Goal: Use online tool/utility: Utilize a website feature to perform a specific function

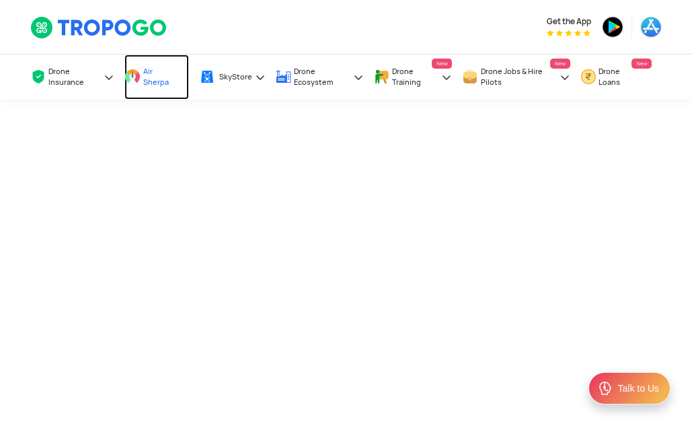
click at [145, 69] on span "Air Sherpa" at bounding box center [159, 77] width 32 height 22
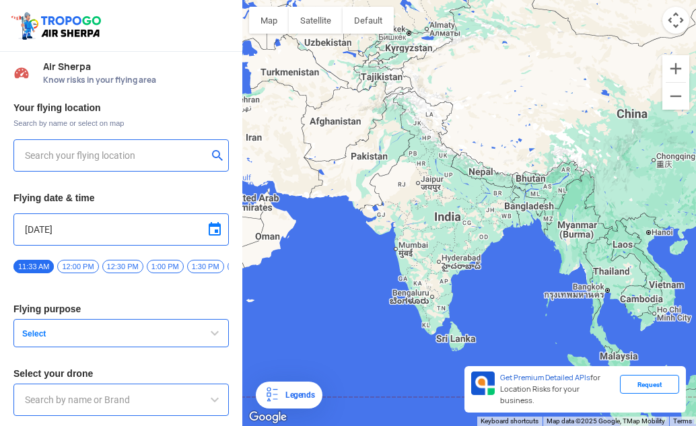
click at [103, 160] on input "text" at bounding box center [116, 155] width 182 height 16
type input "[GEOGRAPHIC_DATA], [GEOGRAPHIC_DATA] 530049, [GEOGRAPHIC_DATA]"
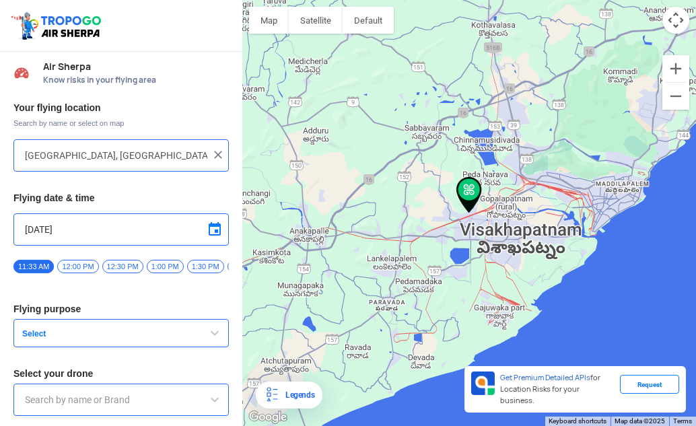
scroll to position [48, 0]
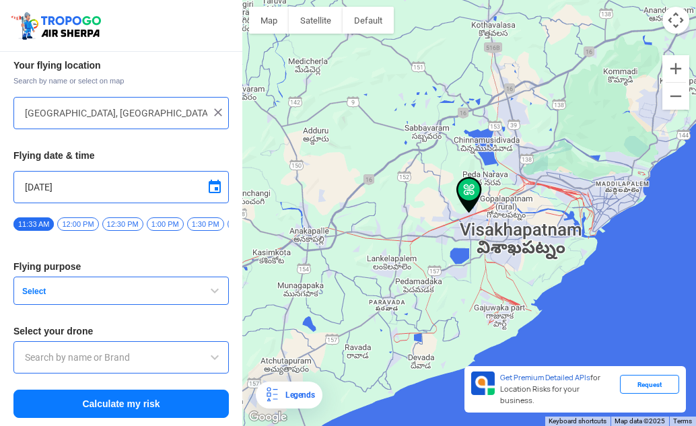
click at [55, 285] on button "Select" at bounding box center [120, 291] width 215 height 28
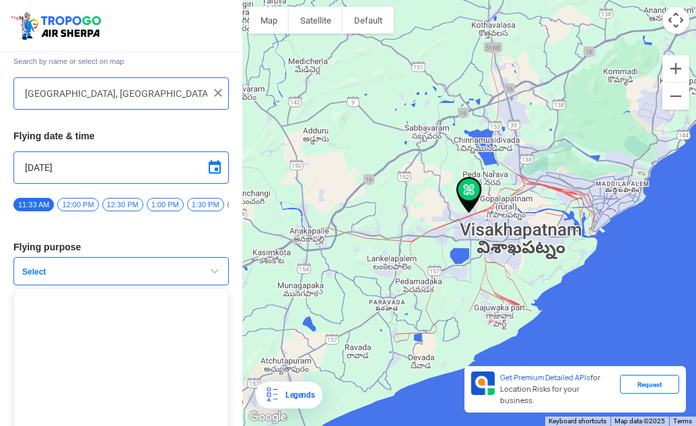
scroll to position [30, 0]
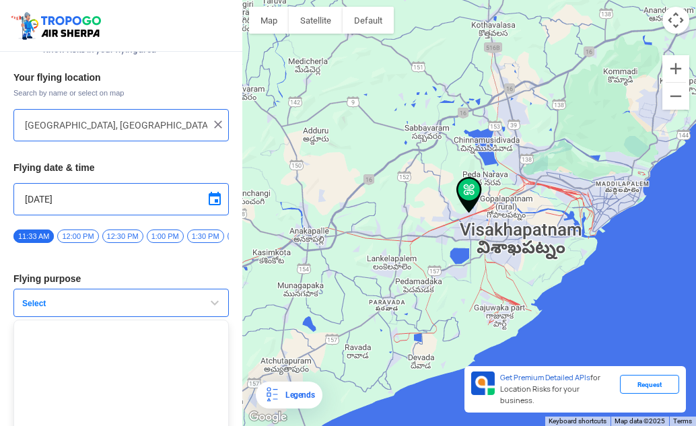
click at [211, 306] on span "button" at bounding box center [215, 303] width 16 height 16
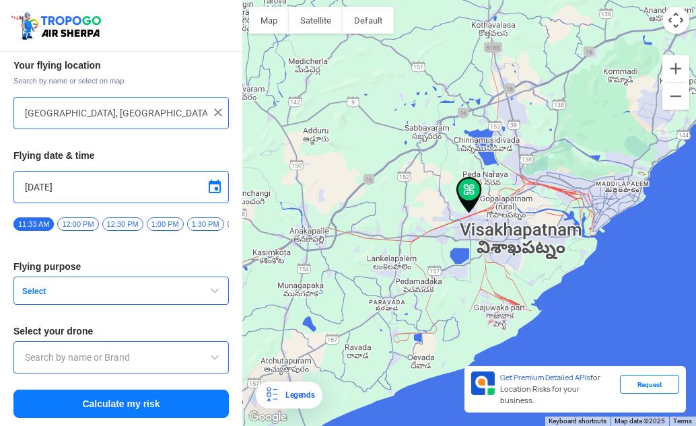
scroll to position [48, 0]
click at [46, 285] on button "Select" at bounding box center [120, 291] width 215 height 28
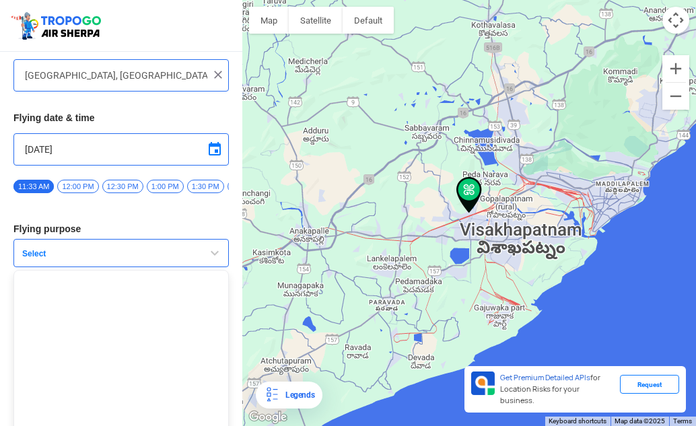
scroll to position [98, 0]
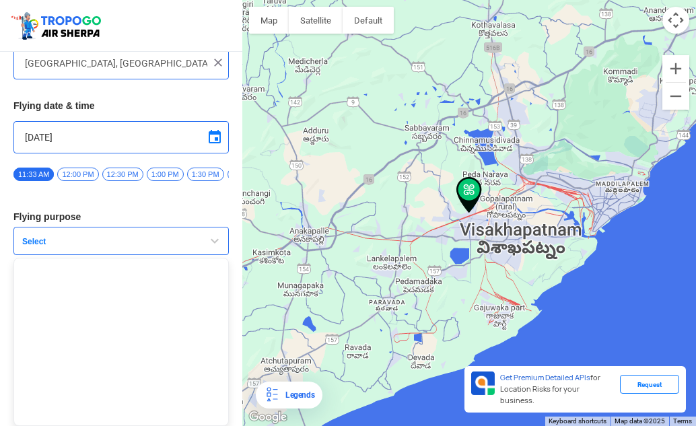
click at [213, 240] on span "button" at bounding box center [215, 241] width 16 height 16
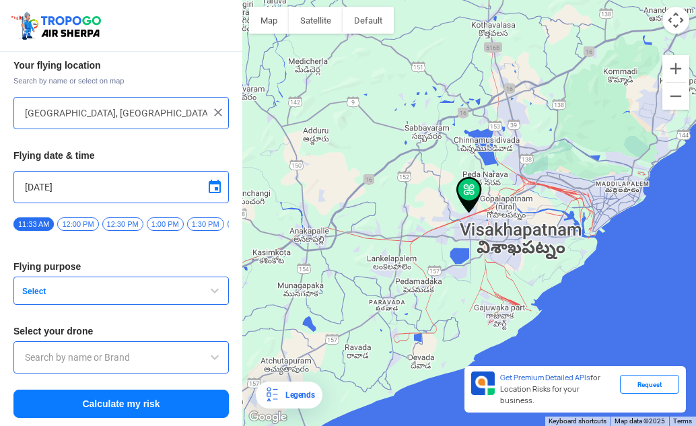
click at [66, 295] on span "Select" at bounding box center [101, 291] width 168 height 11
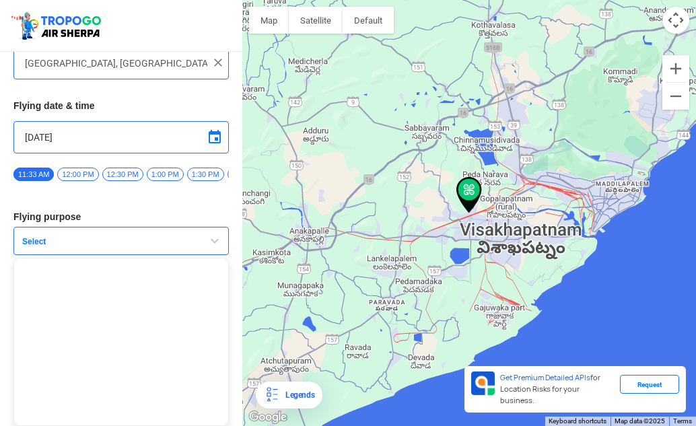
scroll to position [30, 0]
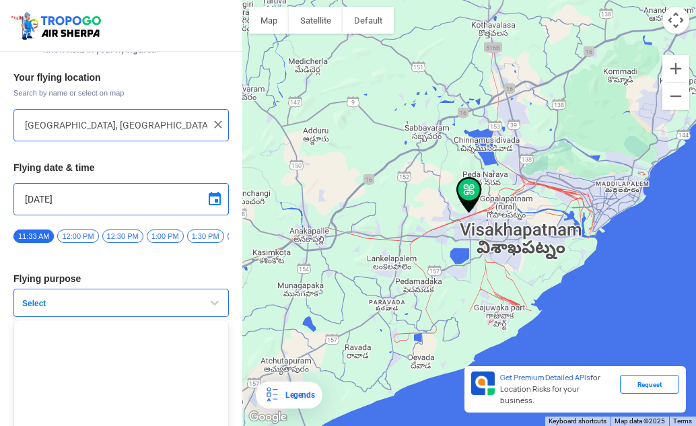
click at [215, 304] on span "button" at bounding box center [215, 303] width 16 height 16
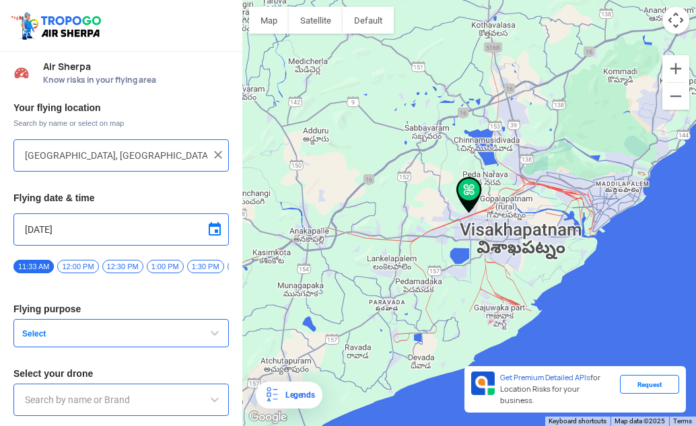
scroll to position [48, 0]
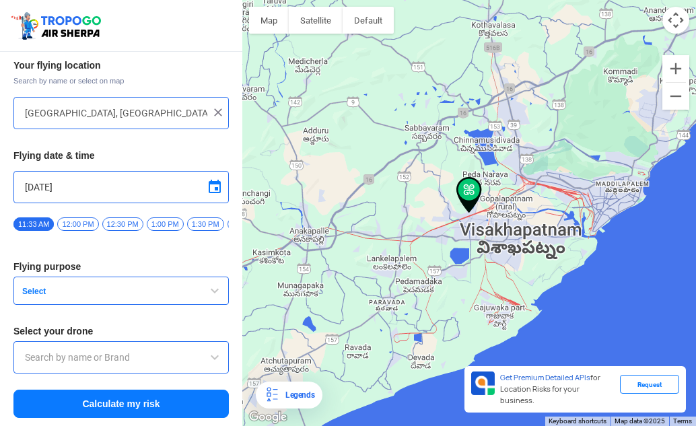
drag, startPoint x: 138, startPoint y: 308, endPoint x: 134, endPoint y: 318, distance: 11.5
click at [156, 351] on div at bounding box center [120, 357] width 215 height 32
click at [79, 363] on input "text" at bounding box center [121, 357] width 192 height 16
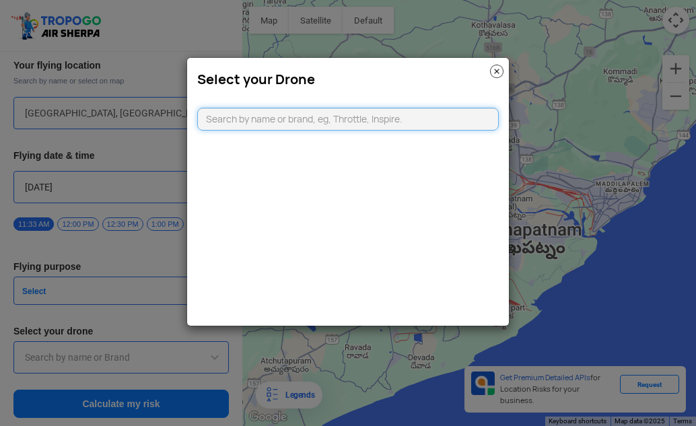
click at [301, 122] on input "text" at bounding box center [347, 119] width 301 height 23
type input "V"
click at [493, 70] on img at bounding box center [496, 71] width 13 height 13
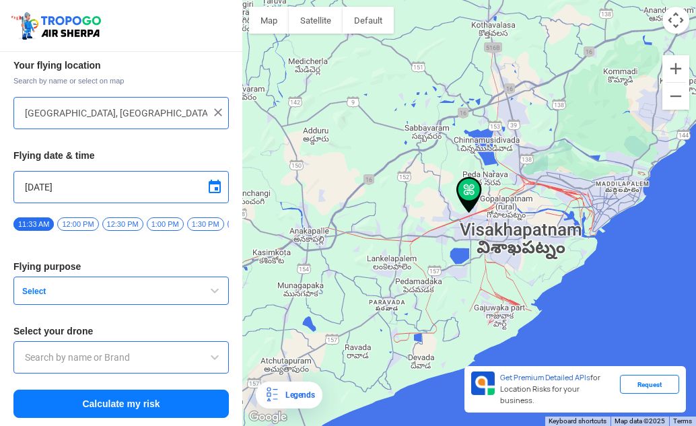
click at [46, 290] on button "Select" at bounding box center [120, 291] width 215 height 28
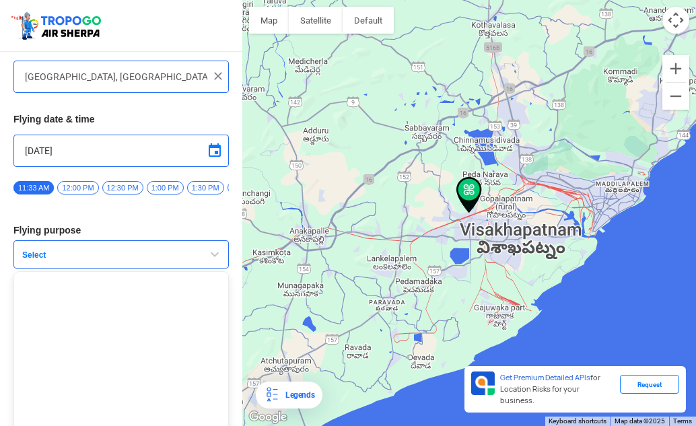
scroll to position [98, 0]
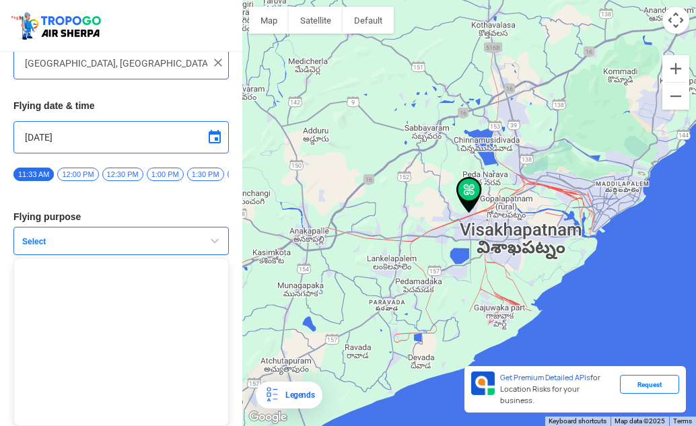
click at [116, 242] on span "Select" at bounding box center [101, 241] width 168 height 11
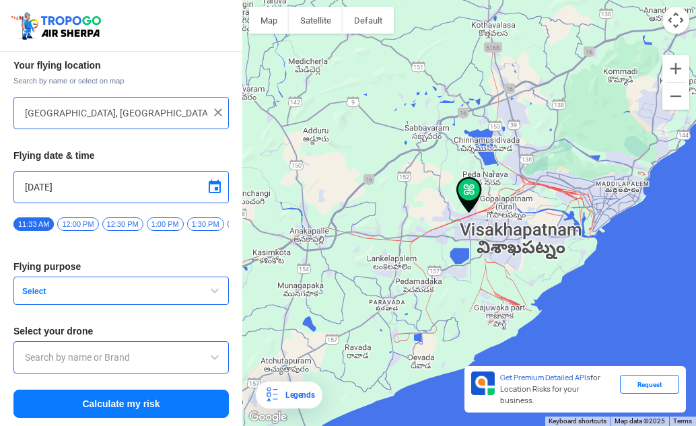
scroll to position [48, 0]
type input "HIG-56, Duvvada, Phase I, Phase 1, Visakhapatnam, Andhra Pradesh 530049, India"
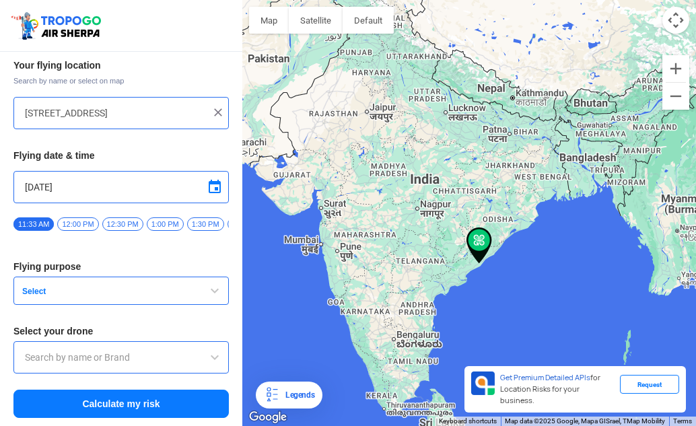
click at [102, 291] on span "Select" at bounding box center [101, 291] width 168 height 11
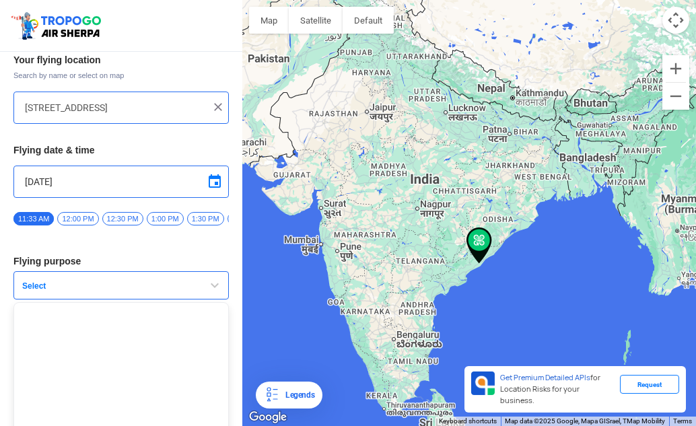
scroll to position [98, 0]
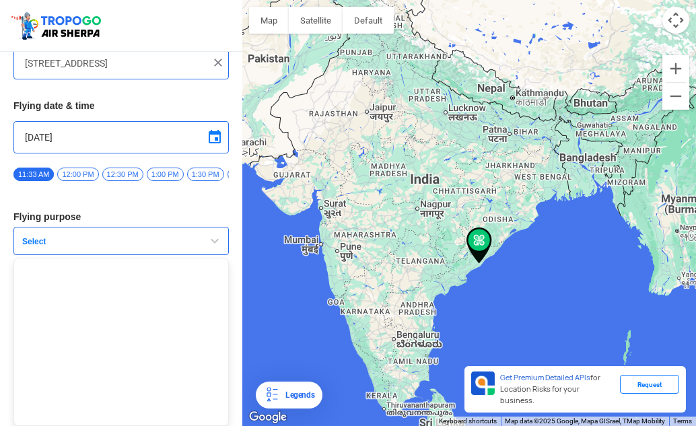
click at [194, 241] on button "Select" at bounding box center [120, 241] width 215 height 28
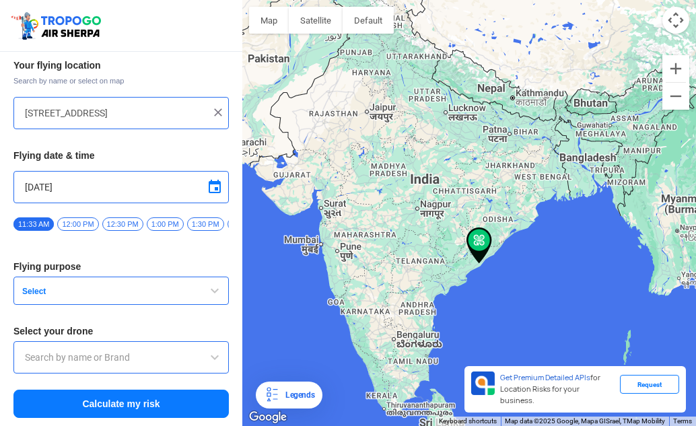
click at [55, 363] on input "text" at bounding box center [121, 357] width 192 height 16
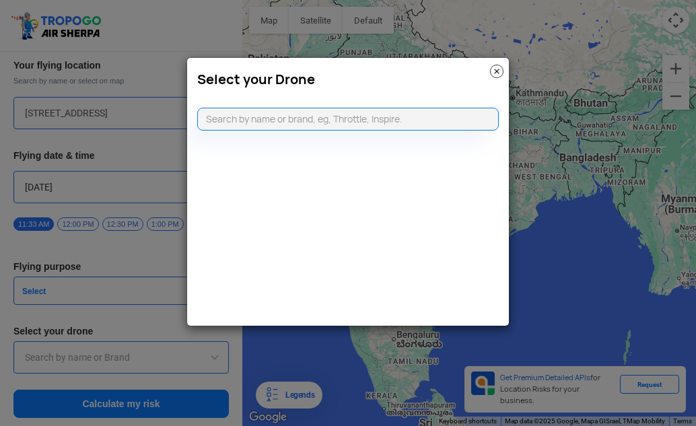
click at [203, 356] on modal-container "Select your Drone" at bounding box center [348, 213] width 696 height 426
click at [491, 75] on img at bounding box center [496, 71] width 13 height 13
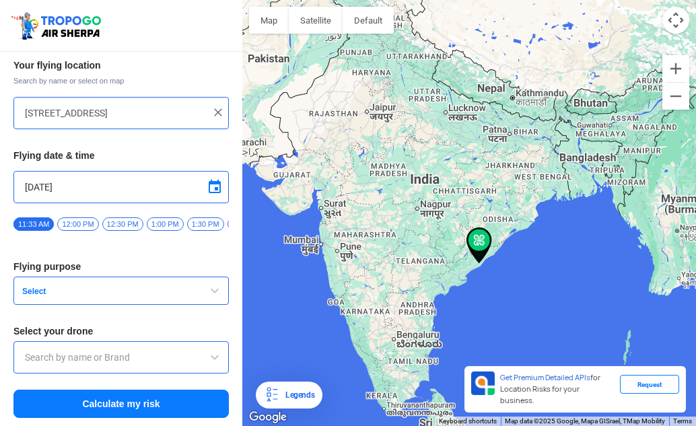
click at [217, 285] on span "button" at bounding box center [215, 291] width 16 height 16
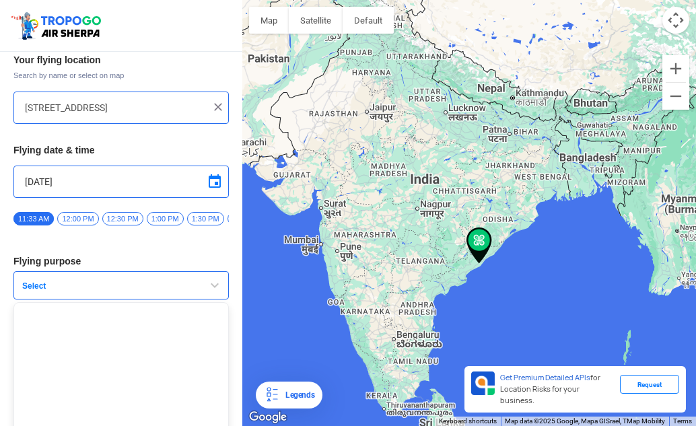
click at [217, 285] on span "button" at bounding box center [215, 285] width 16 height 16
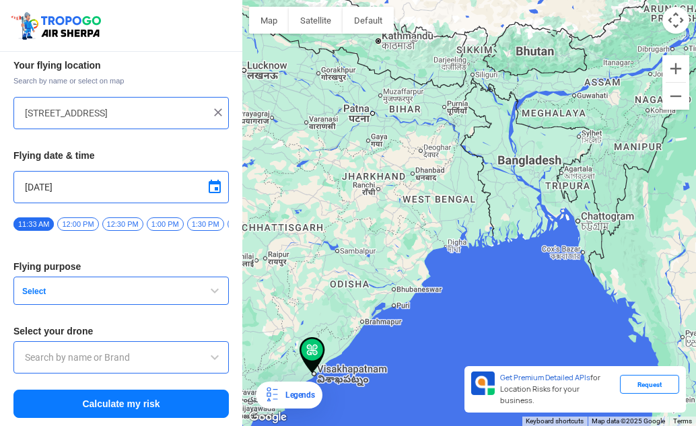
click at [50, 288] on span "Select" at bounding box center [101, 291] width 168 height 11
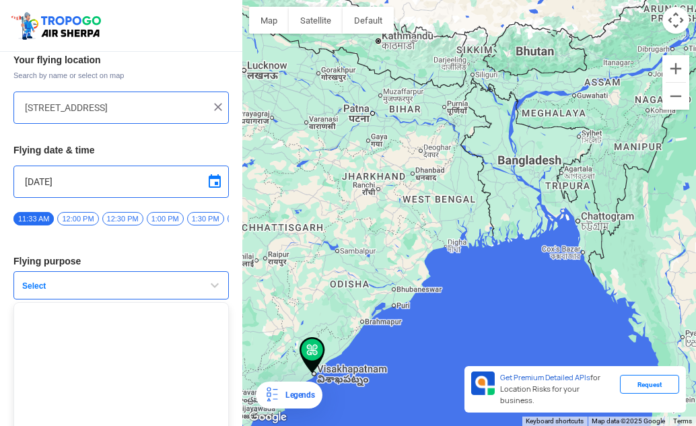
click at [86, 180] on input "13/09/2025" at bounding box center [121, 182] width 192 height 16
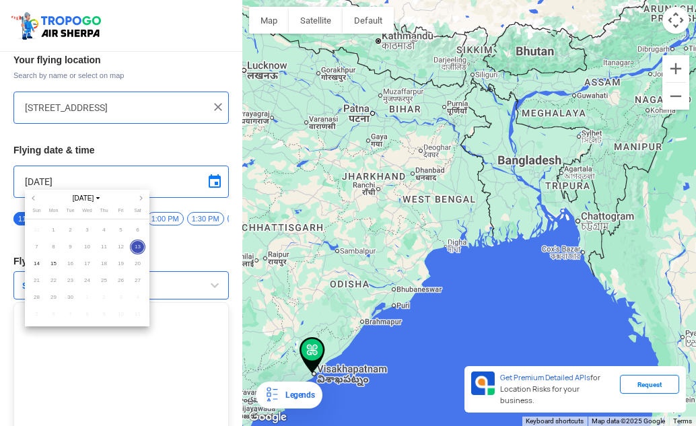
click at [336, 197] on div at bounding box center [348, 213] width 696 height 426
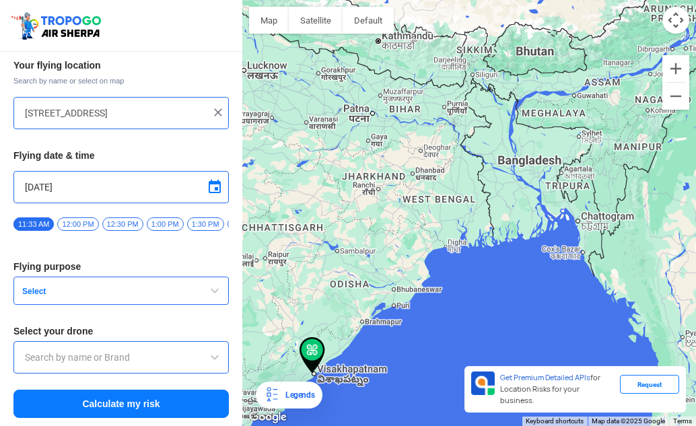
click at [209, 275] on div "Your flying location Search by name or select on map HIG-56, Duvvada, Phase I, …" at bounding box center [121, 238] width 242 height 373
click at [157, 97] on div "HIG-56, Duvvada, Phase I, Phase 1, Visakhapatnam, Andhra Pradesh 530049, India" at bounding box center [120, 113] width 215 height 32
click at [165, 116] on div "HIG-56, Duvvada, Phase I, Phase 1, Visakhapatnam, Andhra Pradesh 530049, India" at bounding box center [120, 113] width 215 height 32
drag, startPoint x: 317, startPoint y: 94, endPoint x: 294, endPoint y: 141, distance: 52.4
click at [310, 112] on div at bounding box center [469, 213] width 454 height 426
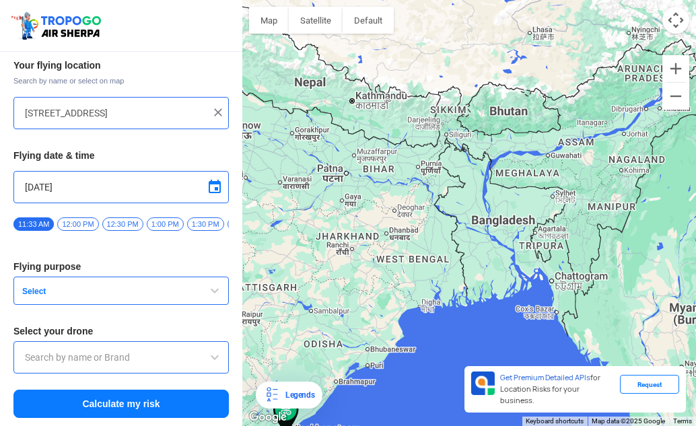
click at [118, 293] on span "Select" at bounding box center [101, 291] width 168 height 11
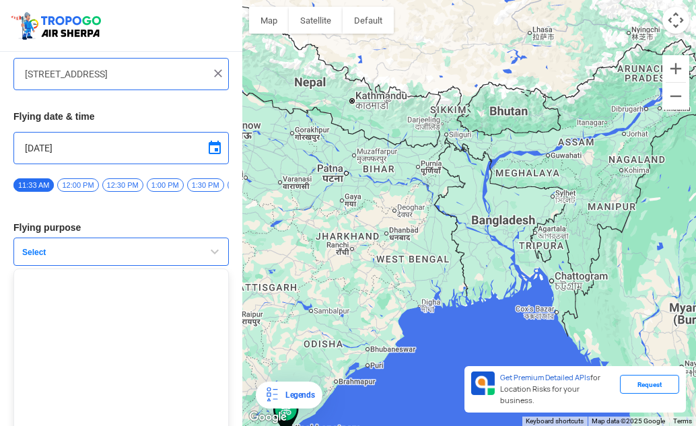
scroll to position [98, 0]
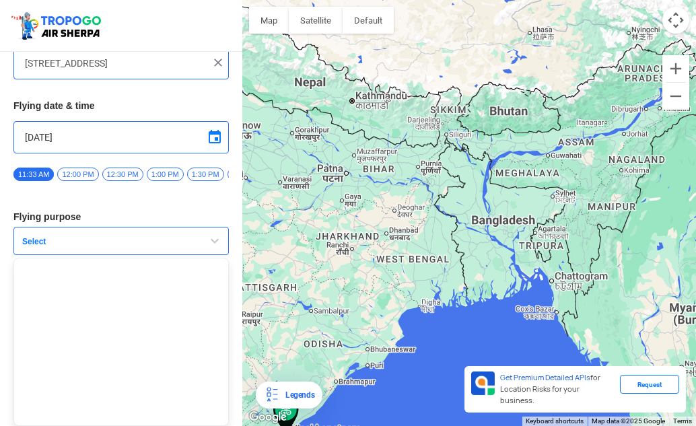
click at [207, 241] on span "button" at bounding box center [215, 241] width 16 height 16
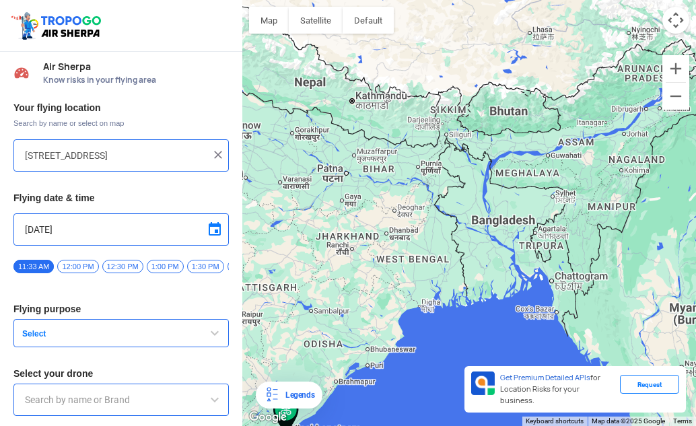
scroll to position [48, 0]
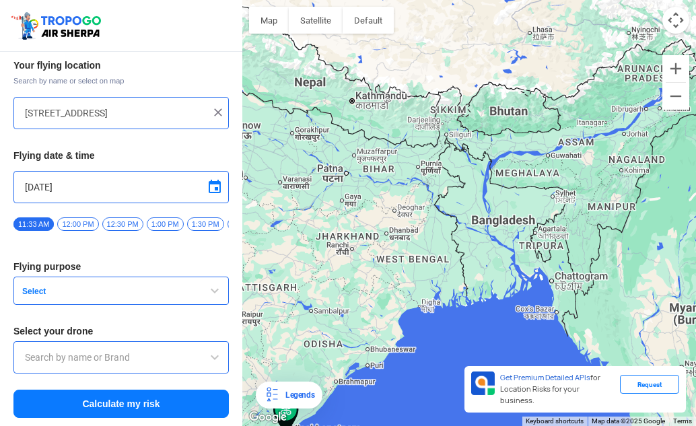
click at [210, 357] on span at bounding box center [215, 357] width 16 height 16
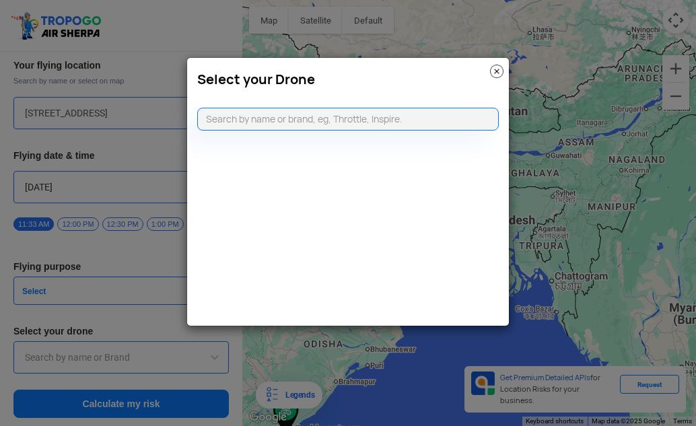
click at [500, 66] on img at bounding box center [496, 71] width 13 height 13
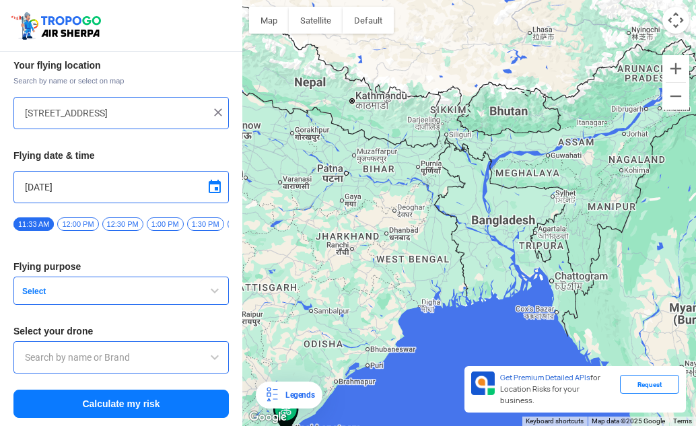
click at [213, 288] on span "button" at bounding box center [215, 291] width 16 height 16
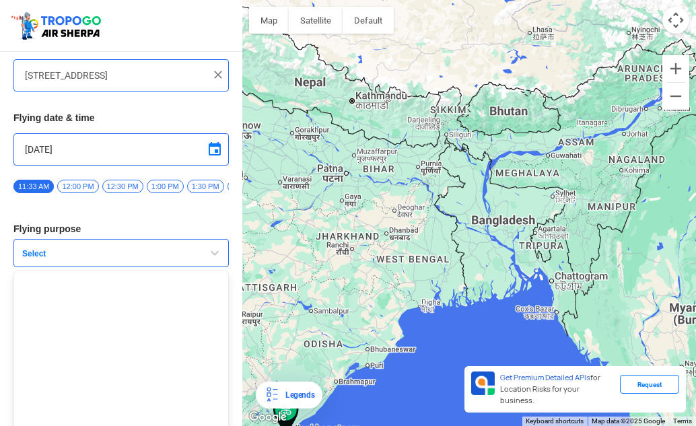
scroll to position [98, 0]
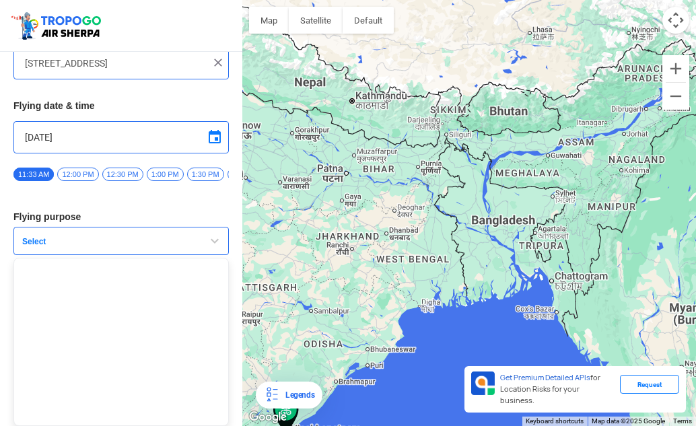
click at [91, 242] on span "Select" at bounding box center [101, 241] width 168 height 11
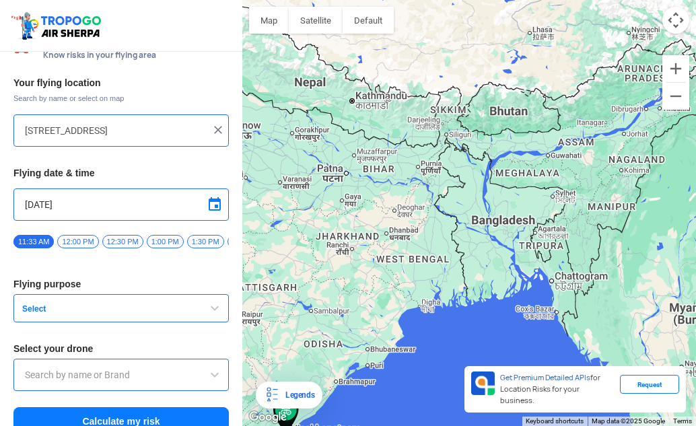
scroll to position [48, 0]
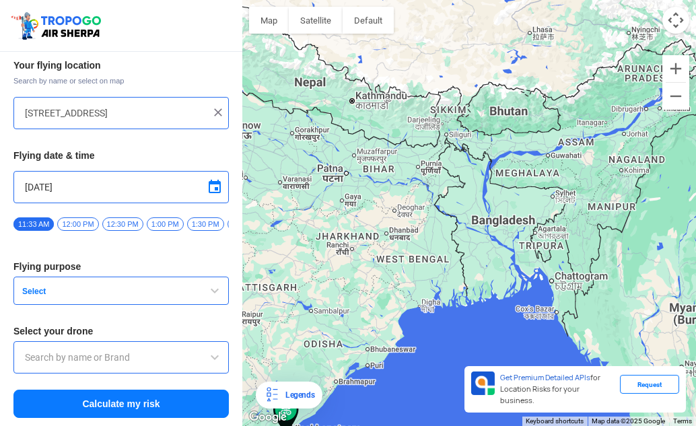
click at [90, 289] on span "Select" at bounding box center [101, 291] width 168 height 11
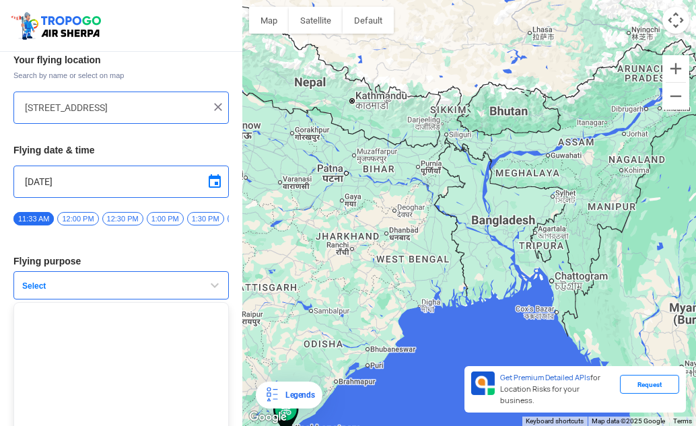
click at [43, 283] on button "Select" at bounding box center [120, 285] width 215 height 28
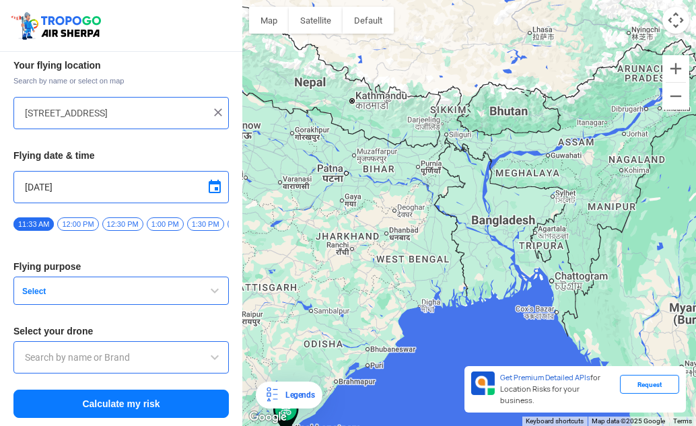
click at [42, 295] on span "Select" at bounding box center [101, 291] width 168 height 11
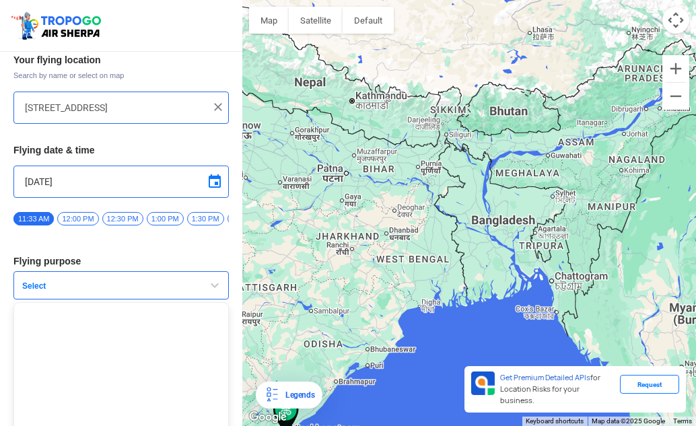
drag, startPoint x: 42, startPoint y: 295, endPoint x: 36, endPoint y: 253, distance: 42.8
click at [42, 291] on span "Select" at bounding box center [101, 286] width 168 height 11
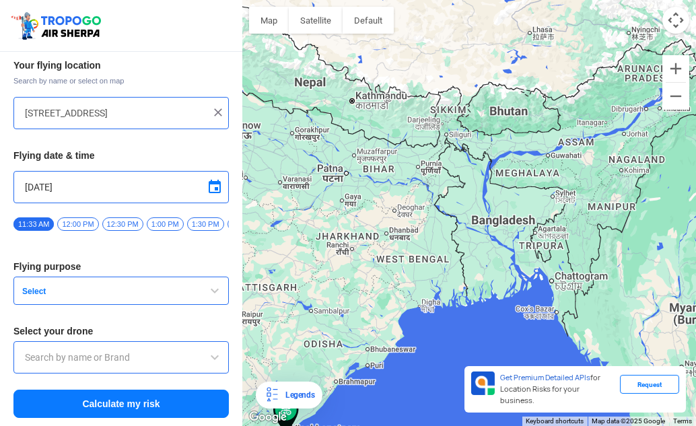
drag, startPoint x: 36, startPoint y: 253, endPoint x: 36, endPoint y: 281, distance: 27.6
click at [36, 281] on div "Your flying location Search by name or select on map HIG-56, Duvvada, Phase I, …" at bounding box center [121, 238] width 242 height 373
click at [36, 291] on span "Select" at bounding box center [101, 291] width 168 height 11
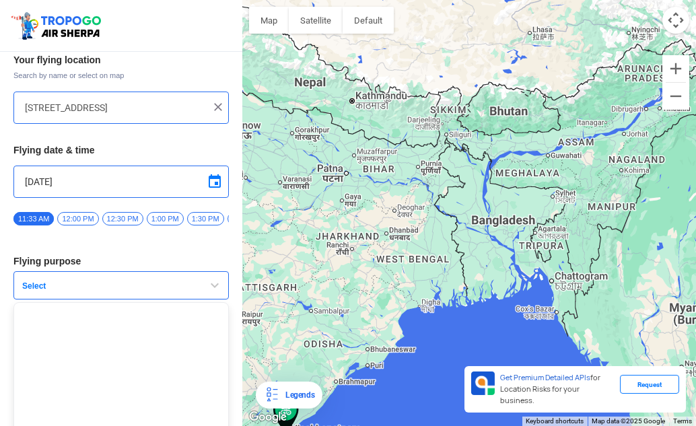
click at [36, 291] on span "Select" at bounding box center [101, 286] width 168 height 11
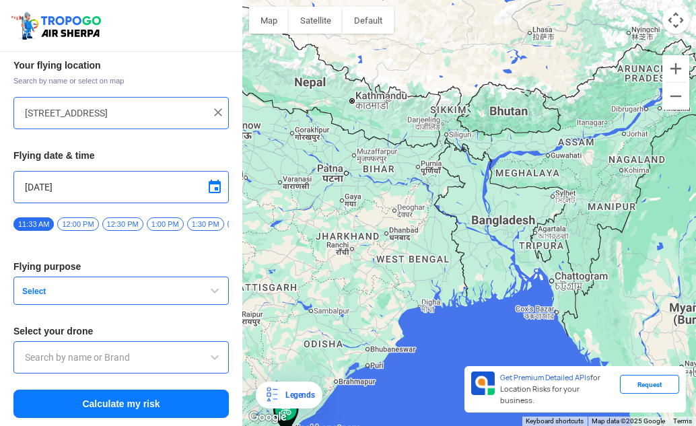
click at [36, 291] on span "Select" at bounding box center [101, 291] width 168 height 11
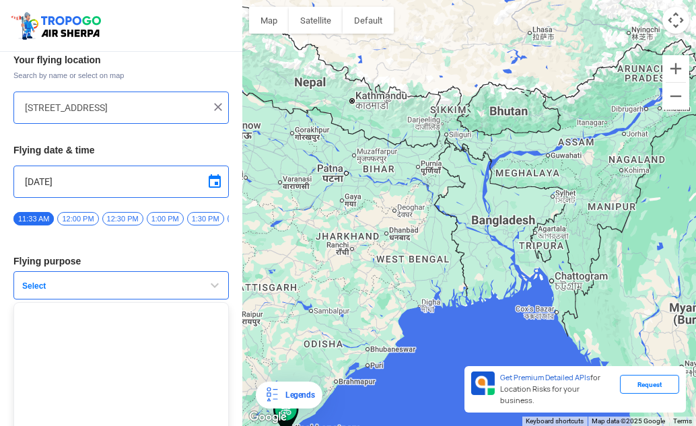
click at [36, 291] on span "Select" at bounding box center [101, 286] width 168 height 11
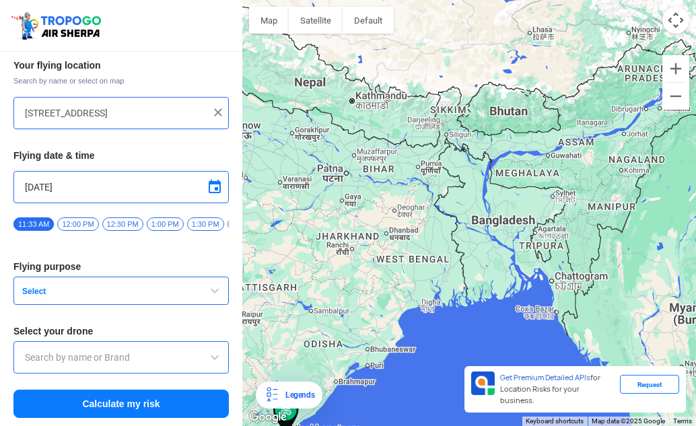
click at [36, 292] on span "Select" at bounding box center [101, 291] width 168 height 11
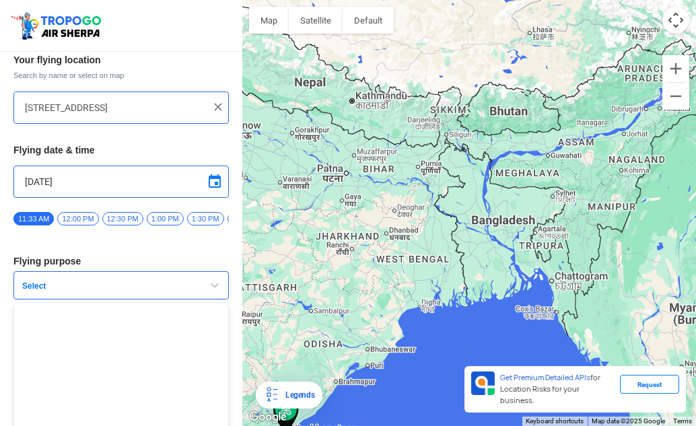
click at [36, 291] on span "Select" at bounding box center [101, 286] width 168 height 11
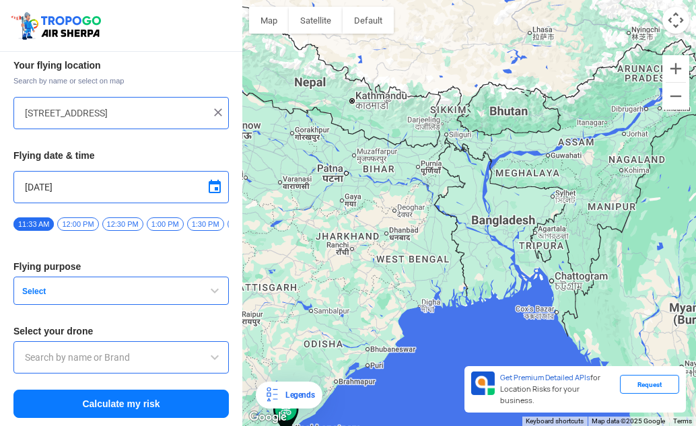
click at [36, 292] on span "Select" at bounding box center [101, 291] width 168 height 11
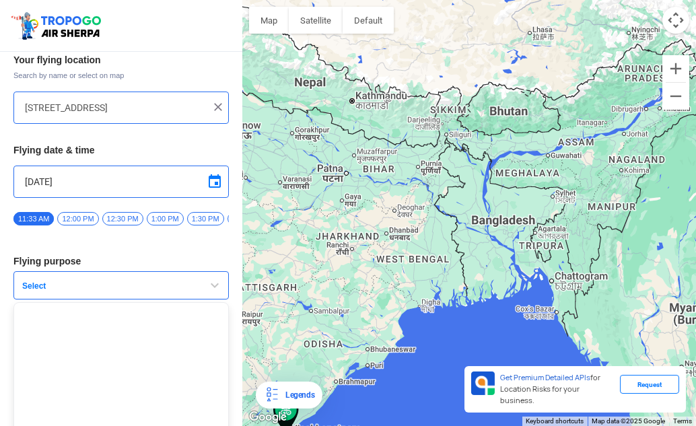
click at [36, 291] on span "Select" at bounding box center [101, 286] width 168 height 11
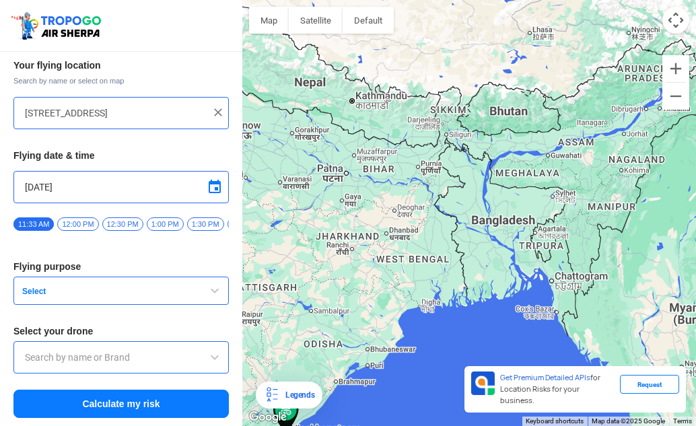
click at [111, 246] on div "Your flying location Search by name or select on map HIG-56, Duvvada, Phase I, …" at bounding box center [121, 238] width 242 height 373
click at [217, 286] on span "button" at bounding box center [215, 291] width 16 height 16
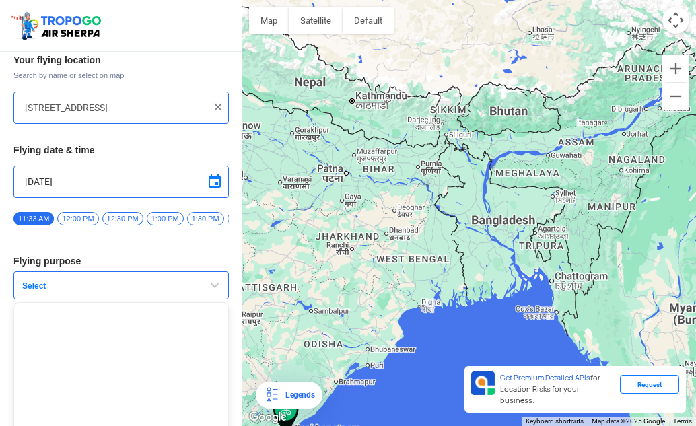
click at [155, 352] on ul at bounding box center [120, 386] width 215 height 168
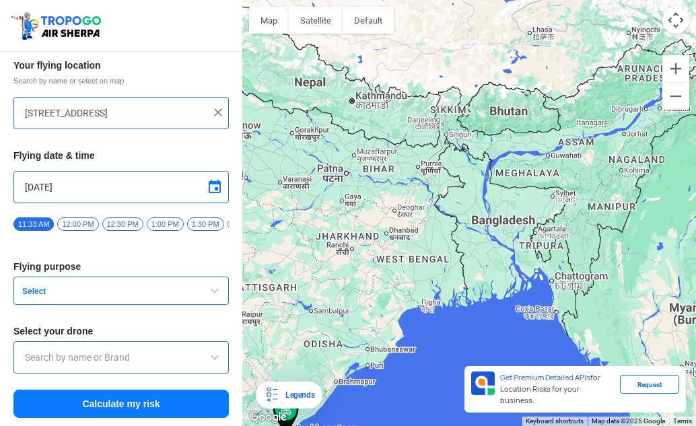
click at [208, 294] on span "button" at bounding box center [215, 291] width 16 height 16
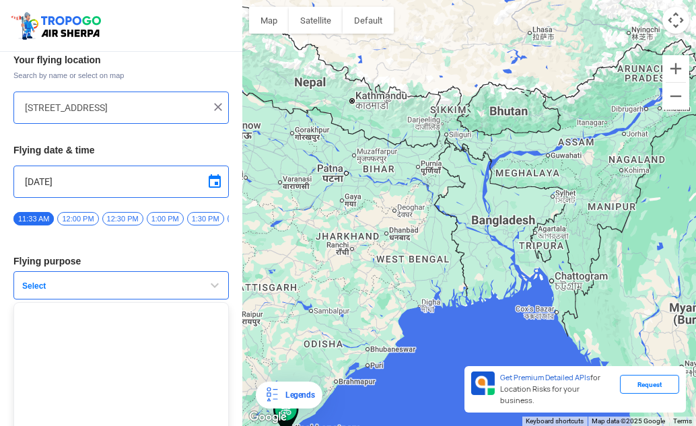
click at [209, 292] on span "button" at bounding box center [215, 285] width 16 height 16
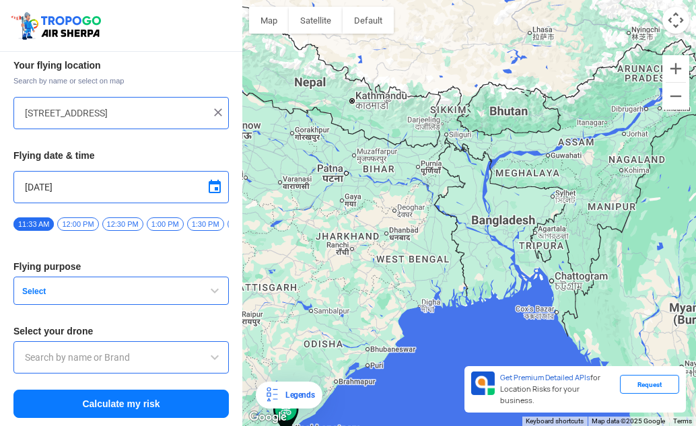
scroll to position [0, 0]
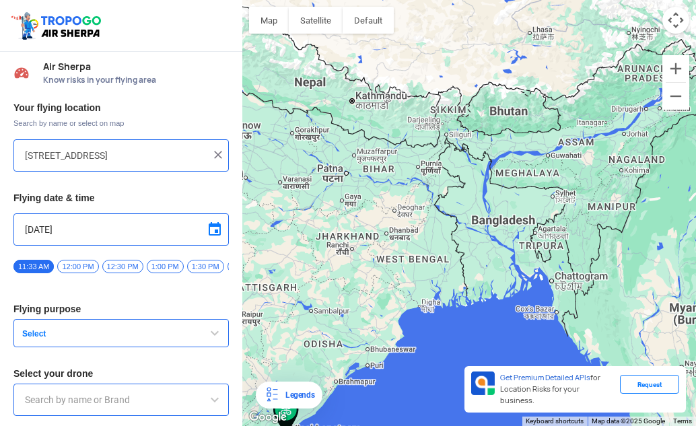
click at [32, 339] on span "Select" at bounding box center [101, 333] width 168 height 11
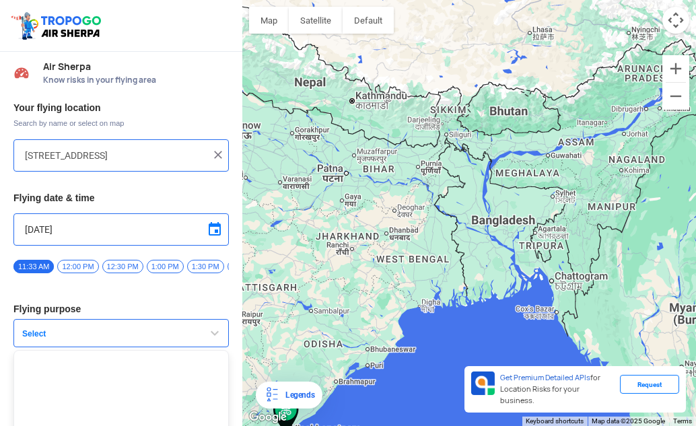
click at [76, 265] on span "12:00 PM" at bounding box center [77, 266] width 41 height 13
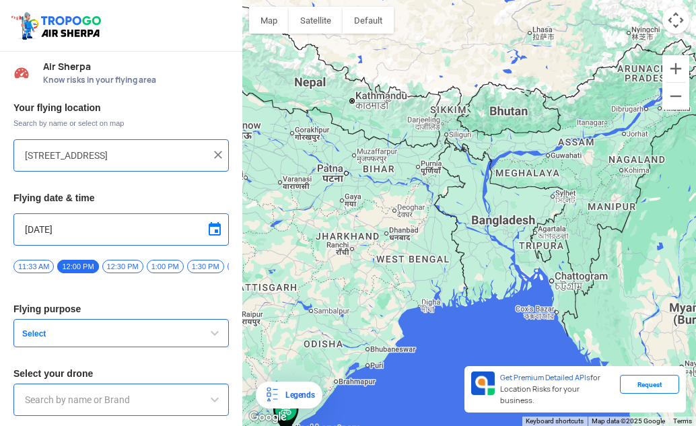
scroll to position [48, 0]
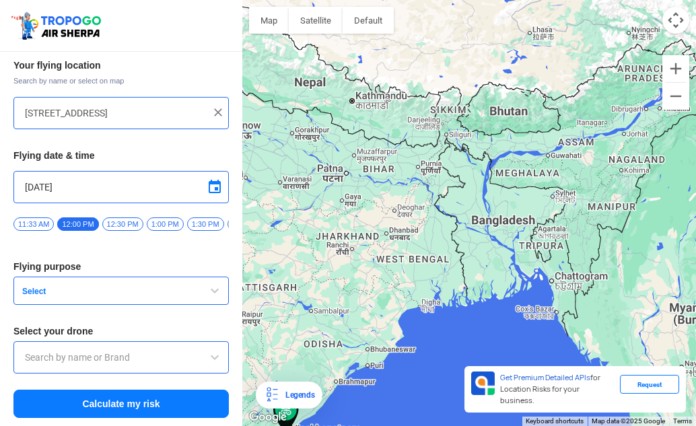
click at [212, 290] on span "button" at bounding box center [215, 291] width 16 height 16
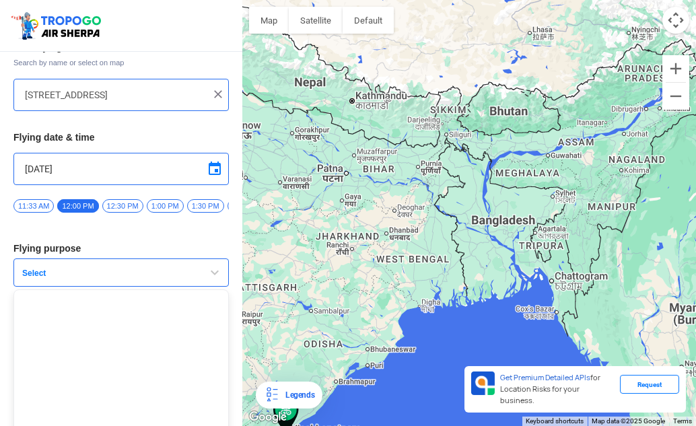
scroll to position [30, 0]
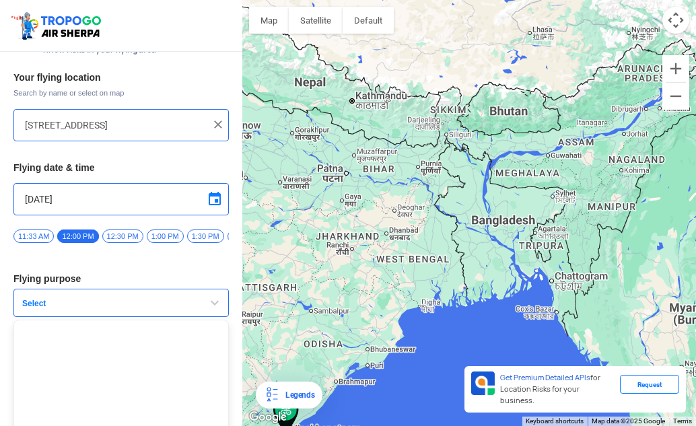
click at [211, 308] on span "button" at bounding box center [215, 303] width 16 height 16
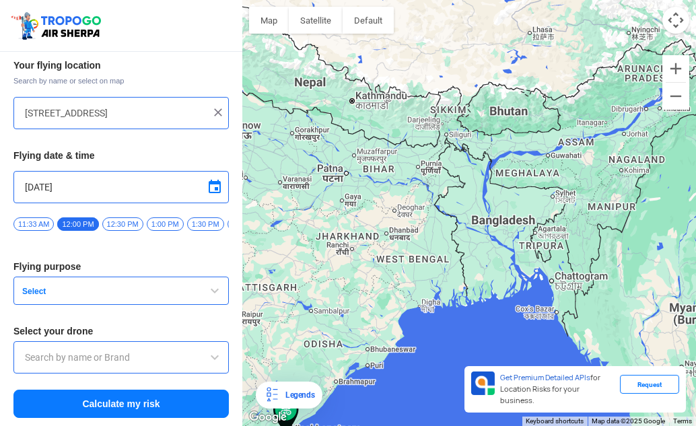
scroll to position [0, 0]
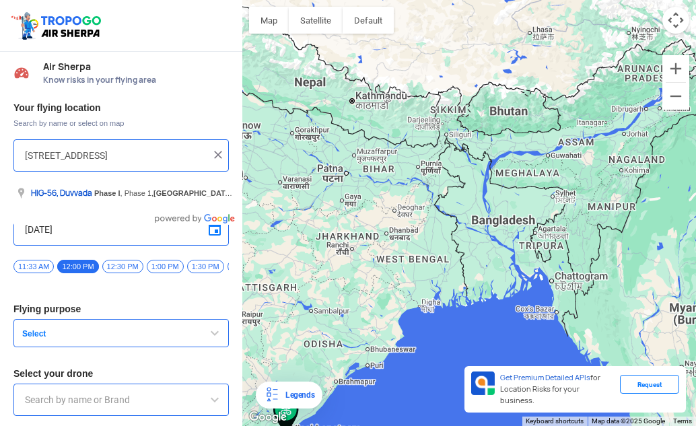
click at [105, 155] on input "[STREET_ADDRESS]" at bounding box center [116, 155] width 182 height 16
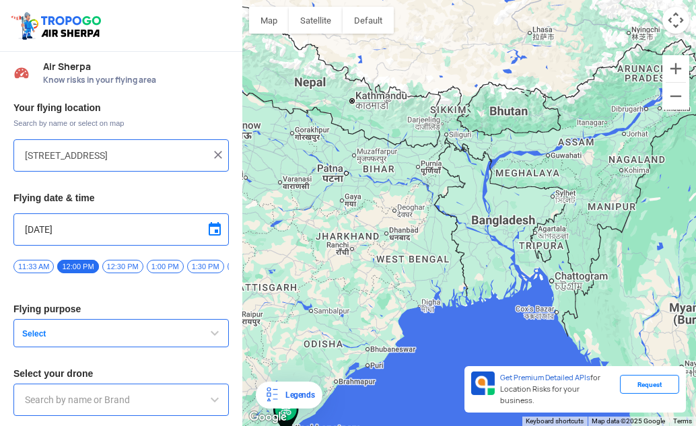
click at [215, 157] on img at bounding box center [217, 154] width 13 height 13
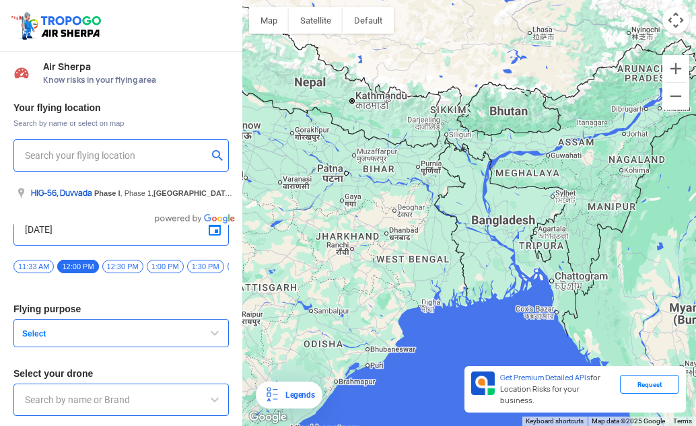
click at [131, 161] on input "text" at bounding box center [116, 155] width 182 height 16
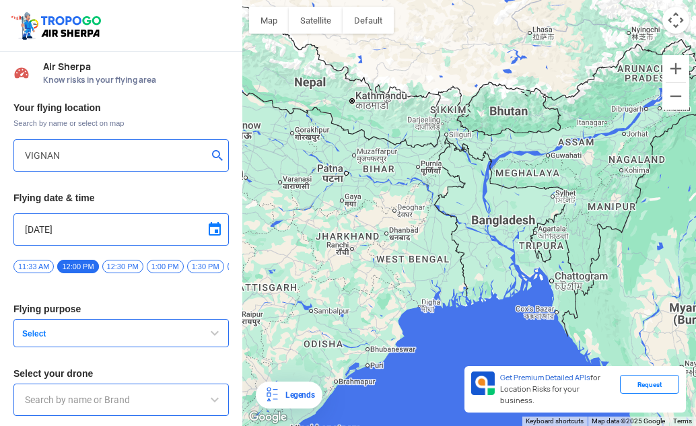
click at [212, 155] on button "submit" at bounding box center [220, 156] width 16 height 13
click at [98, 148] on div "VIGNAN" at bounding box center [120, 155] width 215 height 32
click at [162, 168] on div "VIGNAN" at bounding box center [120, 155] width 215 height 32
click at [212, 153] on button "submit" at bounding box center [220, 156] width 16 height 13
click at [213, 153] on button "submit" at bounding box center [220, 156] width 16 height 13
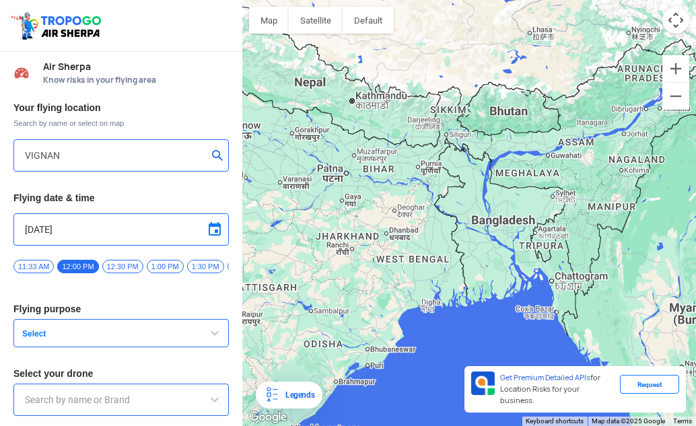
click at [213, 153] on button "submit" at bounding box center [220, 156] width 16 height 13
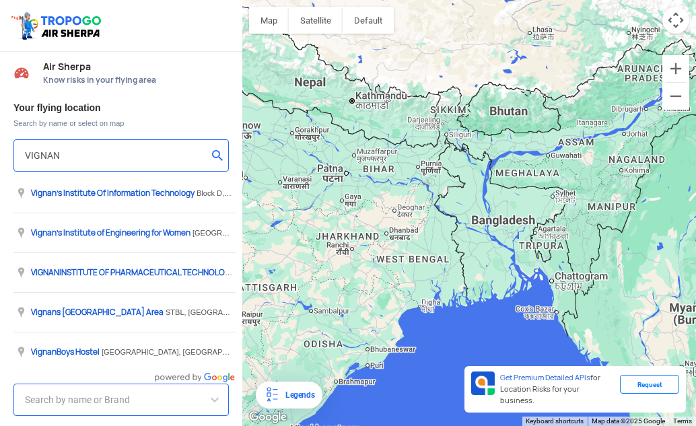
click at [88, 151] on input "VIGNAN" at bounding box center [116, 155] width 182 height 16
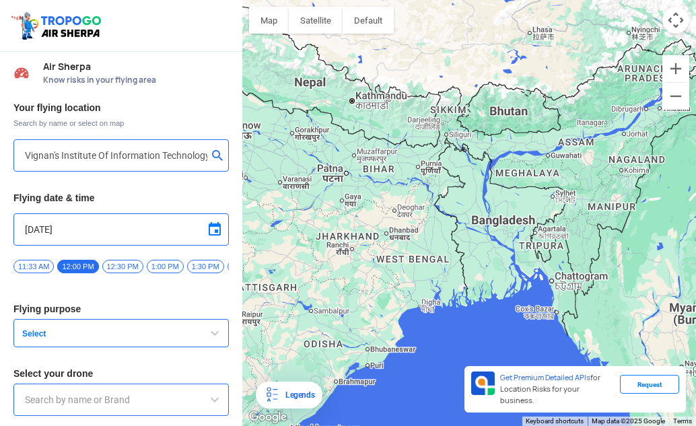
type input "Block D, Visakhapatnam, Andhra Pradesh 530049, India"
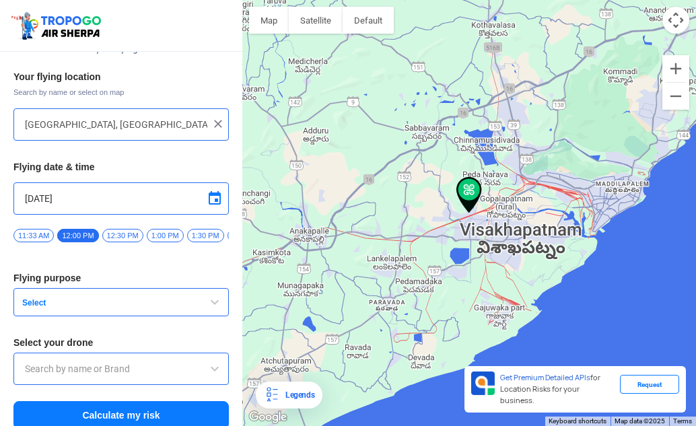
scroll to position [48, 0]
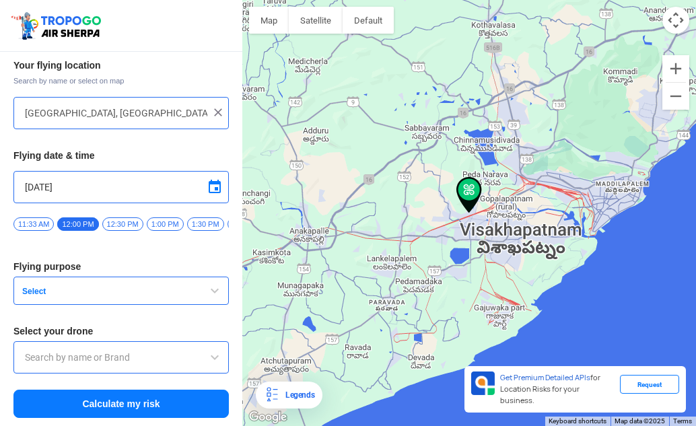
click at [211, 289] on span "button" at bounding box center [215, 291] width 16 height 16
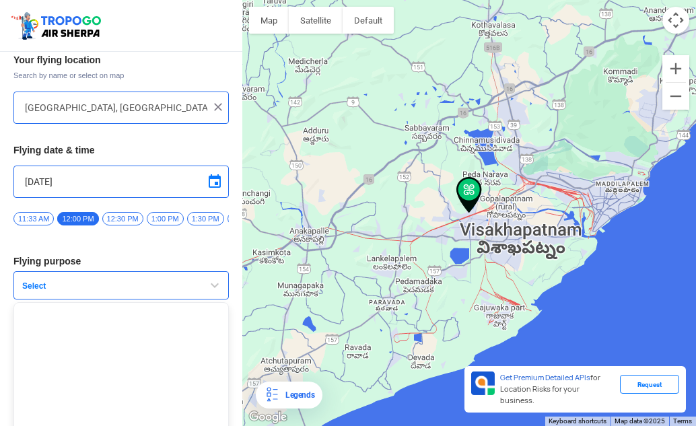
click at [212, 107] on img at bounding box center [217, 106] width 13 height 13
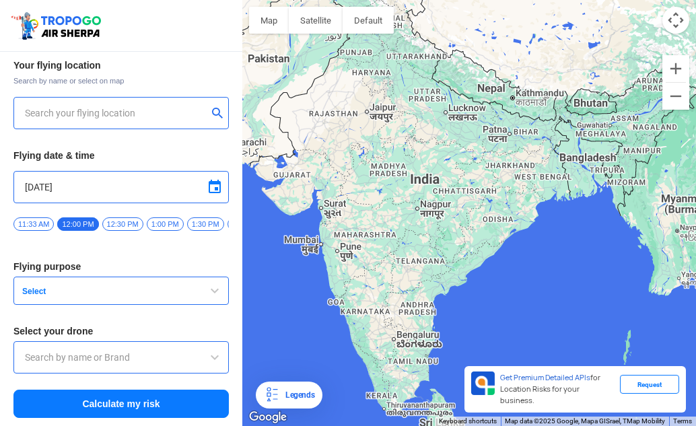
click at [124, 106] on input "text" at bounding box center [116, 113] width 182 height 16
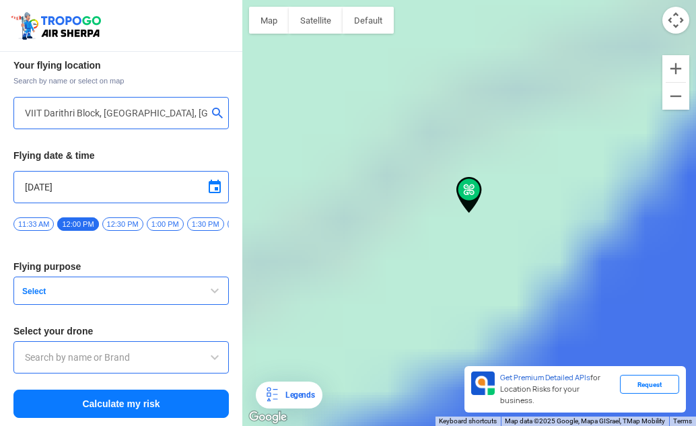
type input "Block D, Visakhapatnam, Andhra Pradesh 530049, India"
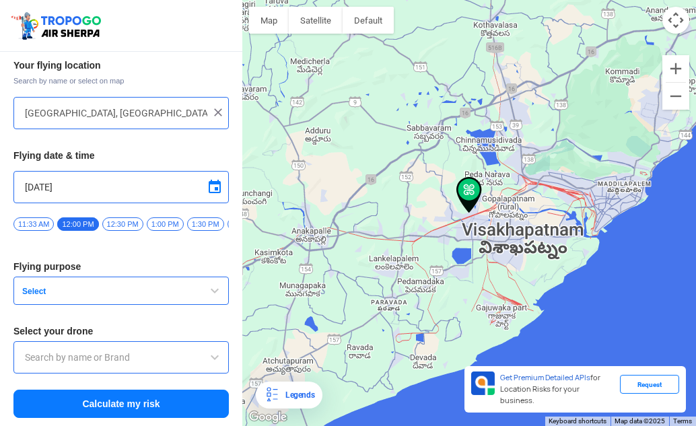
click at [212, 289] on span "button" at bounding box center [215, 291] width 16 height 16
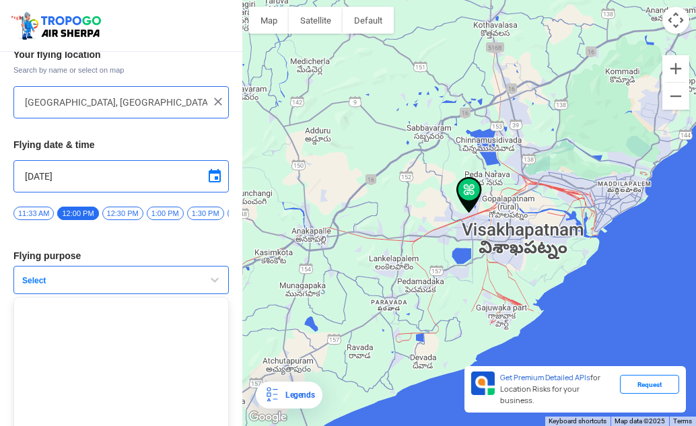
scroll to position [98, 0]
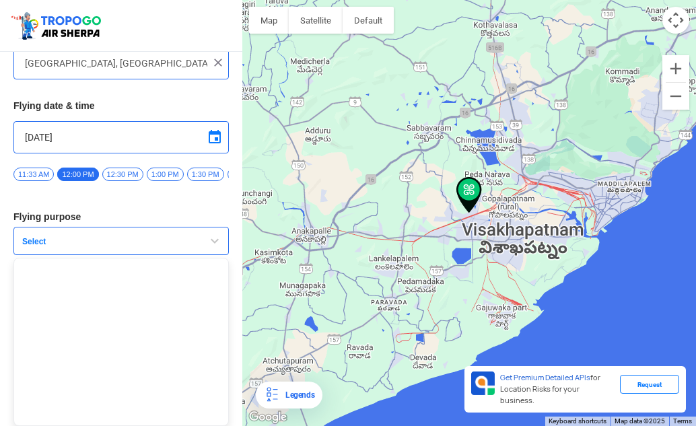
click at [213, 242] on span "button" at bounding box center [215, 241] width 16 height 16
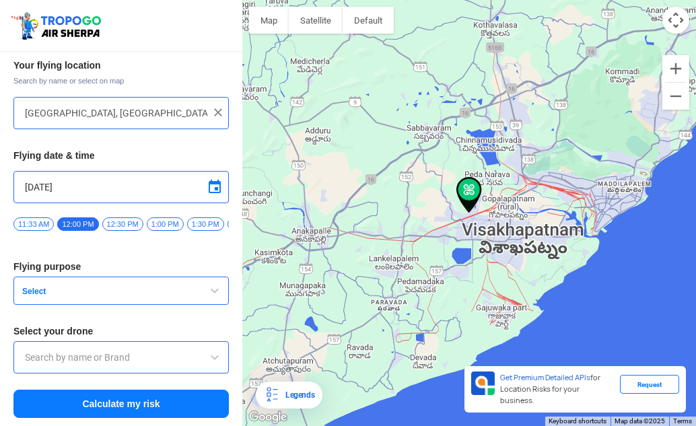
click at [215, 106] on img at bounding box center [217, 112] width 13 height 13
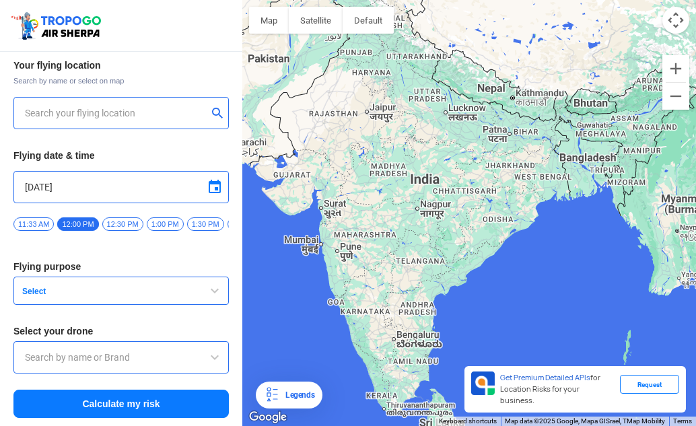
click at [139, 111] on input "text" at bounding box center [116, 113] width 182 height 16
click at [212, 108] on button "submit" at bounding box center [220, 114] width 16 height 13
click at [207, 105] on div at bounding box center [121, 113] width 192 height 16
click at [134, 110] on input "text" at bounding box center [116, 113] width 182 height 16
type input "Block D, Visakhapatnam, Andhra Pradesh 530049, India"
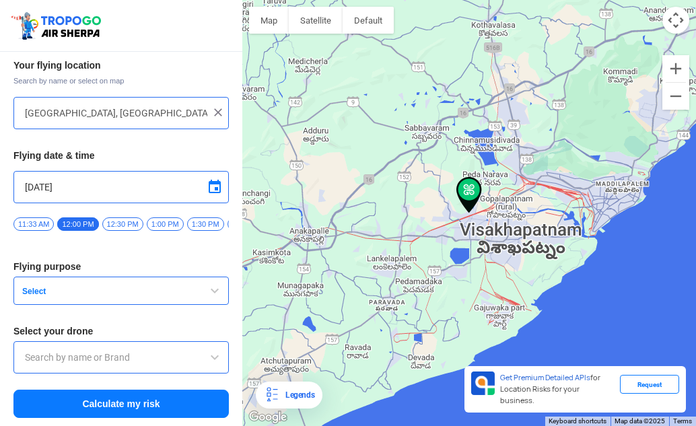
click at [159, 293] on span "Select" at bounding box center [101, 291] width 168 height 11
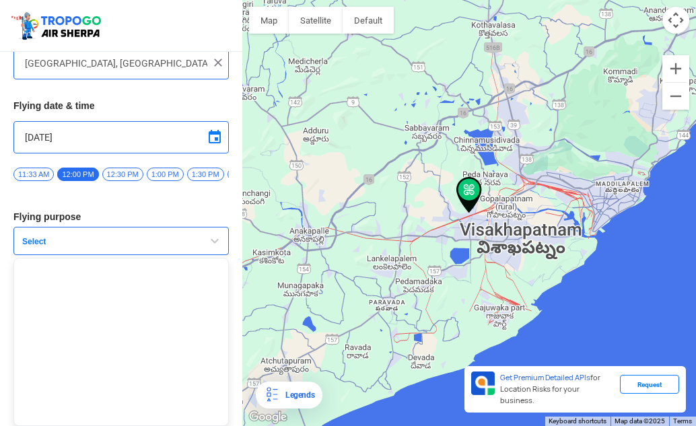
click at [87, 280] on ul at bounding box center [120, 342] width 215 height 168
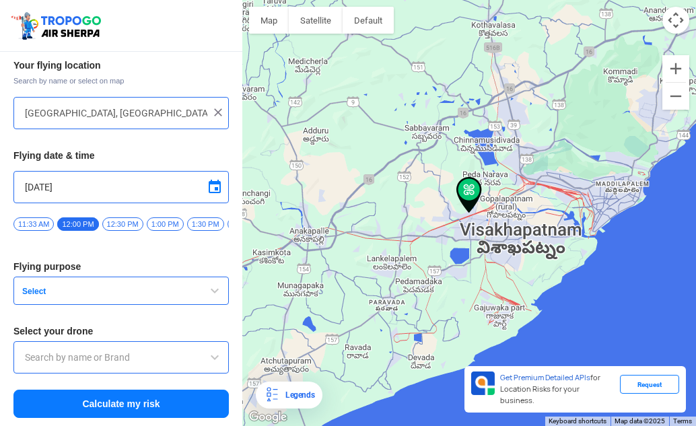
click at [132, 279] on button "Select" at bounding box center [120, 291] width 215 height 28
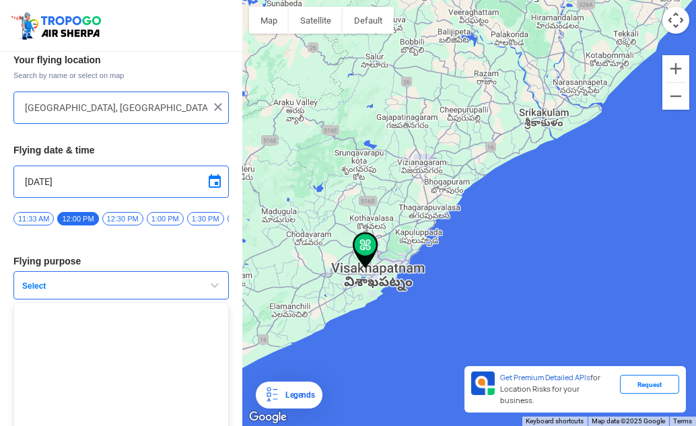
scroll to position [98, 0]
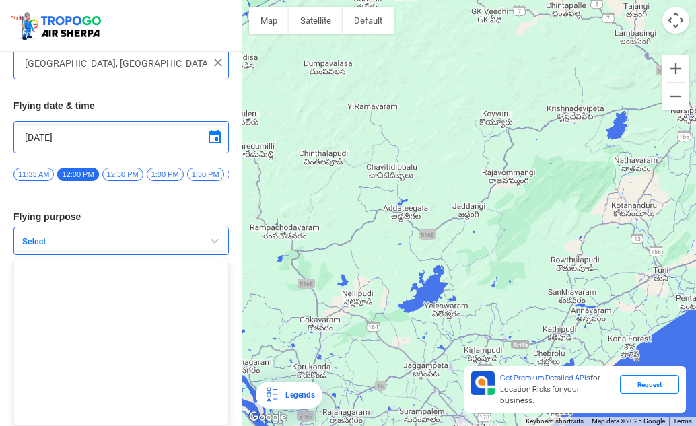
click at [207, 240] on span "button" at bounding box center [215, 241] width 16 height 16
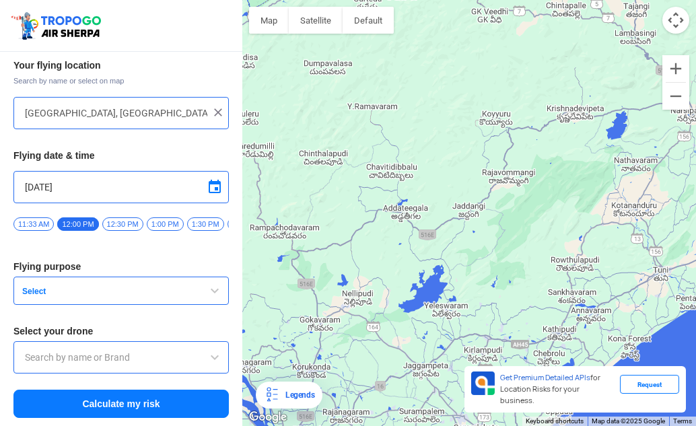
scroll to position [48, 0]
click at [30, 217] on span "11:33 AM" at bounding box center [33, 223] width 40 height 13
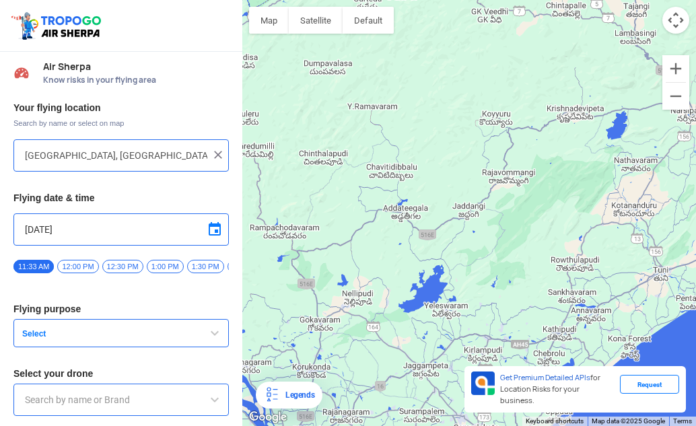
click at [89, 118] on span "Search by name or select on map" at bounding box center [120, 123] width 215 height 11
click at [84, 69] on span "Air Sherpa" at bounding box center [136, 66] width 186 height 11
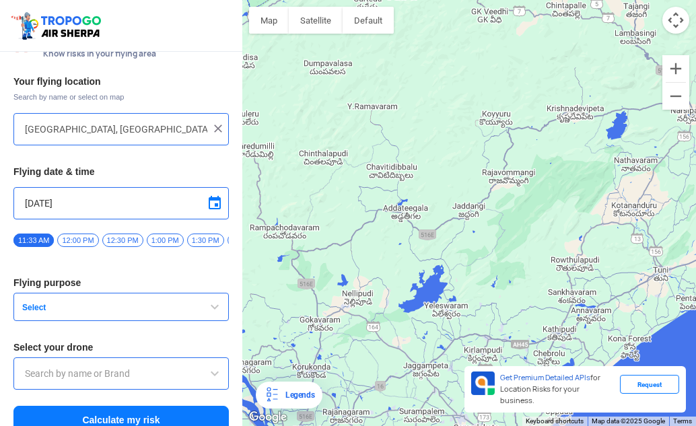
scroll to position [48, 0]
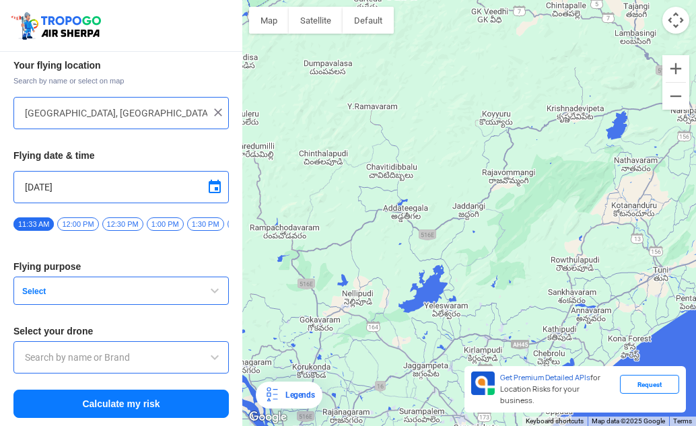
click at [208, 361] on span at bounding box center [215, 357] width 16 height 16
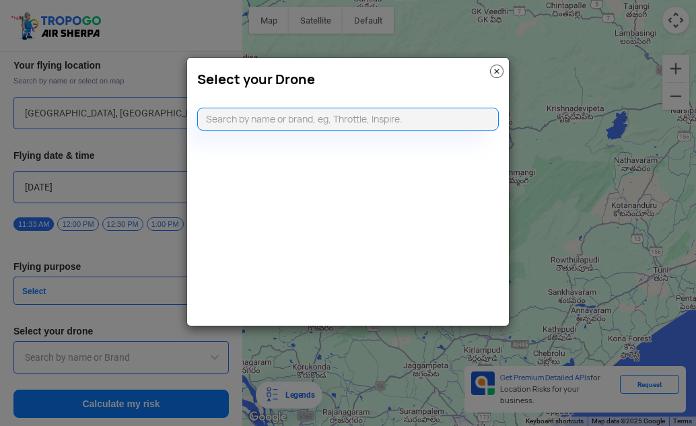
click at [487, 73] on h3 "Select your Drone" at bounding box center [347, 79] width 301 height 16
click at [495, 67] on img at bounding box center [496, 71] width 13 height 13
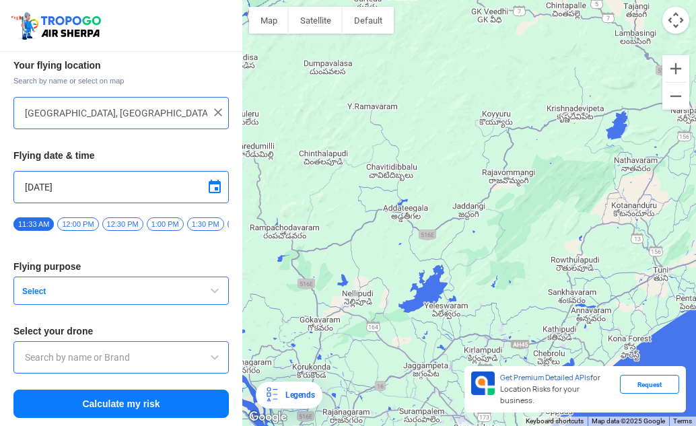
click at [108, 295] on span "Select" at bounding box center [101, 291] width 168 height 11
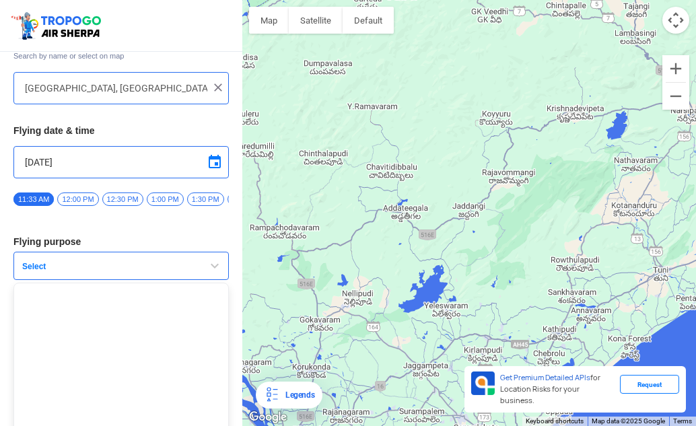
scroll to position [98, 0]
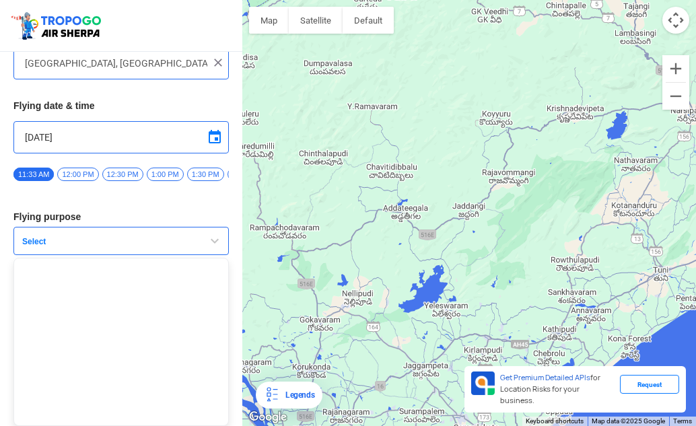
click at [211, 242] on span "button" at bounding box center [215, 241] width 16 height 16
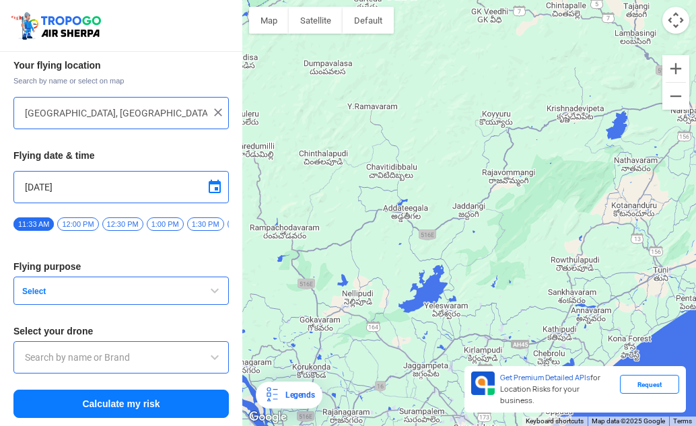
click at [211, 181] on span at bounding box center [215, 187] width 16 height 16
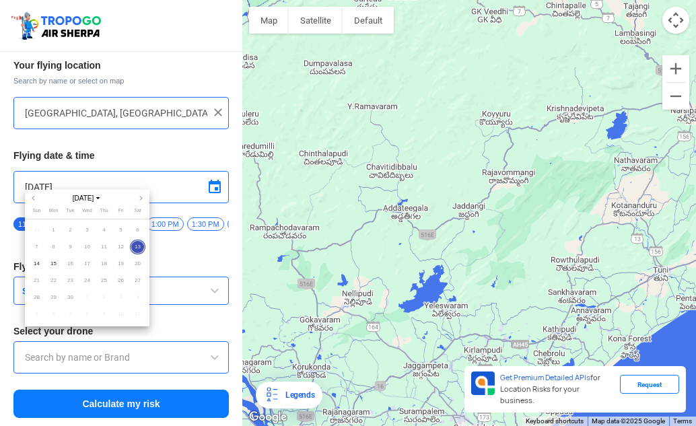
click at [175, 251] on div at bounding box center [348, 213] width 696 height 426
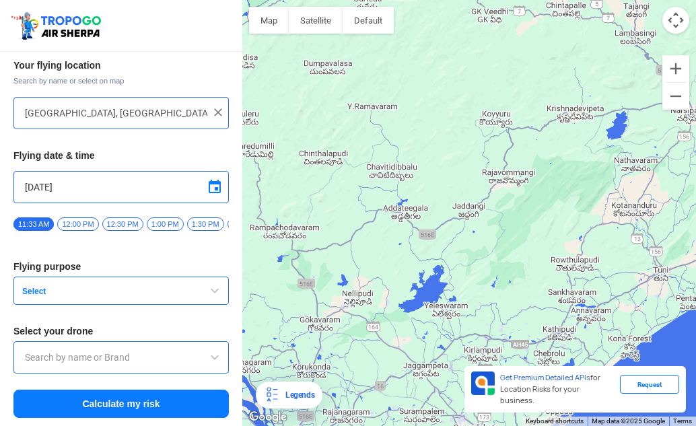
click at [106, 284] on button "Select" at bounding box center [120, 291] width 215 height 28
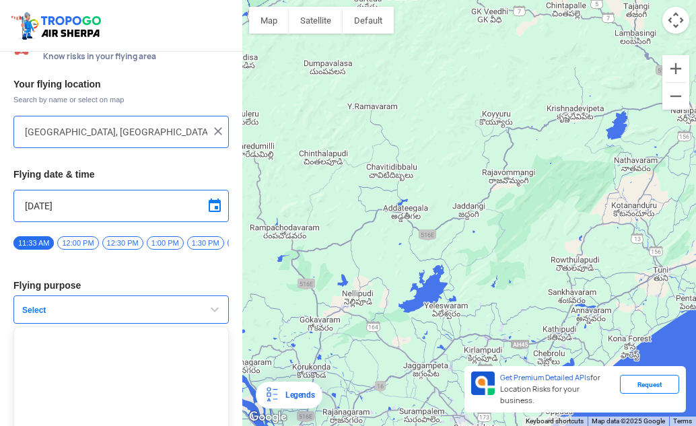
scroll to position [0, 0]
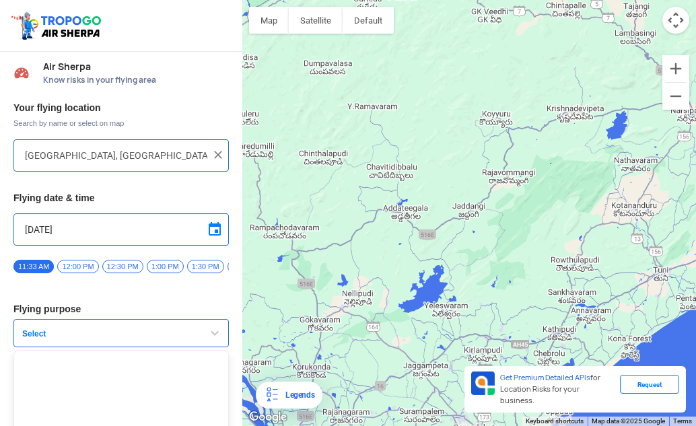
click at [207, 338] on span "button" at bounding box center [215, 333] width 16 height 16
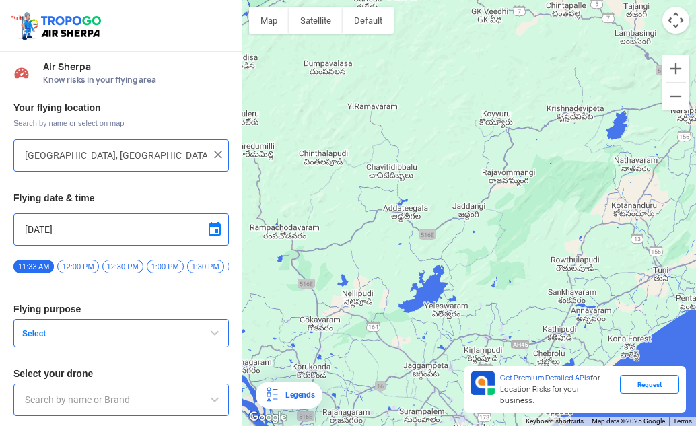
click at [213, 337] on span "button" at bounding box center [215, 333] width 16 height 16
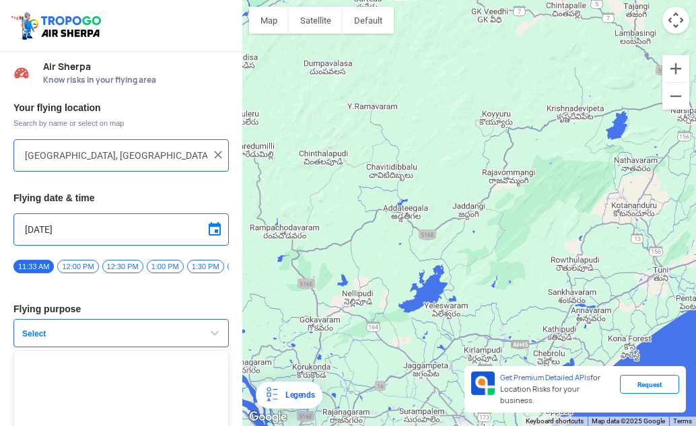
click at [213, 337] on span "button" at bounding box center [215, 333] width 16 height 16
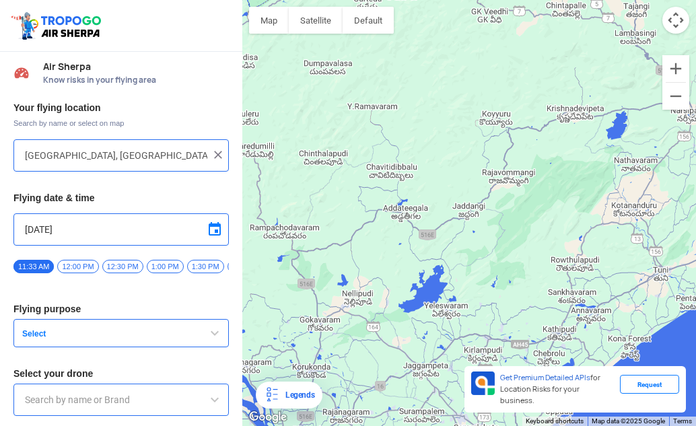
click at [217, 158] on img at bounding box center [217, 154] width 13 height 13
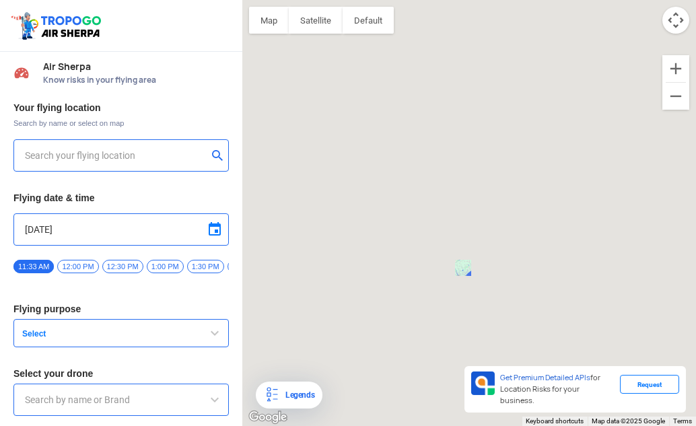
click at [217, 158] on button "submit" at bounding box center [220, 156] width 16 height 13
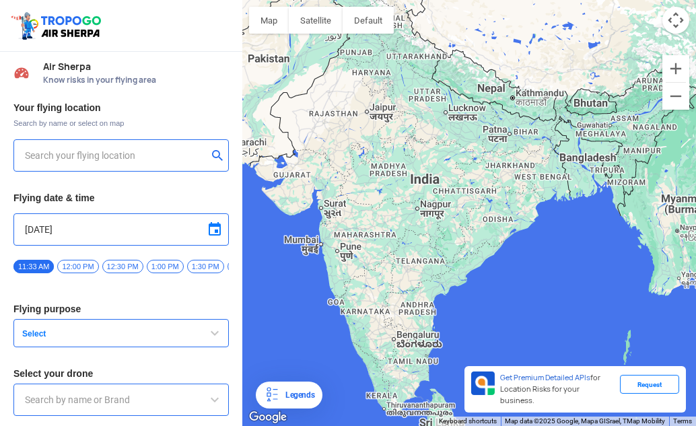
click at [220, 151] on button "submit" at bounding box center [220, 156] width 16 height 13
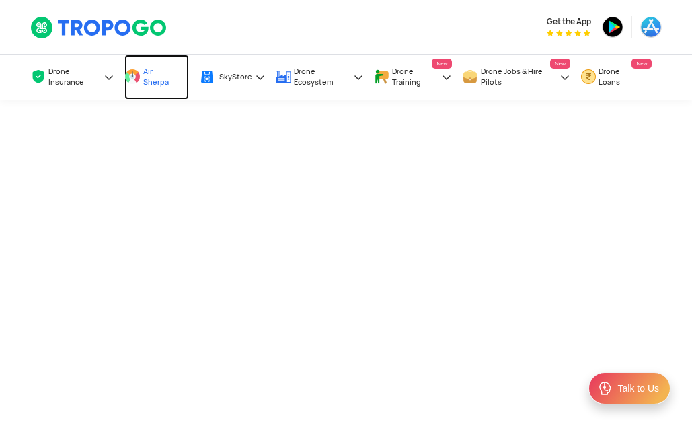
click at [155, 76] on span "Air Sherpa" at bounding box center [159, 77] width 32 height 22
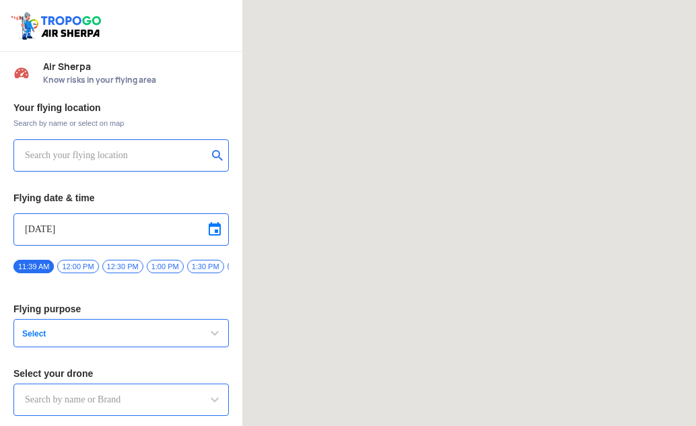
click at [155, 76] on span "Know risks in your flying area" at bounding box center [136, 80] width 186 height 11
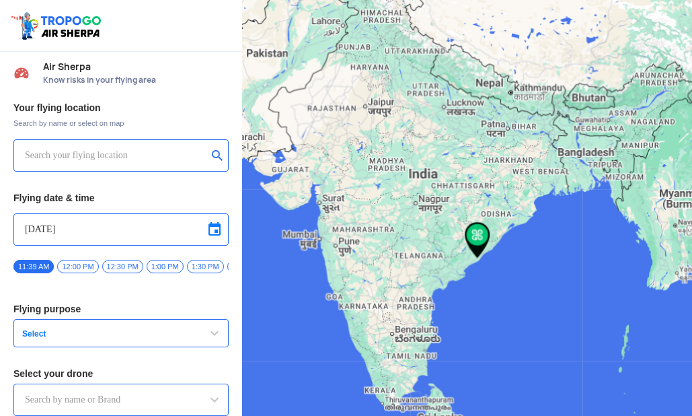
type input "[STREET_ADDRESS]"
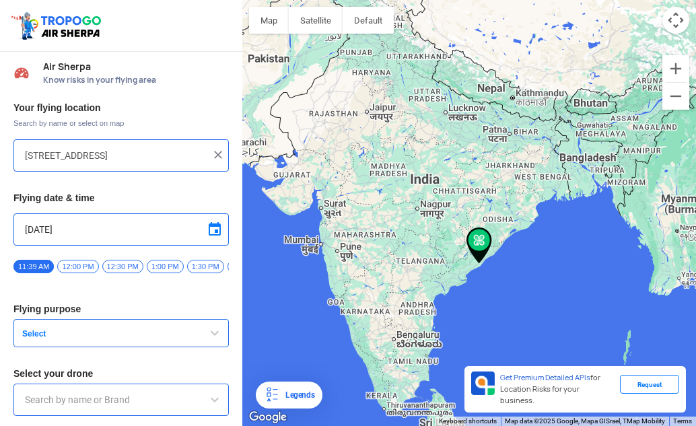
scroll to position [48, 0]
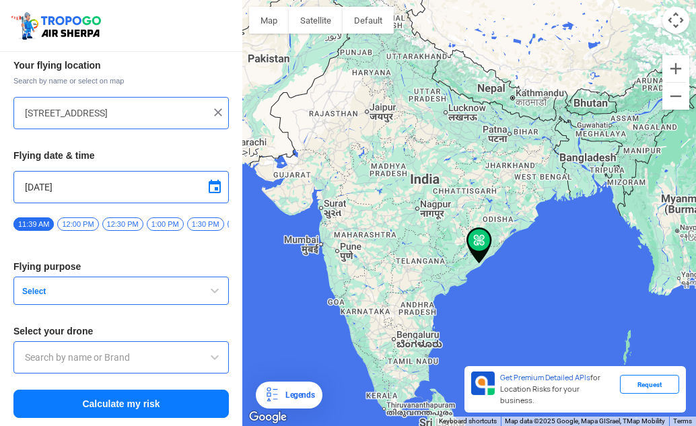
click at [207, 286] on span "button" at bounding box center [215, 291] width 16 height 16
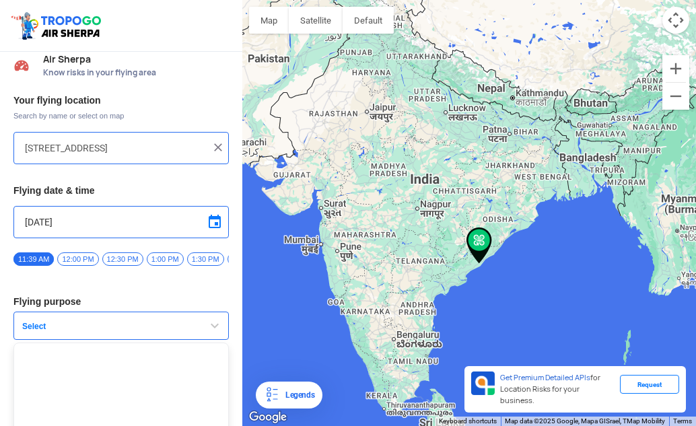
scroll to position [0, 0]
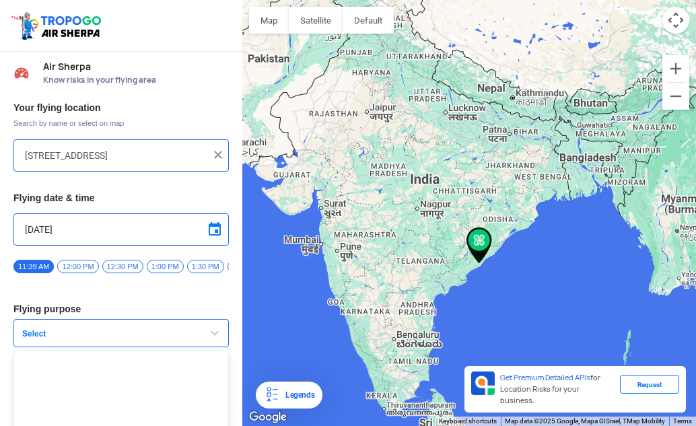
click at [83, 330] on button "Select" at bounding box center [120, 333] width 215 height 28
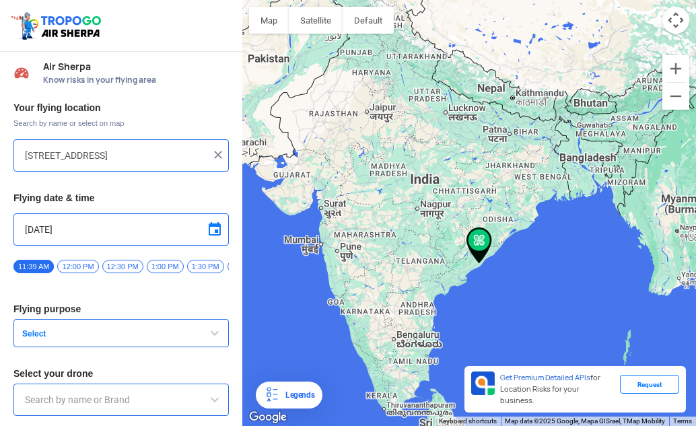
scroll to position [48, 0]
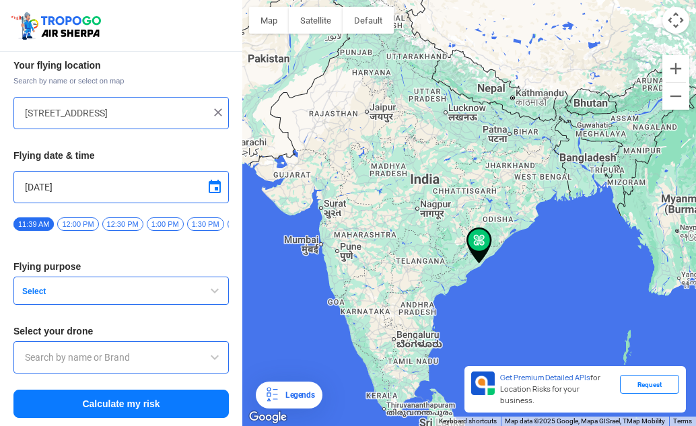
click at [65, 295] on span "Select" at bounding box center [101, 291] width 168 height 11
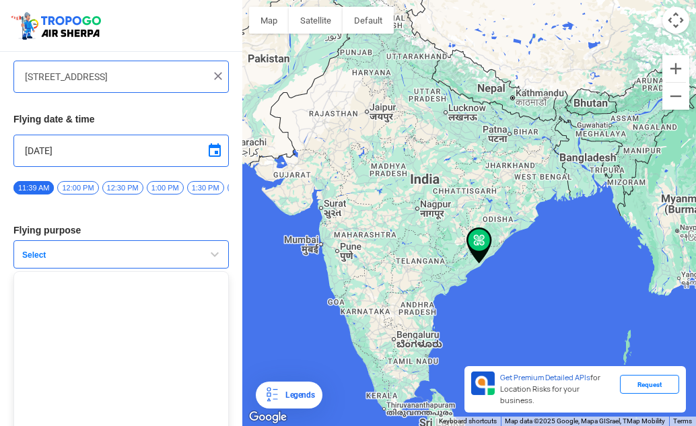
scroll to position [98, 0]
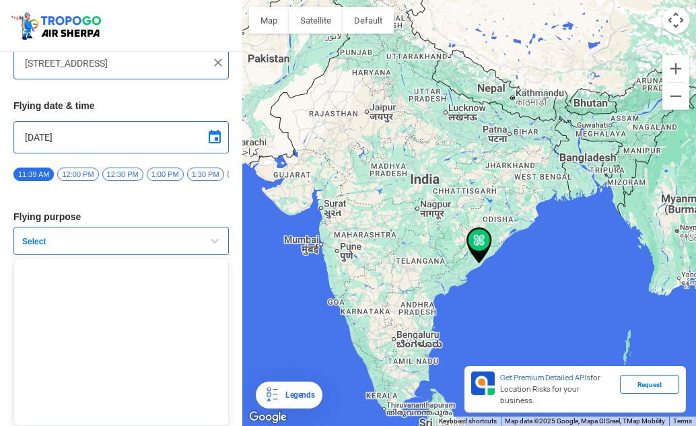
click at [213, 240] on span "button" at bounding box center [215, 241] width 16 height 16
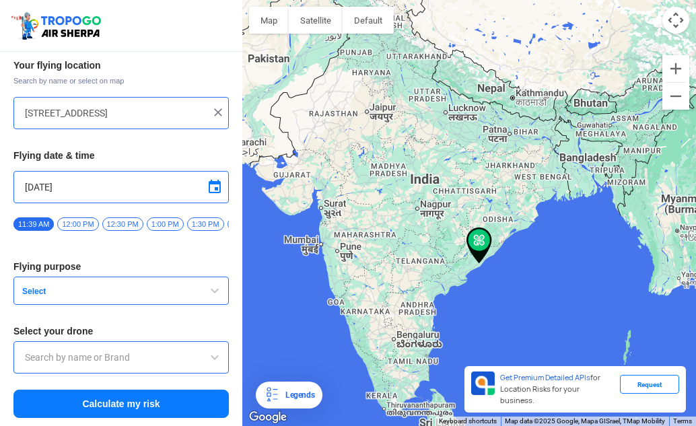
scroll to position [48, 0]
click at [77, 211] on div "Your flying location Search by name or select on map HIG-56, Duvvada, Phase I, …" at bounding box center [121, 238] width 242 height 373
click at [80, 217] on span "12:00 PM" at bounding box center [77, 223] width 41 height 13
click at [197, 352] on input "text" at bounding box center [121, 357] width 192 height 16
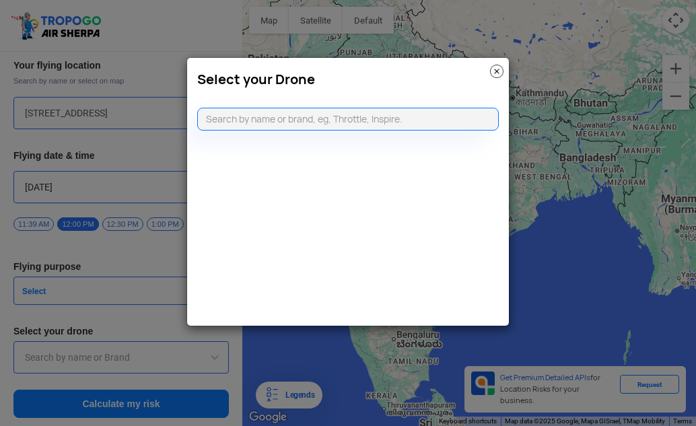
click at [497, 68] on img at bounding box center [496, 71] width 13 height 13
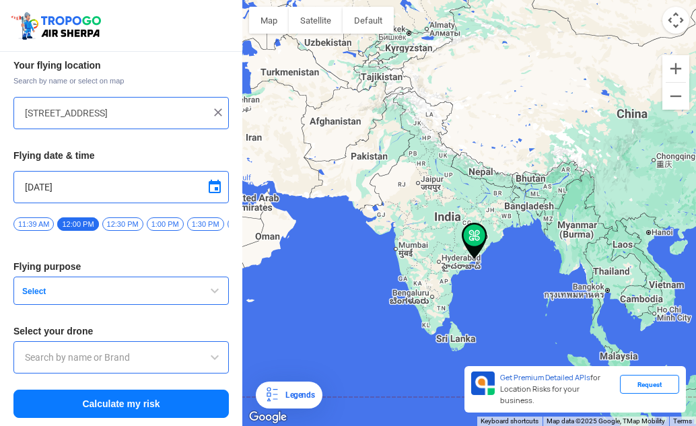
click at [211, 290] on span "button" at bounding box center [215, 291] width 16 height 16
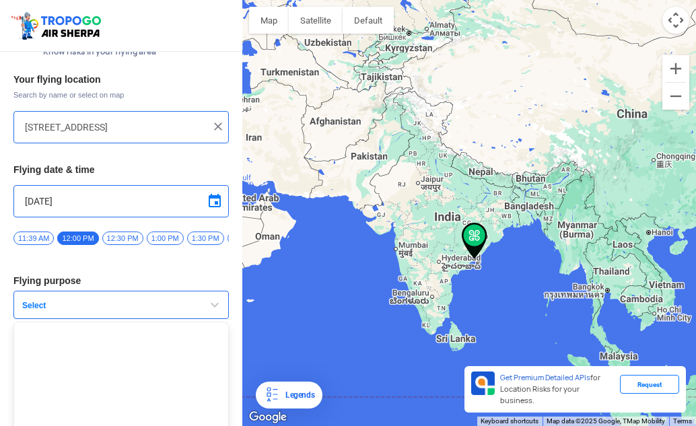
scroll to position [0, 0]
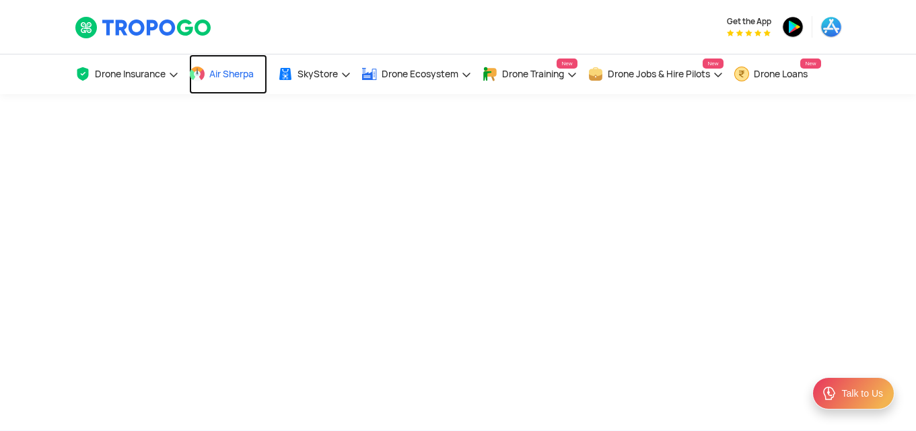
click at [244, 71] on span "Air Sherpa" at bounding box center [231, 74] width 44 height 11
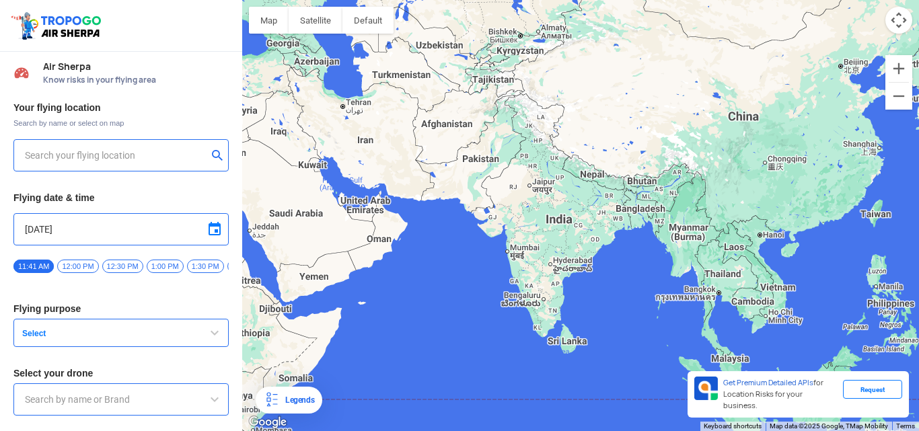
click at [166, 150] on input "text" at bounding box center [116, 155] width 182 height 16
click at [214, 158] on button "submit" at bounding box center [220, 156] width 16 height 13
click at [133, 153] on input "text" at bounding box center [116, 155] width 182 height 16
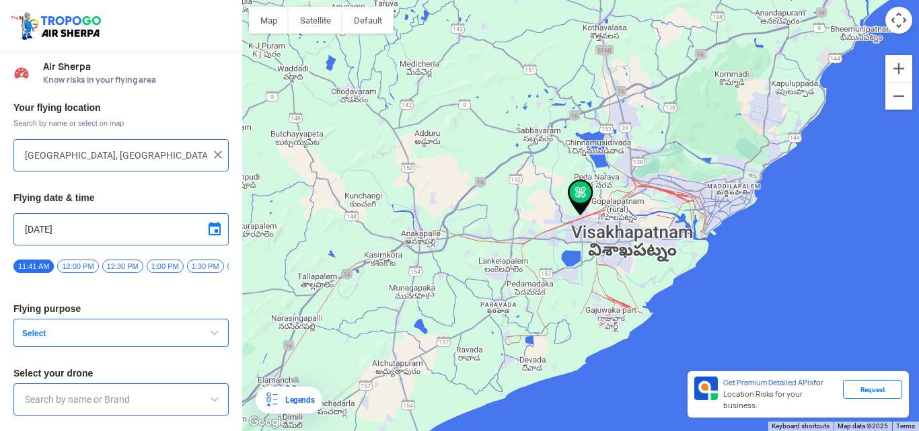
click at [213, 336] on span "button" at bounding box center [215, 333] width 16 height 16
click at [209, 341] on span "button" at bounding box center [215, 333] width 16 height 16
click at [73, 266] on span "12:00 PM" at bounding box center [77, 266] width 41 height 13
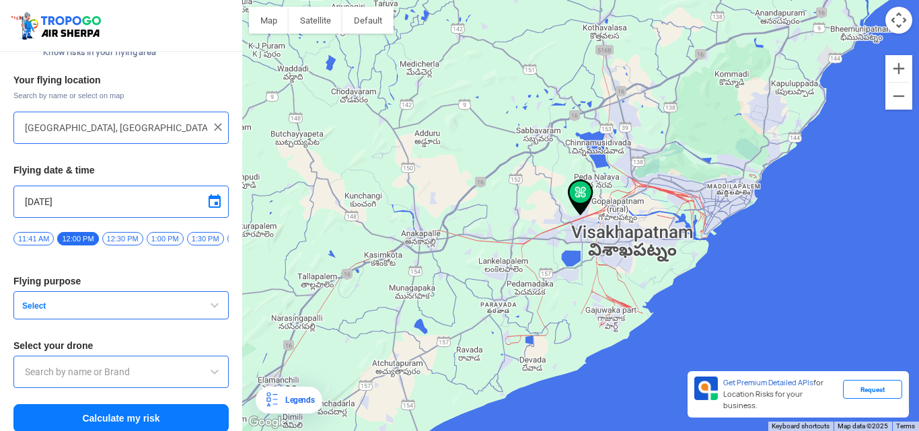
scroll to position [42, 0]
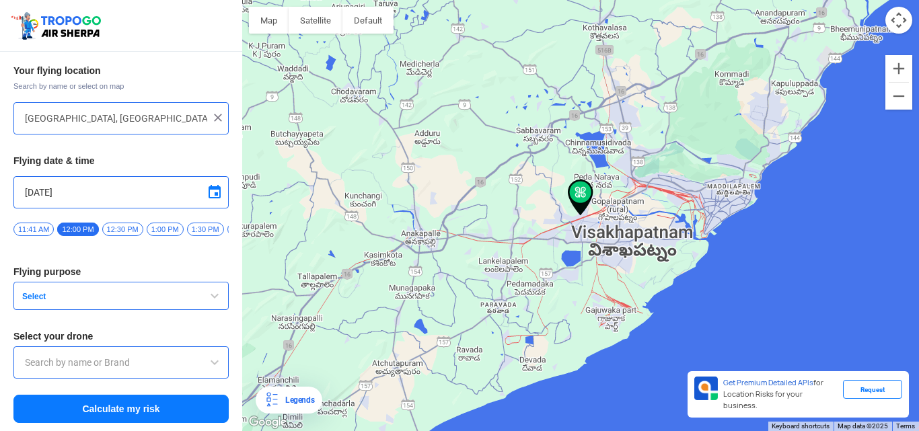
click at [209, 363] on span at bounding box center [215, 363] width 16 height 16
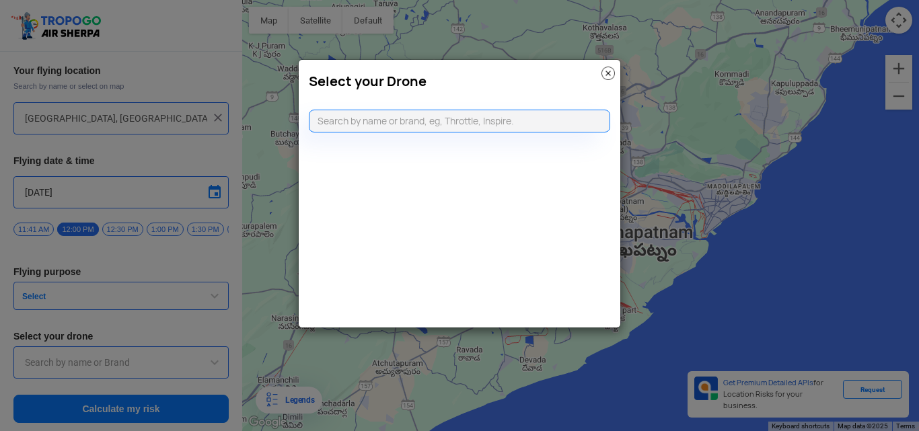
click at [609, 70] on img at bounding box center [608, 73] width 13 height 13
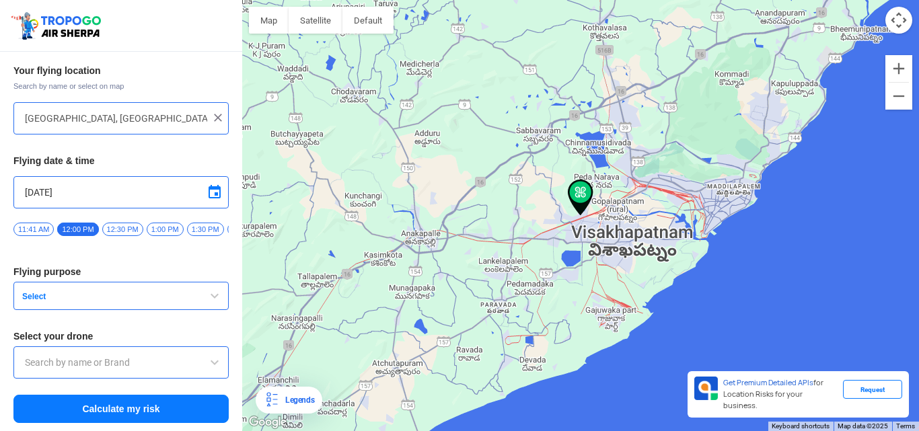
click at [609, 70] on div at bounding box center [580, 215] width 677 height 431
type input "Jangalapalem, Saripalli, Andhra Pradesh 531173, India"
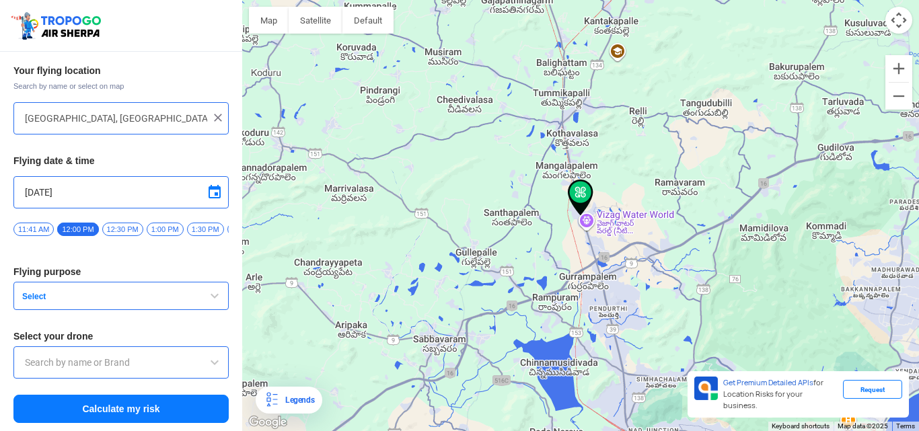
click at [28, 223] on span "11:41 AM" at bounding box center [33, 229] width 40 height 13
click at [217, 111] on img at bounding box center [217, 117] width 13 height 13
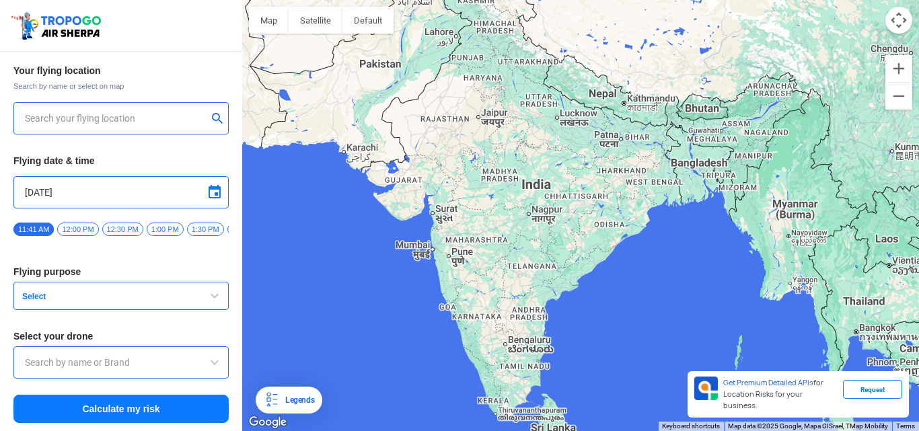
click at [185, 114] on input "text" at bounding box center [116, 118] width 182 height 16
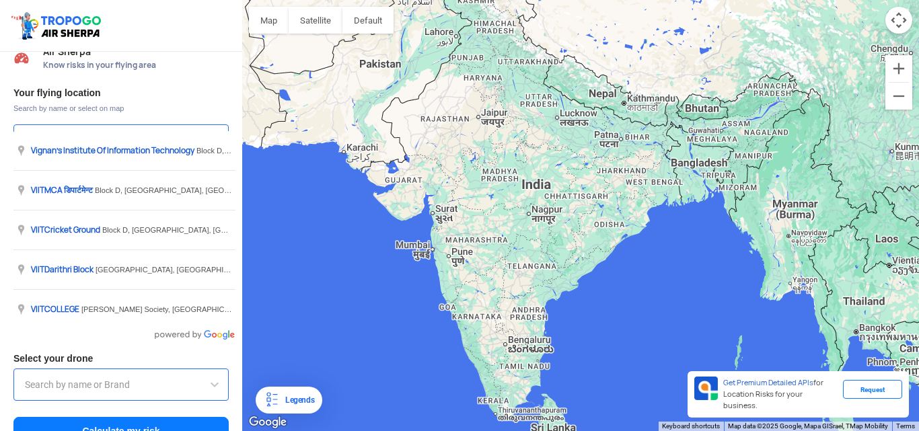
scroll to position [0, 0]
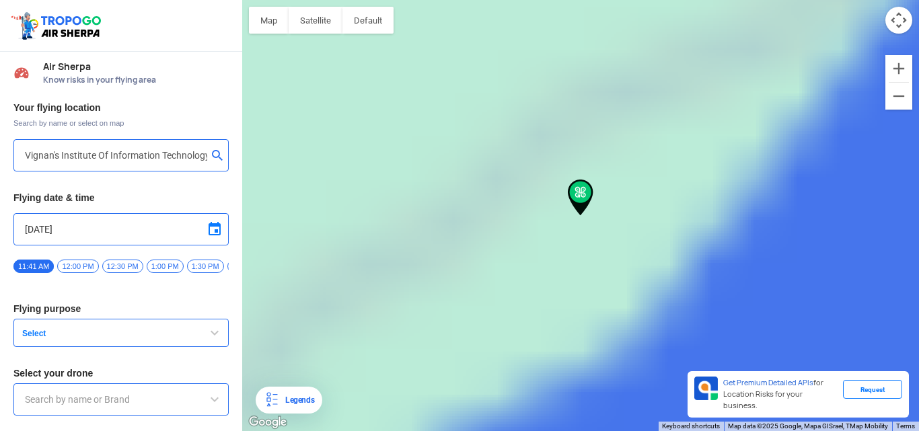
type input "Block D, Visakhapatnam, Andhra Pradesh 530049, India"
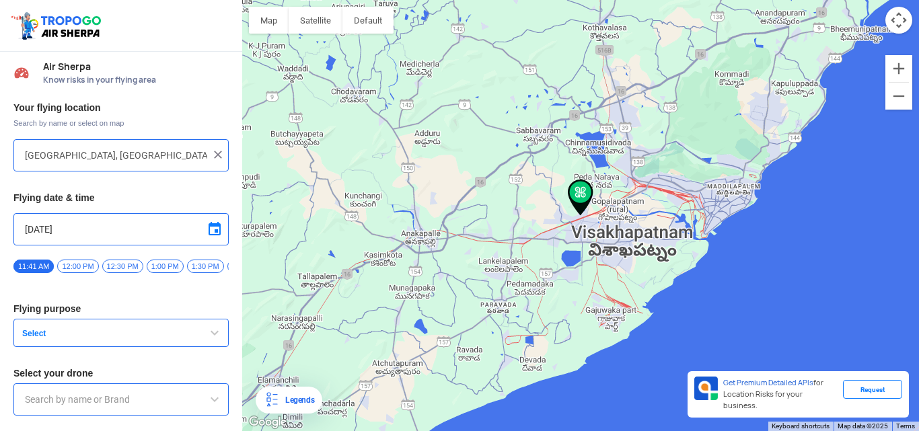
click at [209, 339] on span "button" at bounding box center [215, 333] width 16 height 16
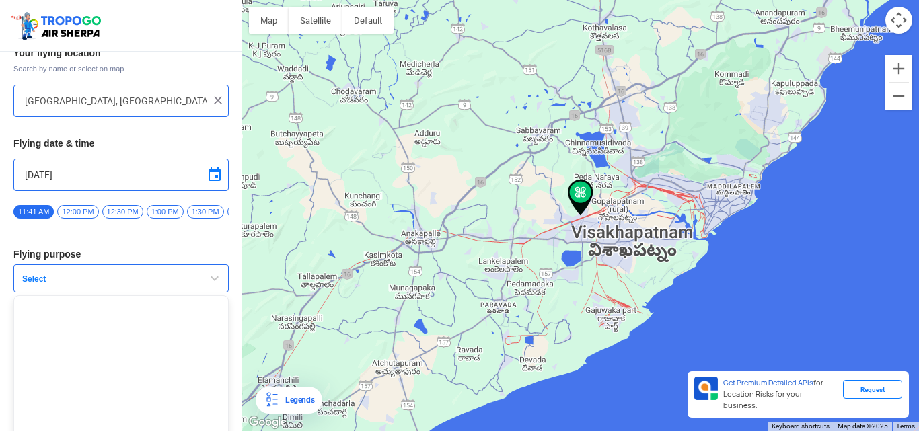
scroll to position [25, 0]
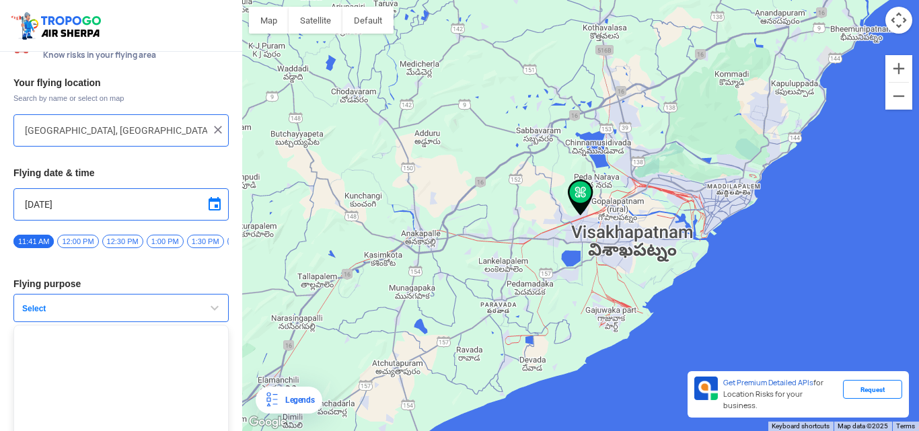
click at [209, 311] on span "button" at bounding box center [215, 308] width 16 height 16
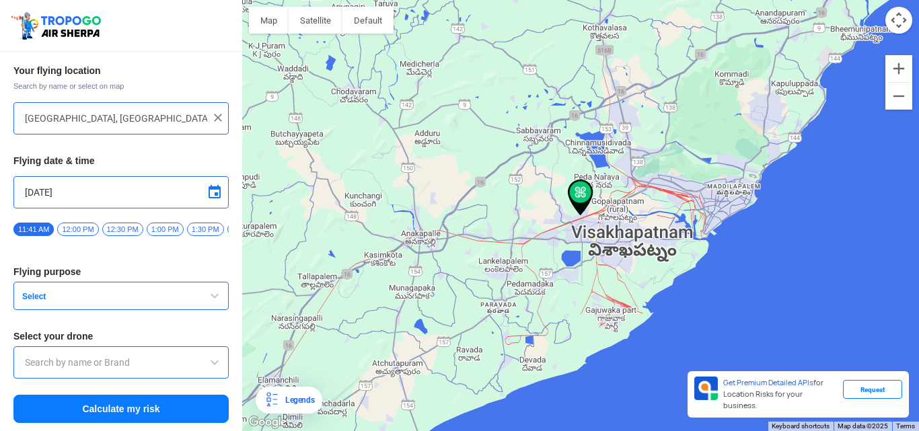
scroll to position [42, 0]
click at [211, 366] on span at bounding box center [215, 363] width 16 height 16
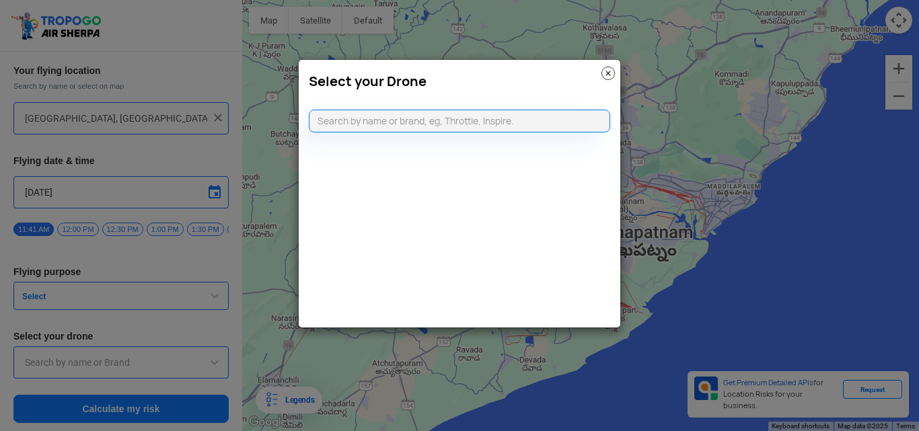
click at [610, 69] on img at bounding box center [608, 73] width 13 height 13
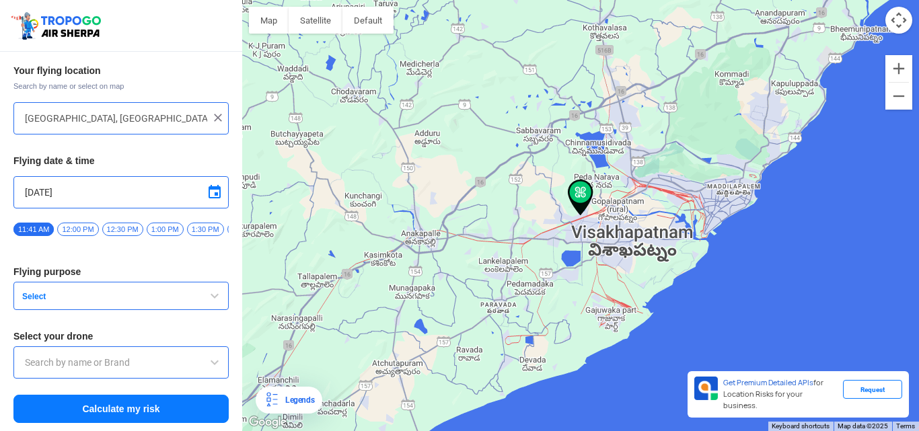
click at [213, 301] on span "button" at bounding box center [215, 296] width 16 height 16
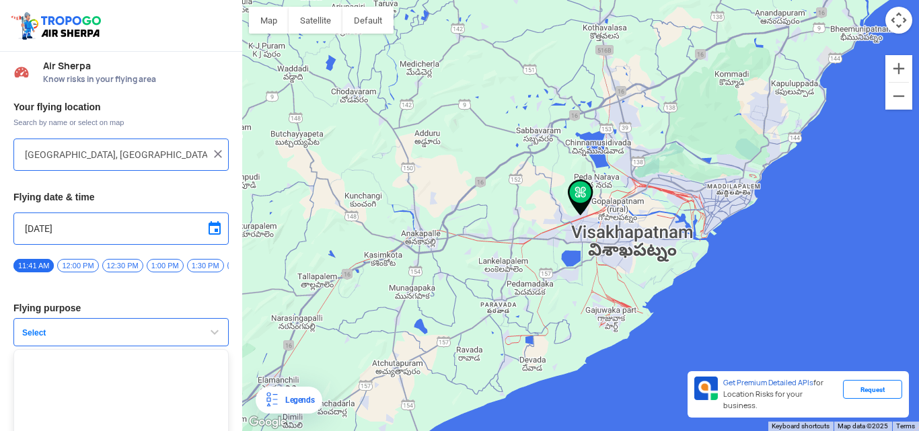
scroll to position [0, 0]
click at [215, 335] on span "button" at bounding box center [215, 333] width 16 height 16
click at [211, 403] on span at bounding box center [215, 400] width 16 height 16
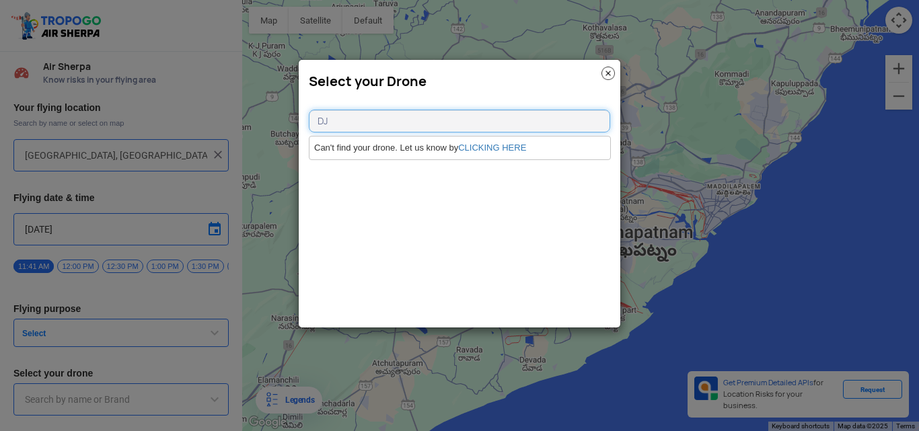
type input "D"
type input "DH -MICRO QUAD"
click at [493, 141] on li "Can't find your drone. Let us know by CLICKING HERE" at bounding box center [460, 148] width 301 height 23
click at [490, 145] on link "CLICKING HERE" at bounding box center [492, 148] width 68 height 10
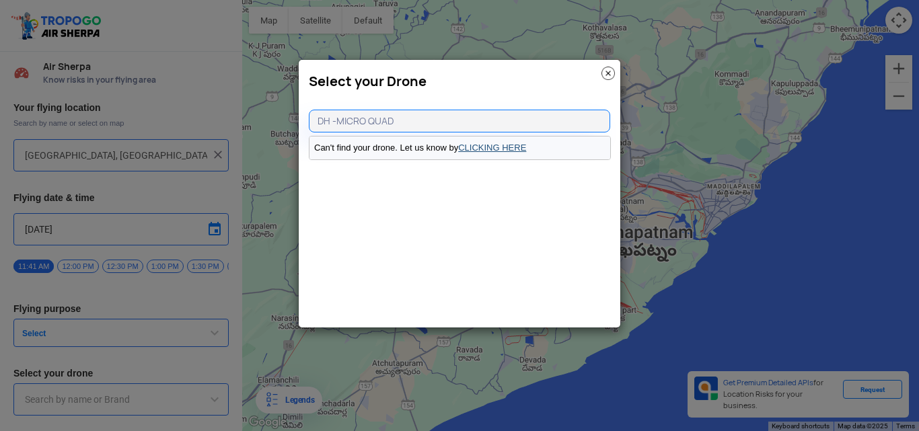
click at [490, 145] on body "Location Risk Score Air Sherpa Know risks in your flying area Your flying locat…" at bounding box center [459, 215] width 919 height 431
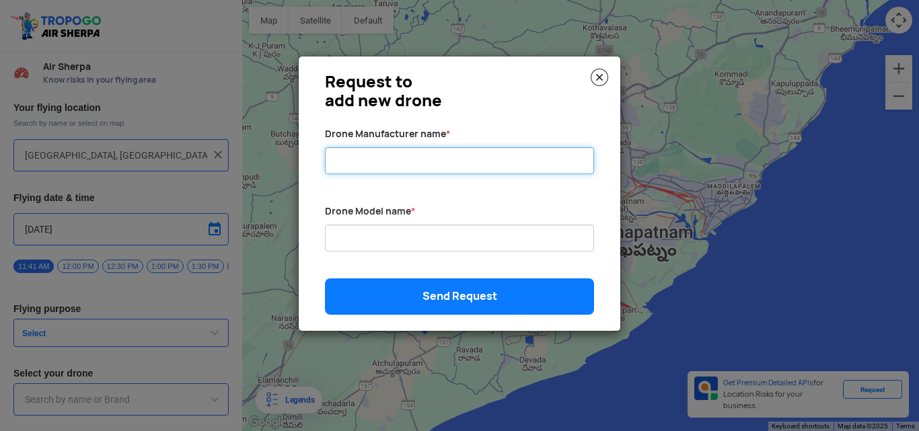
click at [404, 151] on input "Drone Manufacturer name *" at bounding box center [459, 160] width 269 height 27
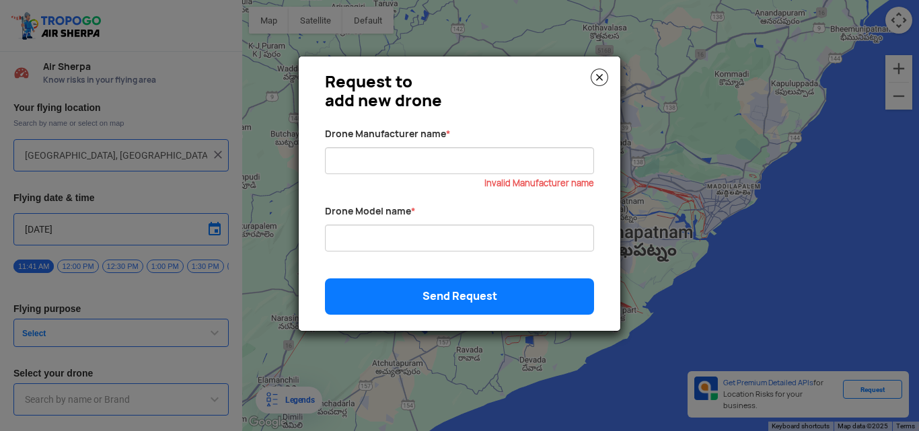
click at [602, 75] on img at bounding box center [599, 77] width 17 height 17
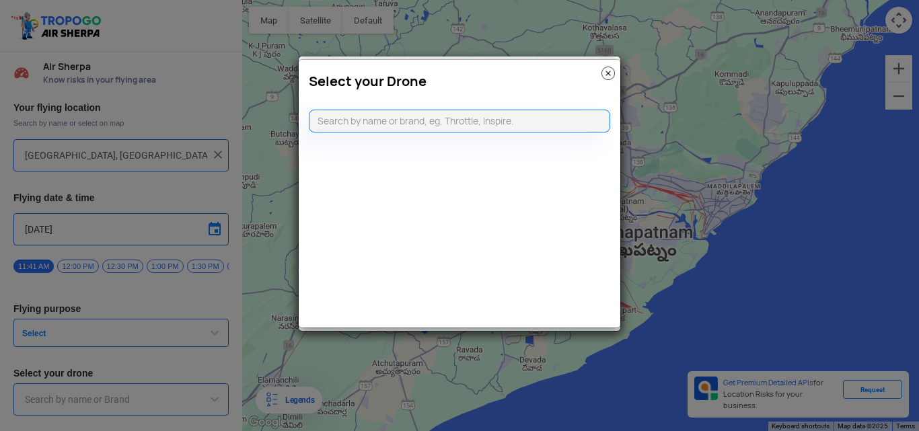
click at [602, 75] on img at bounding box center [608, 73] width 13 height 13
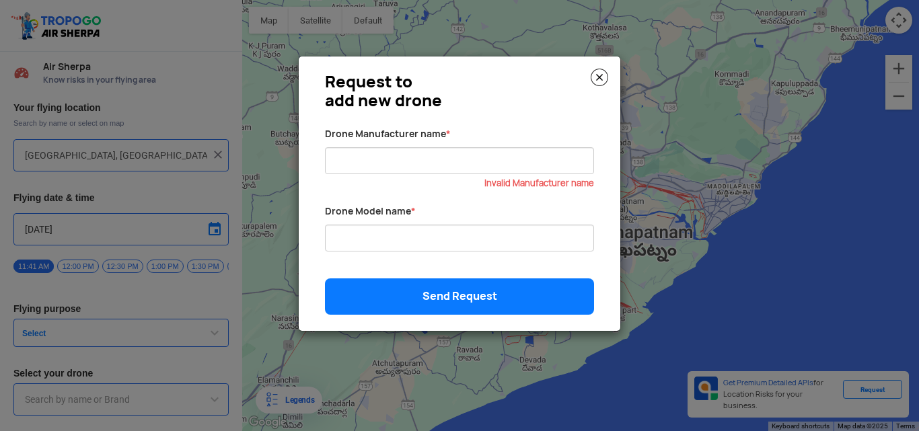
click at [602, 75] on img at bounding box center [599, 77] width 17 height 17
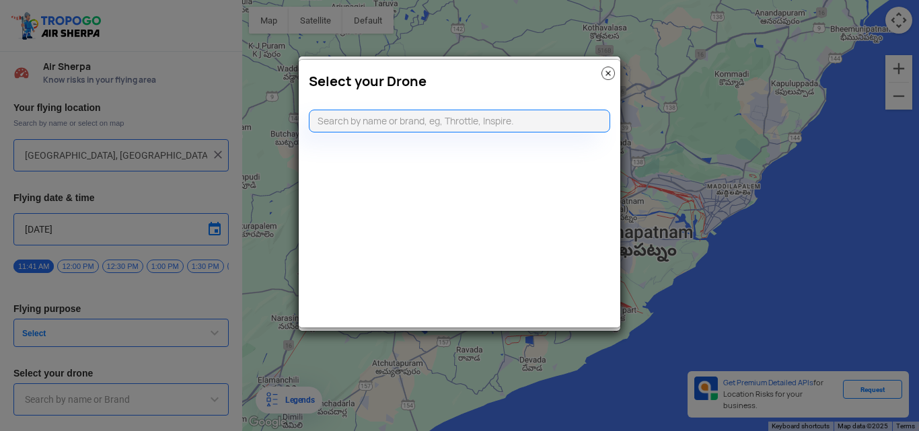
click at [602, 75] on img at bounding box center [608, 73] width 13 height 13
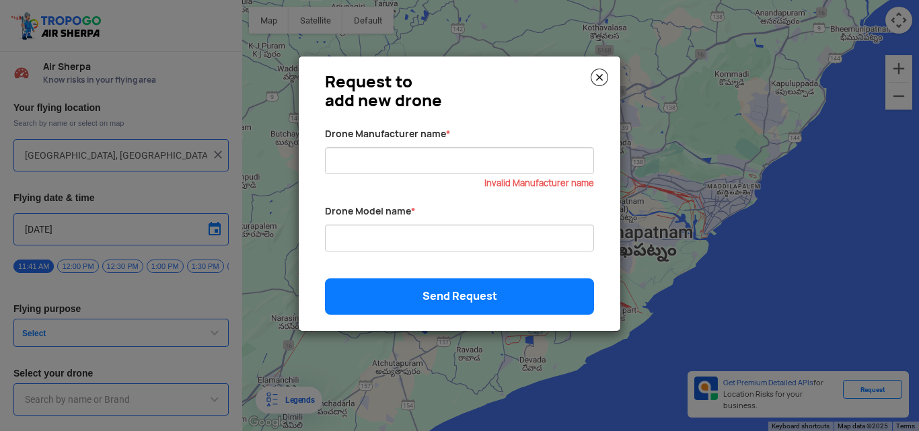
click at [606, 77] on img at bounding box center [599, 77] width 17 height 17
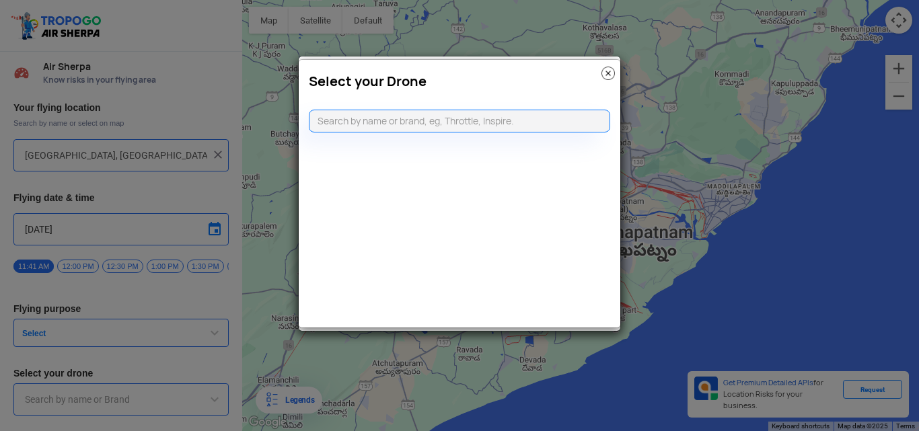
click at [604, 77] on img at bounding box center [608, 73] width 13 height 13
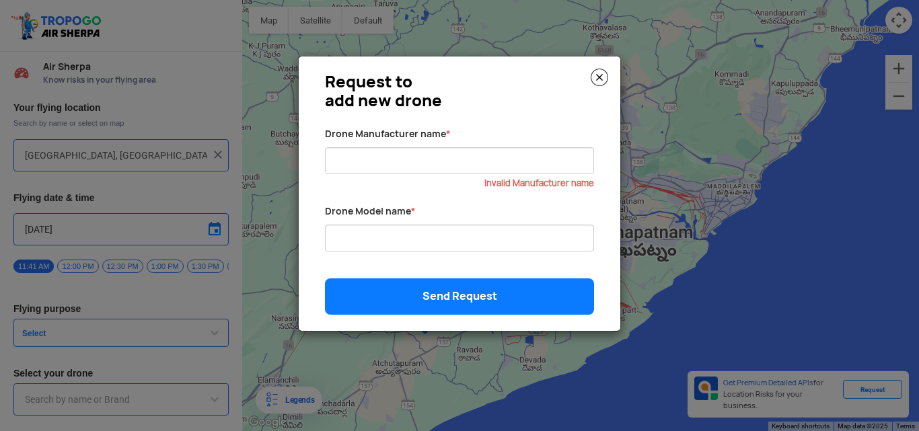
click at [604, 77] on img at bounding box center [599, 77] width 17 height 17
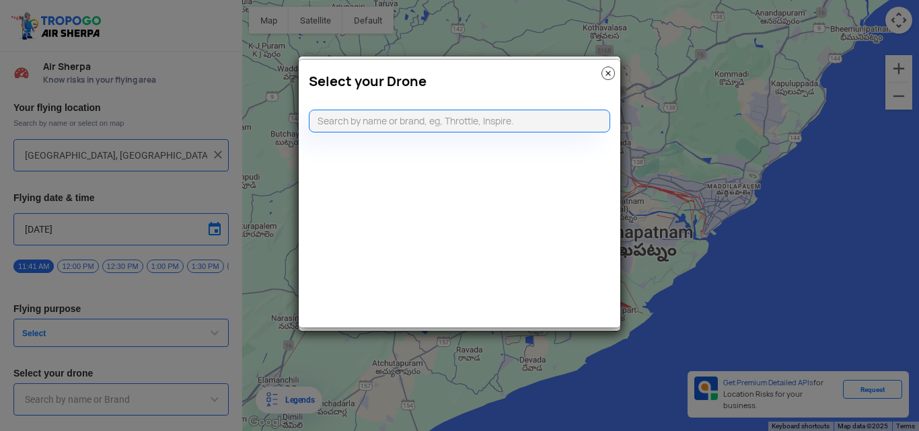
click at [604, 77] on img at bounding box center [608, 73] width 13 height 13
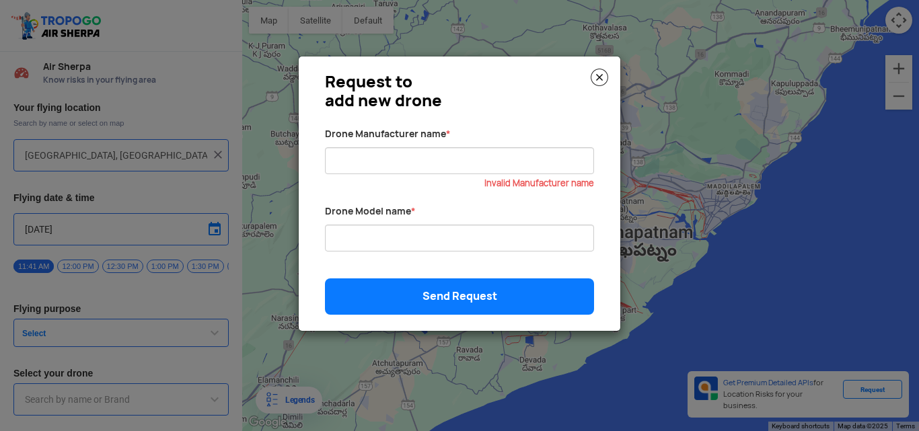
click at [604, 77] on img at bounding box center [599, 77] width 17 height 17
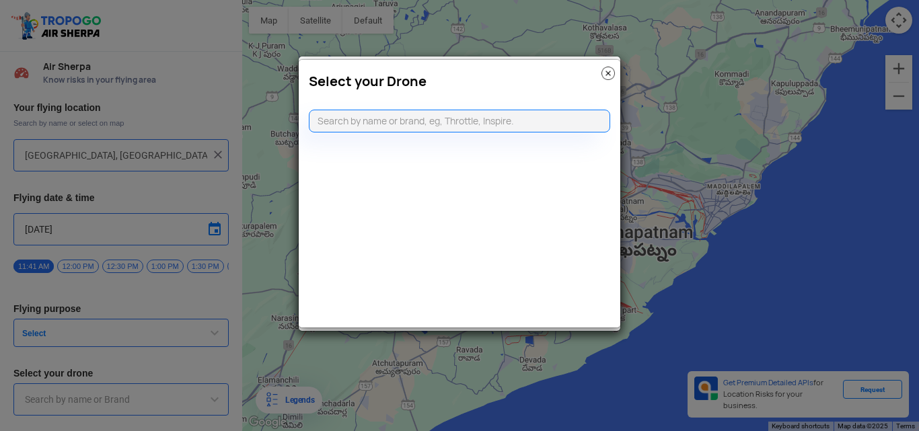
click at [606, 73] on img at bounding box center [608, 73] width 13 height 13
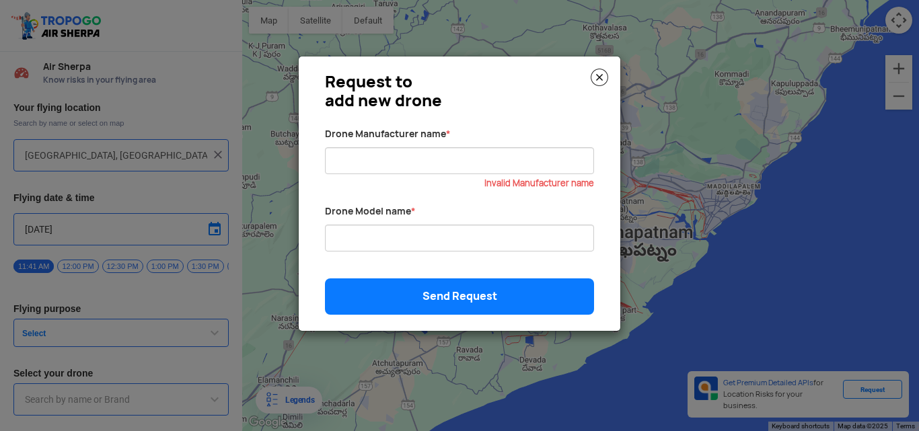
click at [606, 73] on img at bounding box center [599, 77] width 17 height 17
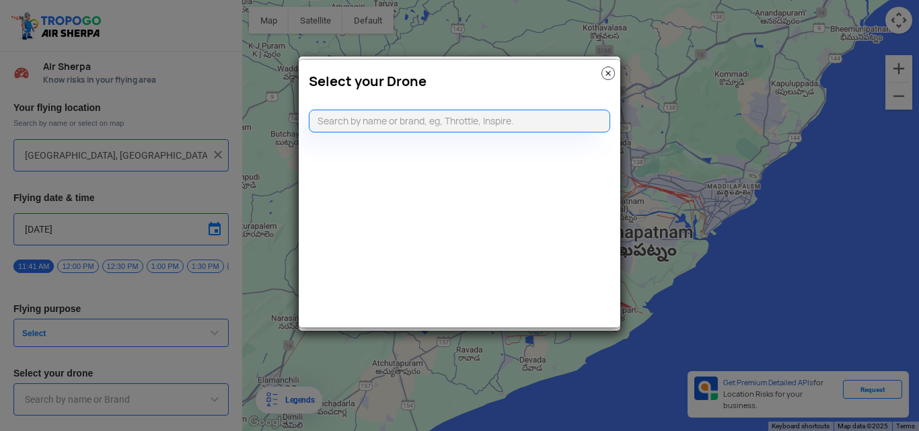
click at [606, 73] on img at bounding box center [608, 73] width 13 height 13
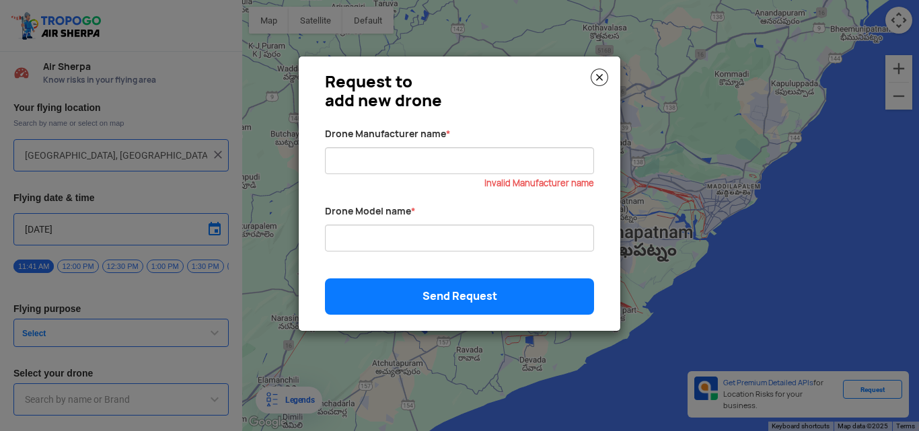
click at [606, 73] on img at bounding box center [599, 77] width 17 height 17
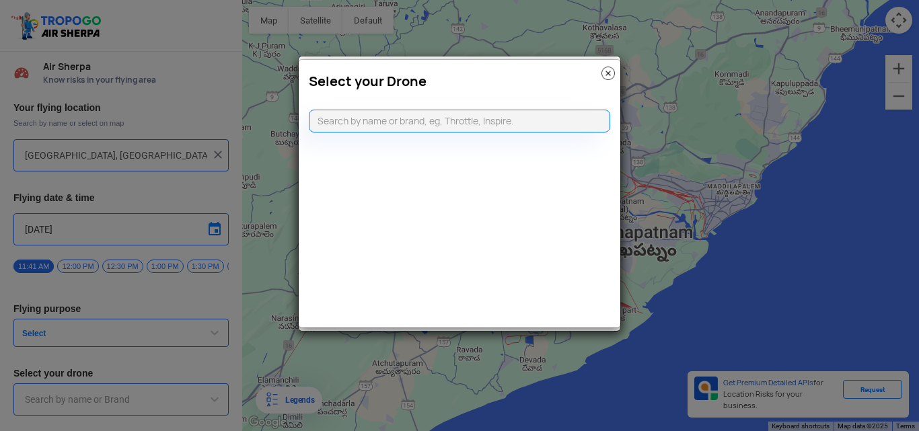
click at [606, 73] on img at bounding box center [608, 73] width 13 height 13
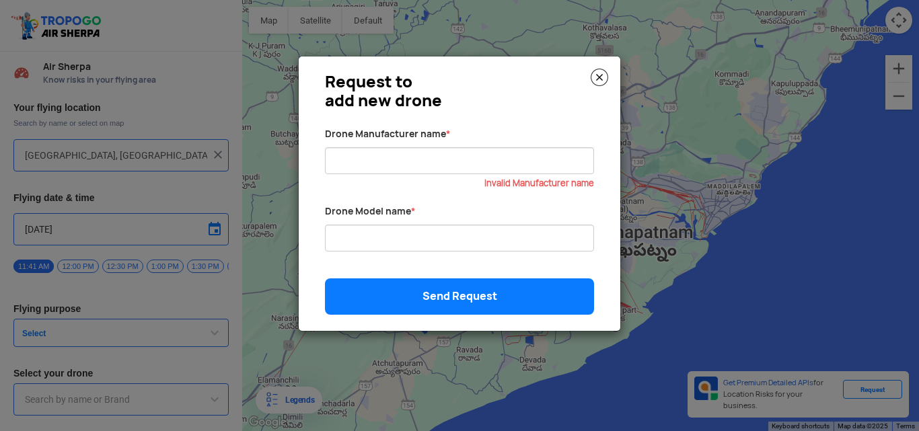
click at [803, 172] on modal-container "Request to add new drone Drone Manufacturer name * Invalid Manufacturer name Dr…" at bounding box center [459, 215] width 919 height 431
click at [602, 79] on img at bounding box center [599, 77] width 17 height 17
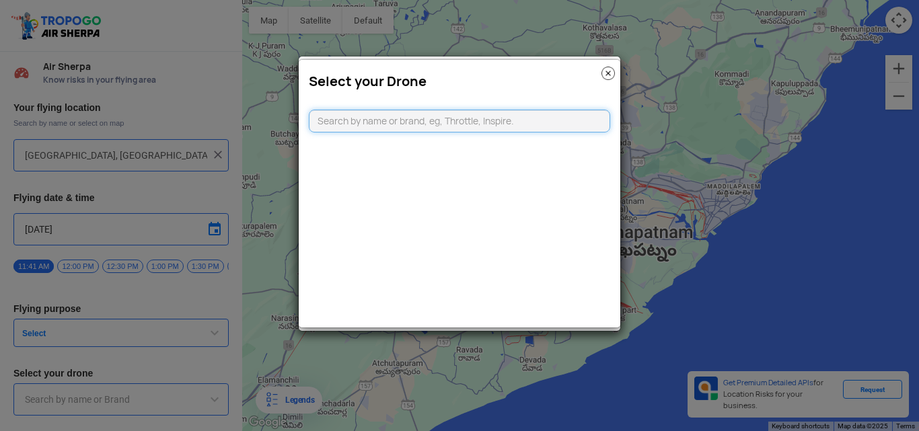
click at [400, 128] on input "text" at bounding box center [459, 121] width 301 height 23
click at [177, 361] on modal-container "Select your Drone" at bounding box center [459, 215] width 919 height 431
click at [608, 67] on img at bounding box center [608, 73] width 13 height 13
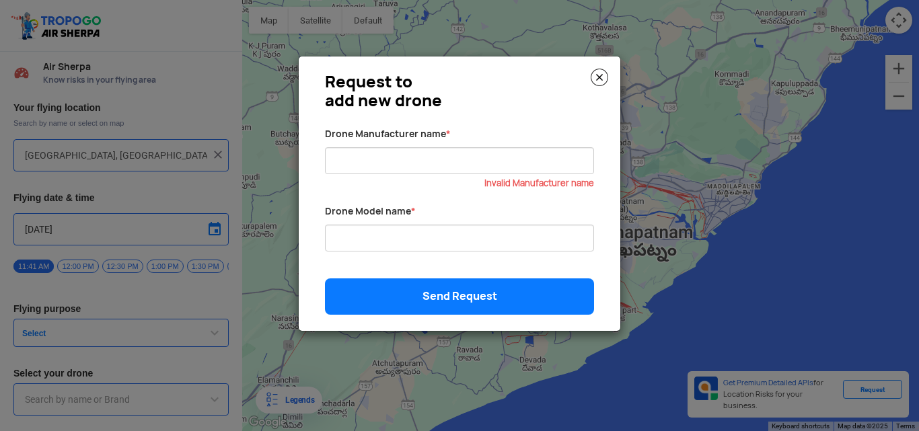
click at [598, 73] on img at bounding box center [599, 77] width 17 height 17
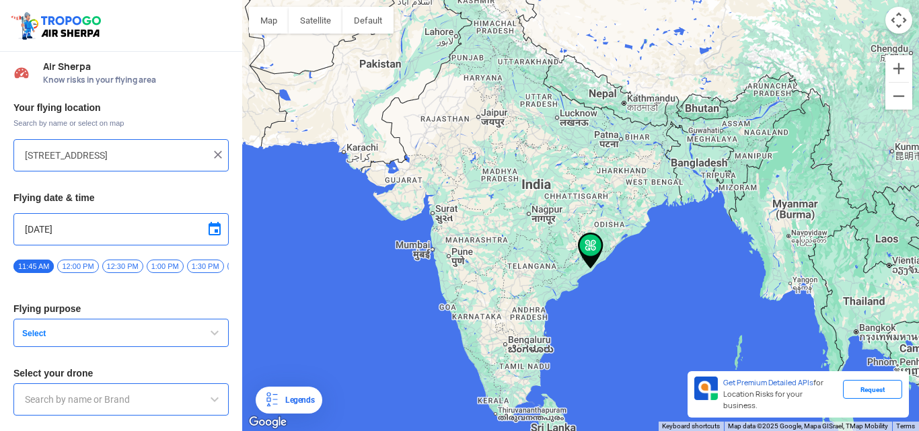
click at [151, 156] on input "[STREET_ADDRESS]" at bounding box center [116, 155] width 182 height 16
click at [213, 154] on img at bounding box center [217, 154] width 13 height 13
click at [69, 147] on div at bounding box center [120, 155] width 215 height 32
click at [153, 153] on input "text" at bounding box center [116, 155] width 182 height 16
type input "Block D, Visakhapatnam, Andhra Pradesh 530049, India"
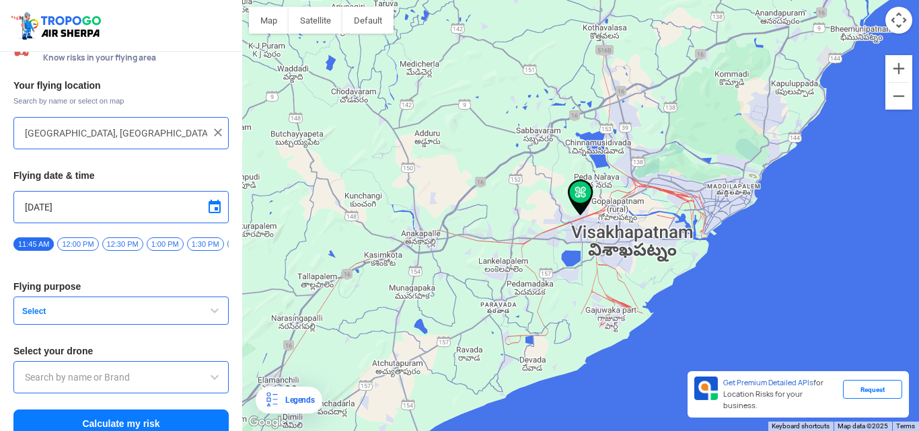
scroll to position [42, 0]
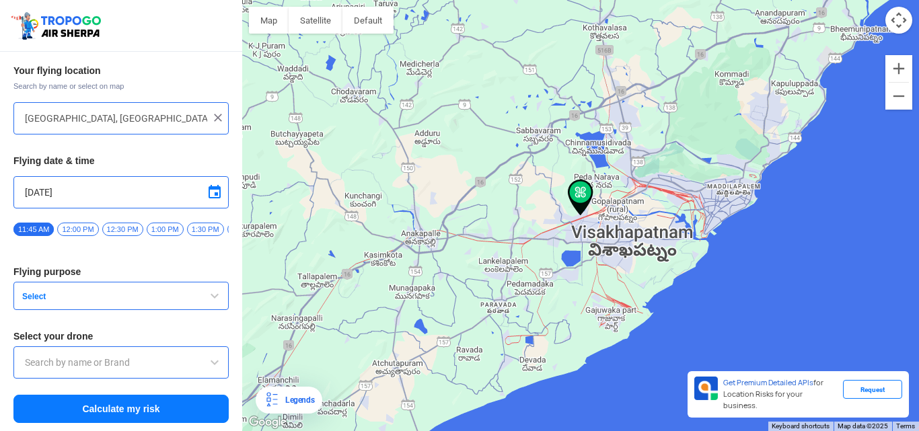
click at [211, 293] on span "button" at bounding box center [215, 296] width 16 height 16
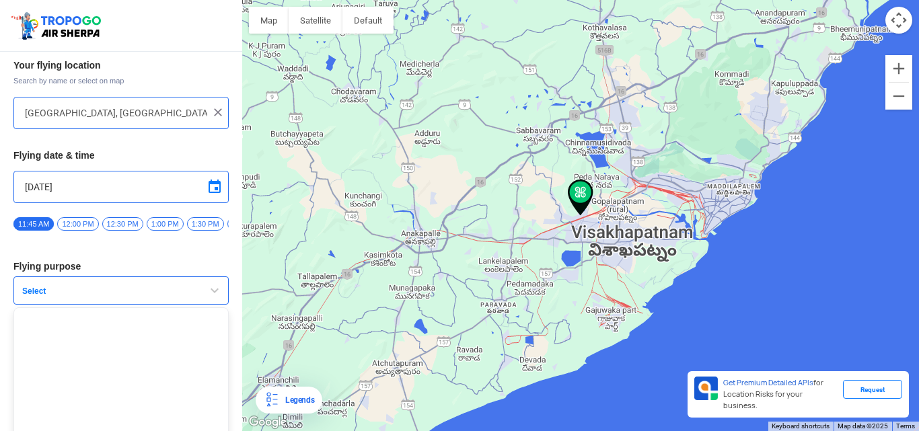
click at [209, 297] on span "button" at bounding box center [215, 291] width 16 height 16
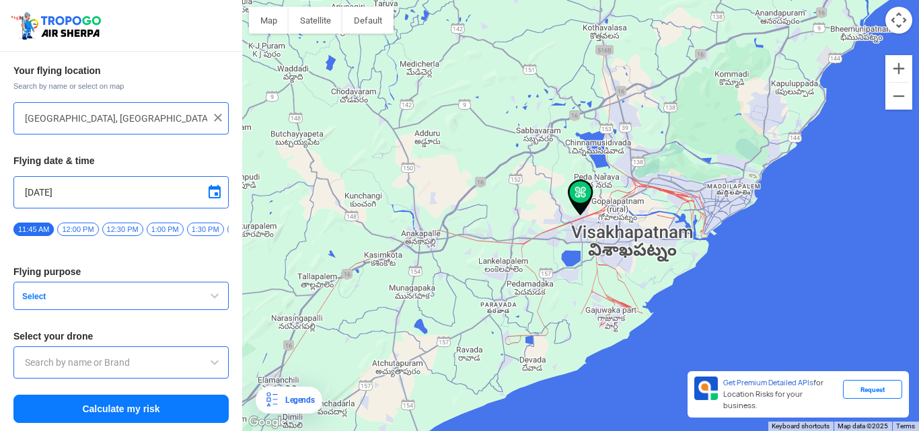
click at [128, 304] on button "Select" at bounding box center [120, 296] width 215 height 28
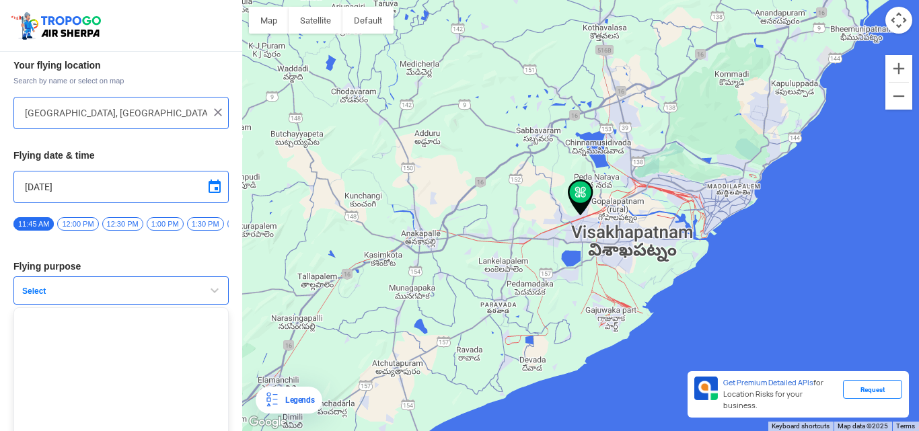
click at [208, 293] on span "button" at bounding box center [215, 291] width 16 height 16
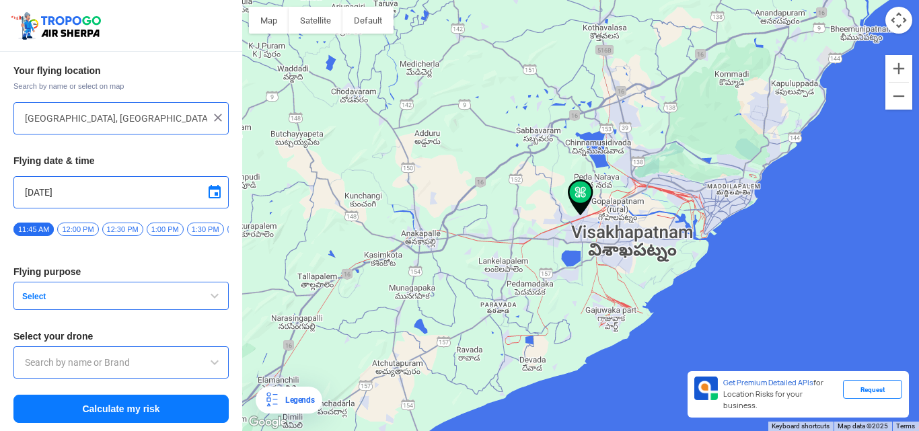
click at [100, 408] on button "Calculate my risk" at bounding box center [120, 409] width 215 height 28
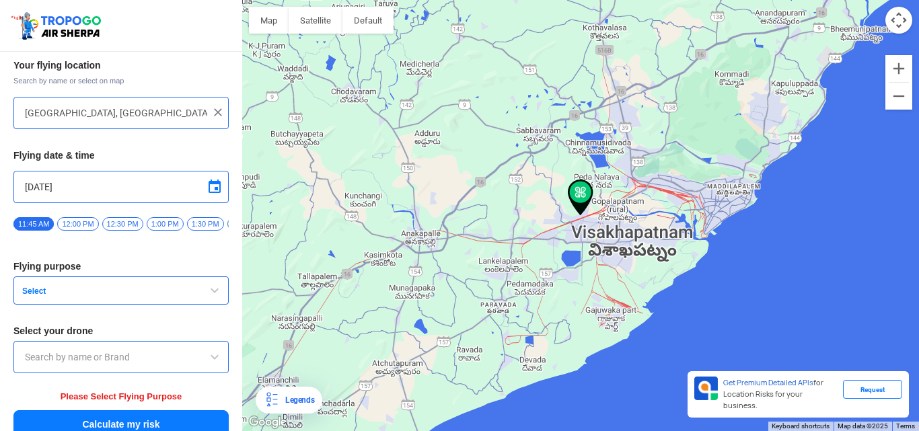
click at [58, 286] on button "Select" at bounding box center [120, 291] width 215 height 28
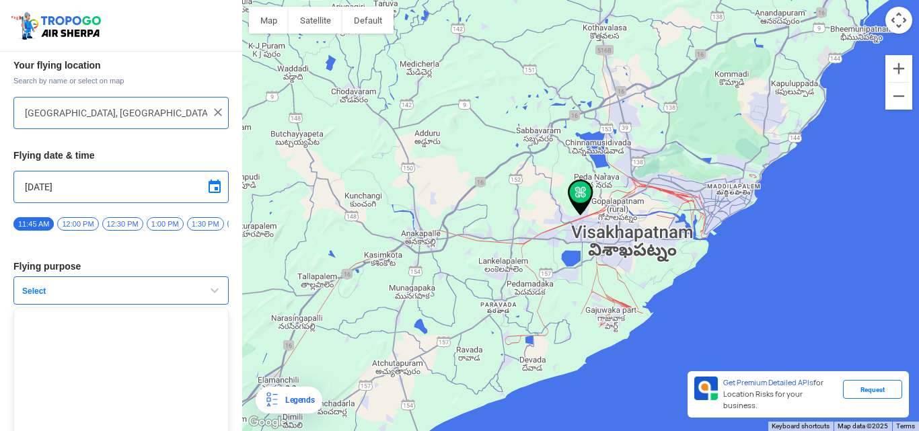
click at [211, 295] on span "button" at bounding box center [215, 291] width 16 height 16
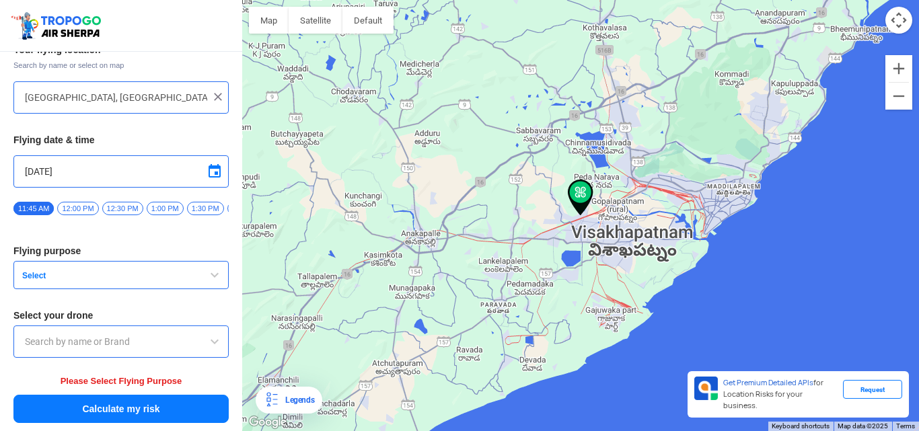
scroll to position [63, 0]
click at [137, 351] on div at bounding box center [120, 342] width 215 height 32
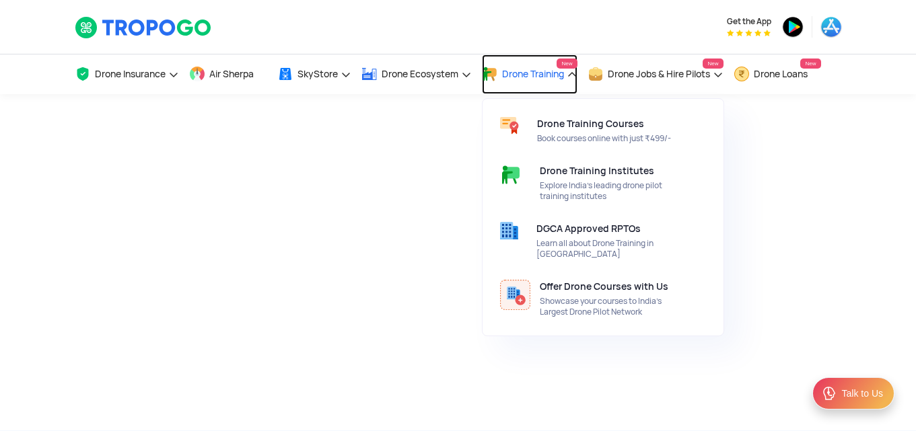
click at [540, 69] on span "Drone Training" at bounding box center [533, 74] width 62 height 11
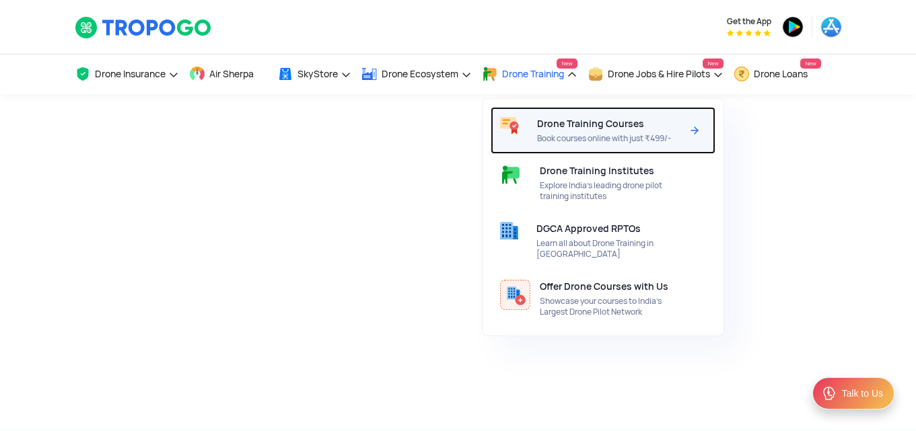
click at [571, 136] on span "Book courses online with just ₹499/-" at bounding box center [609, 138] width 145 height 11
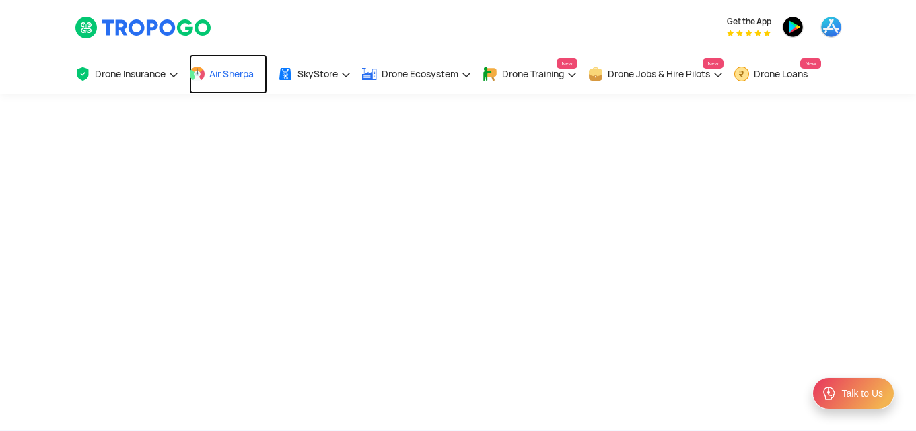
click at [215, 70] on span "Air Sherpa" at bounding box center [231, 74] width 44 height 11
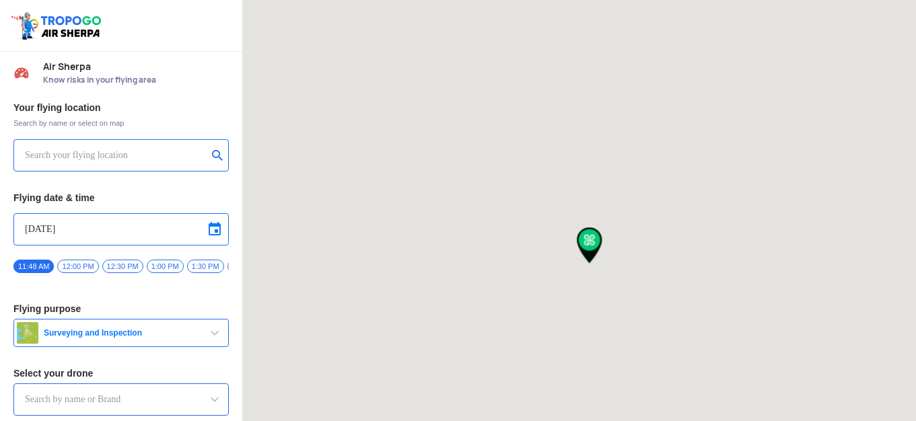
type input "[STREET_ADDRESS]"
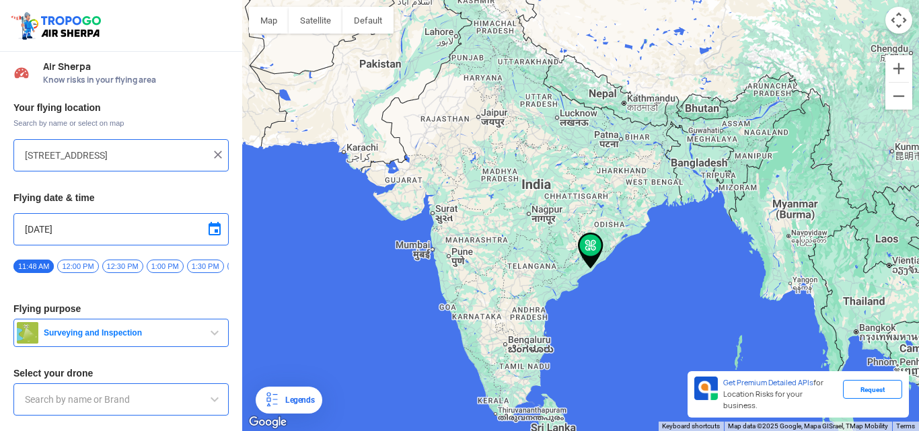
click at [213, 334] on span "button" at bounding box center [215, 333] width 16 height 16
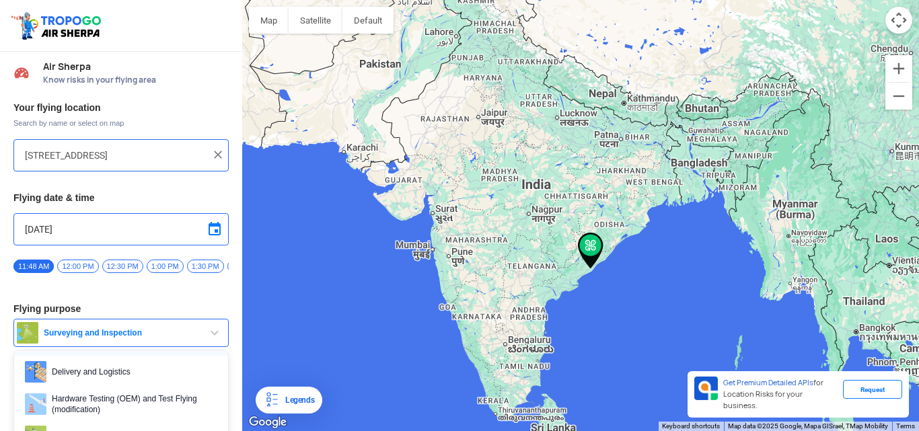
scroll to position [67, 0]
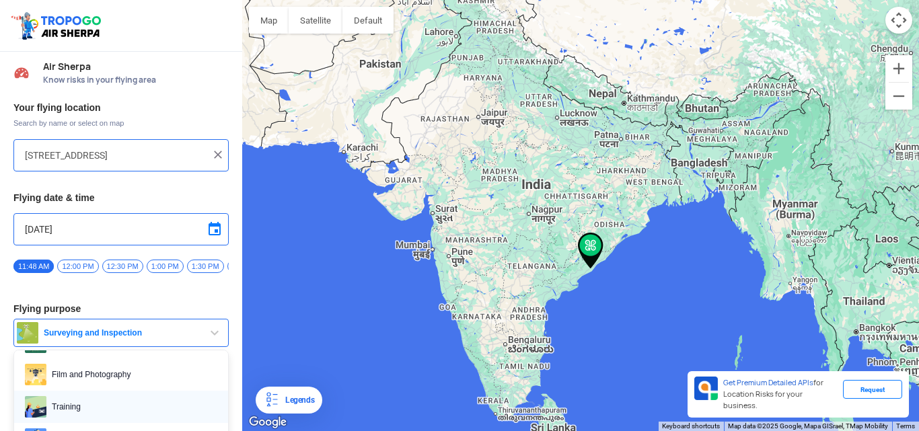
click at [112, 402] on span "Training" at bounding box center [131, 407] width 171 height 22
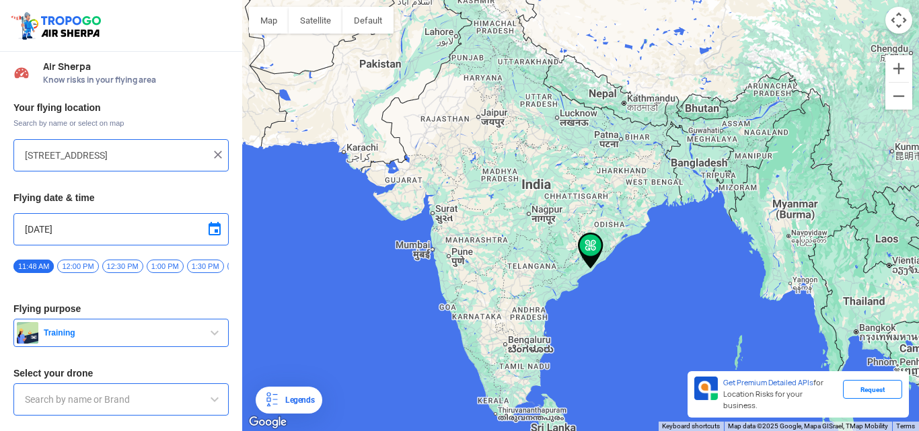
scroll to position [42, 0]
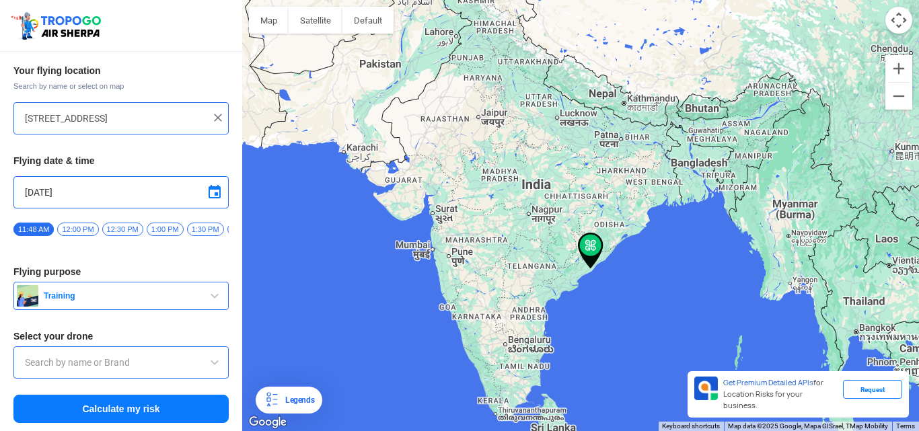
click at [143, 356] on input "text" at bounding box center [121, 363] width 192 height 16
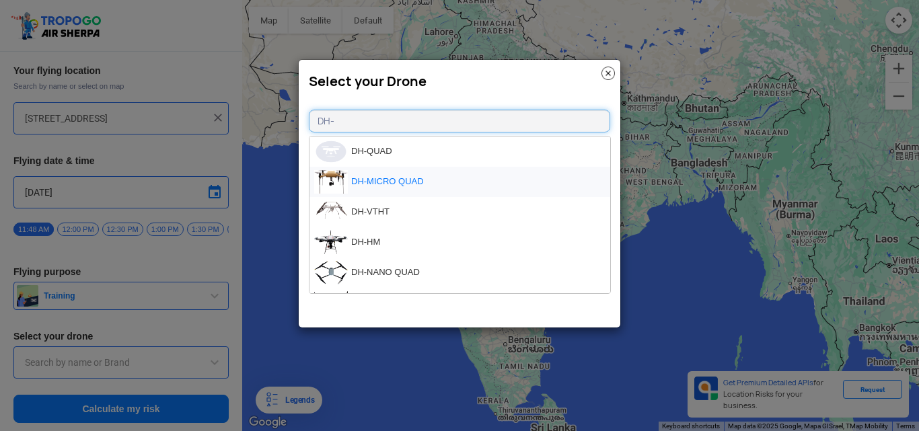
type input "DH-"
click at [370, 184] on li "DH-MICRO QUAD" at bounding box center [460, 182] width 301 height 30
type input "DH-MICRO QUAD"
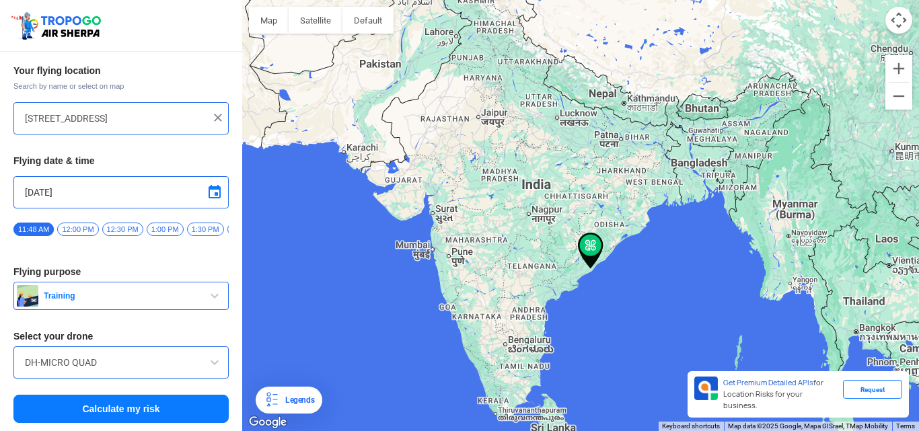
click at [192, 399] on button "Calculate my risk" at bounding box center [120, 409] width 215 height 28
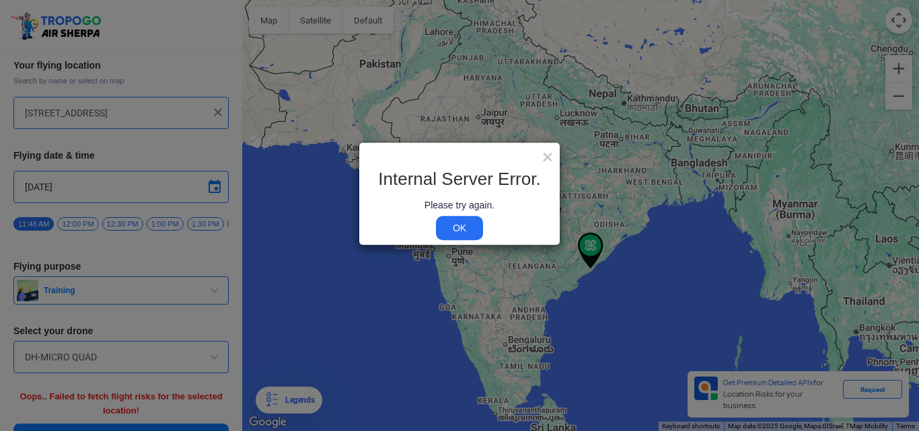
click at [474, 229] on link "OK" at bounding box center [459, 228] width 47 height 24
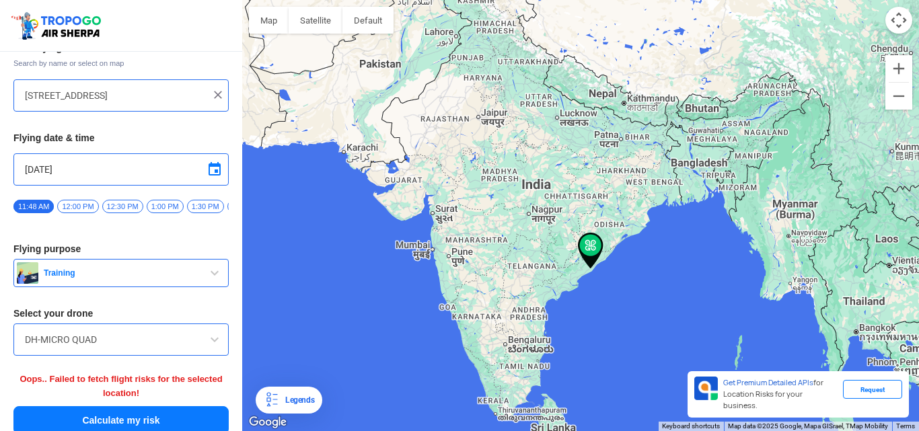
scroll to position [77, 0]
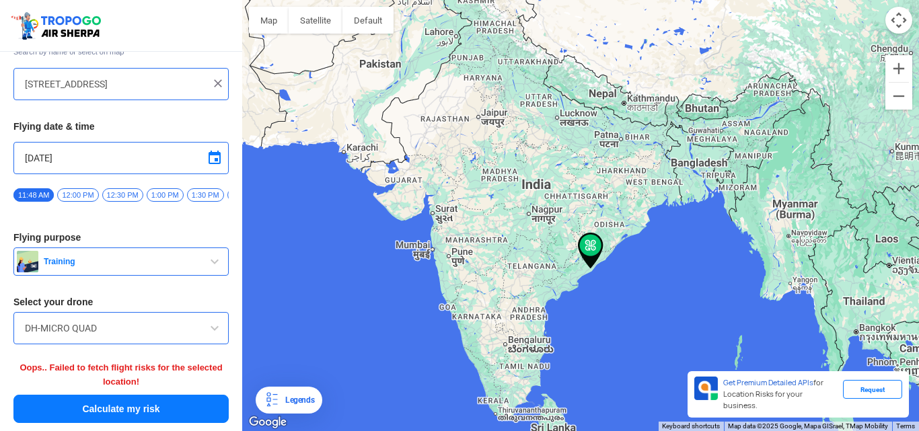
click at [197, 76] on input "HIG-56, Duvvada, Phase I, Phase 1, Visakhapatnam, Andhra Pradesh 530049, India" at bounding box center [116, 84] width 182 height 16
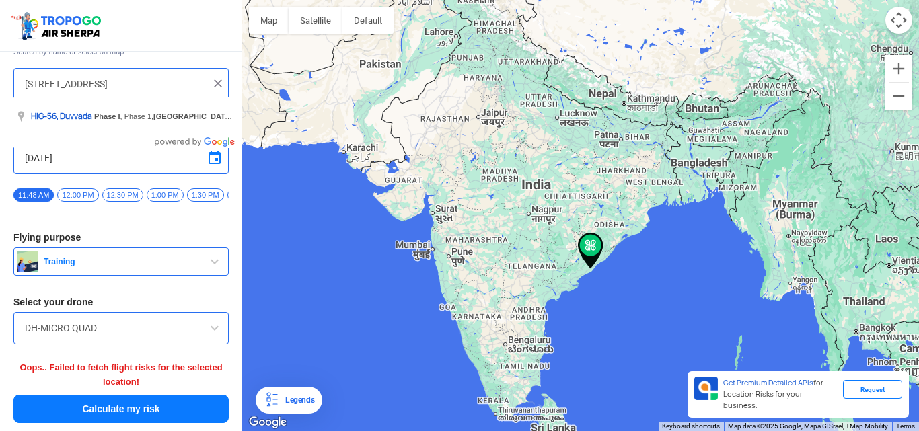
click at [214, 77] on img at bounding box center [217, 83] width 13 height 13
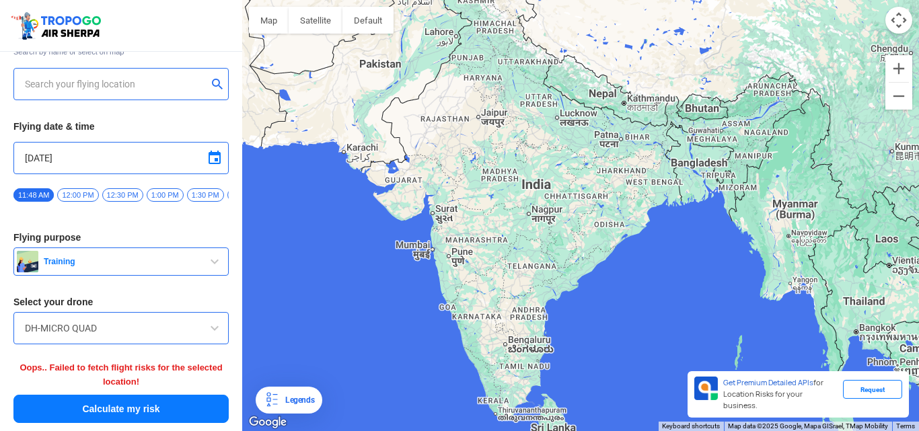
click at [102, 80] on input "text" at bounding box center [116, 84] width 182 height 16
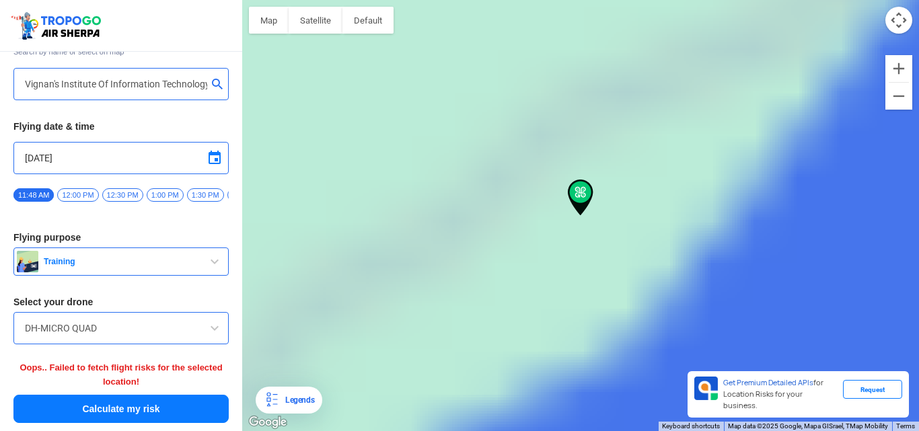
type input "Block D, Visakhapatnam, Andhra Pradesh 530049, India"
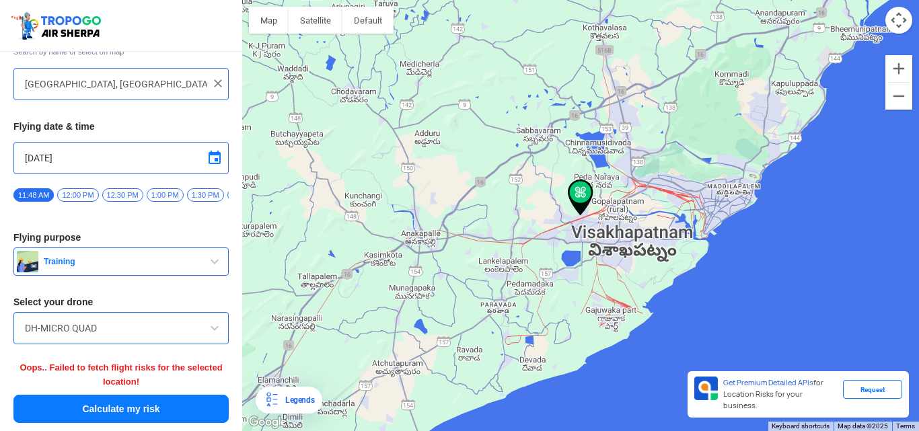
scroll to position [42, 0]
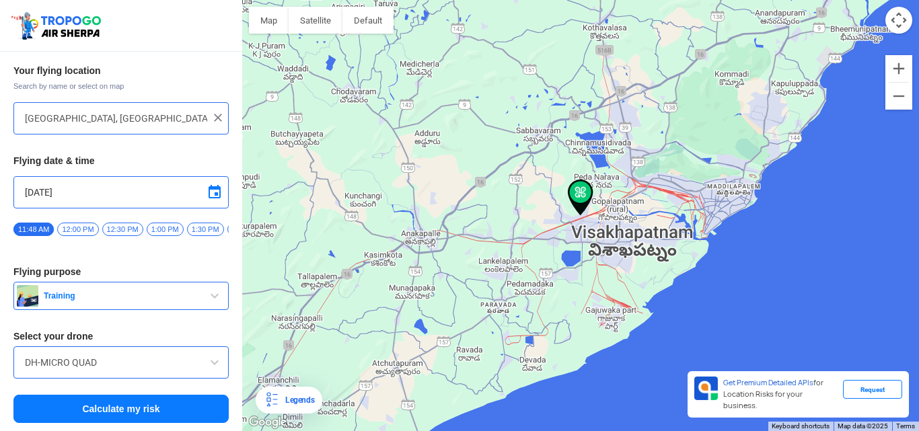
click at [143, 408] on button "Calculate my risk" at bounding box center [120, 409] width 215 height 28
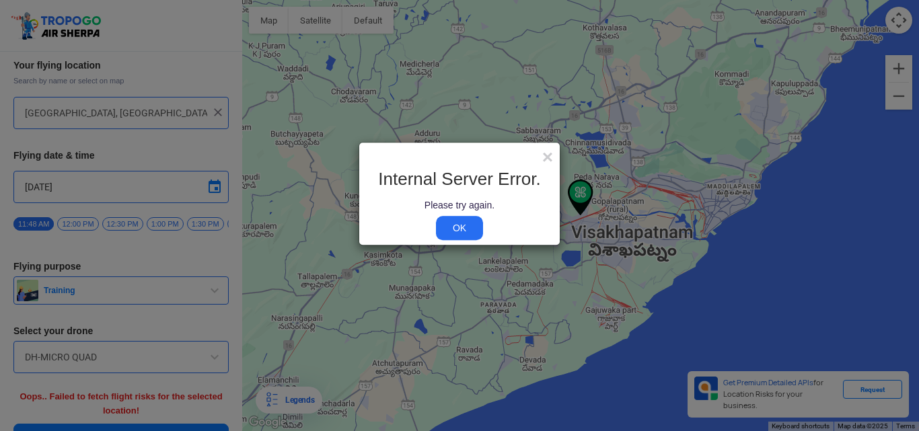
click at [455, 227] on link "OK" at bounding box center [459, 228] width 47 height 24
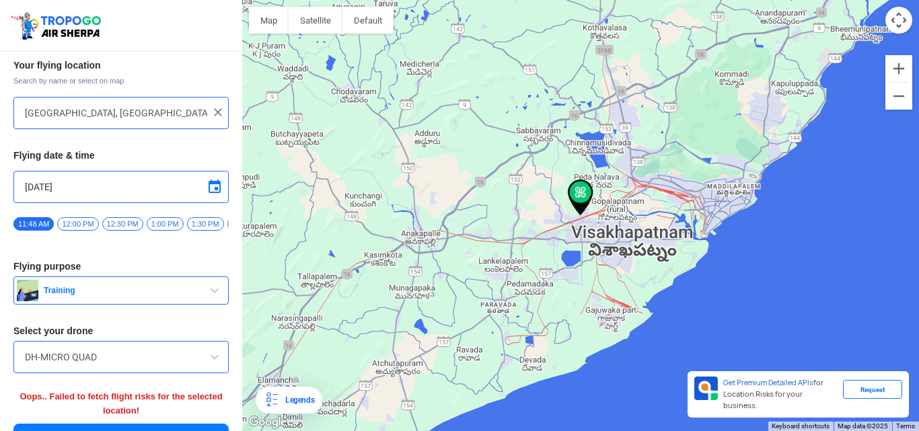
scroll to position [77, 0]
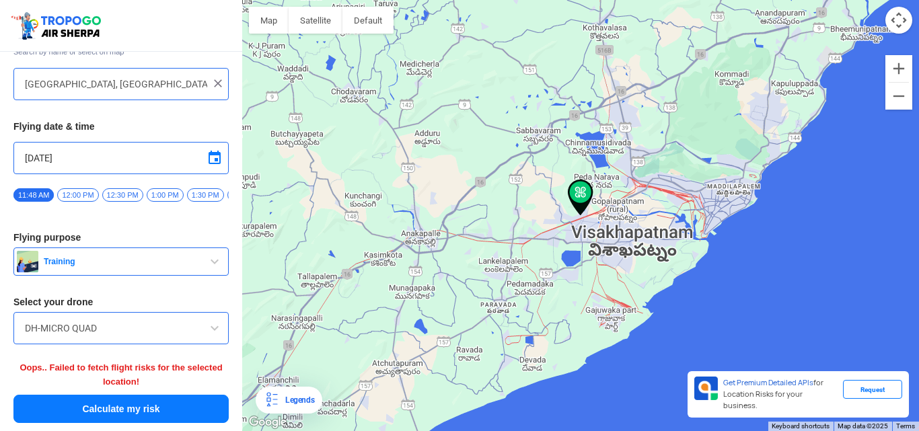
click at [159, 413] on button "Calculate my risk" at bounding box center [120, 409] width 215 height 28
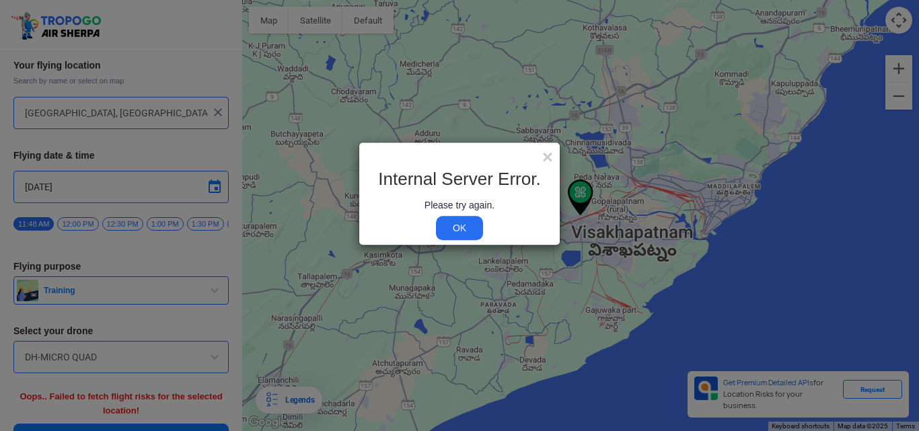
click at [473, 219] on link "OK" at bounding box center [459, 228] width 47 height 24
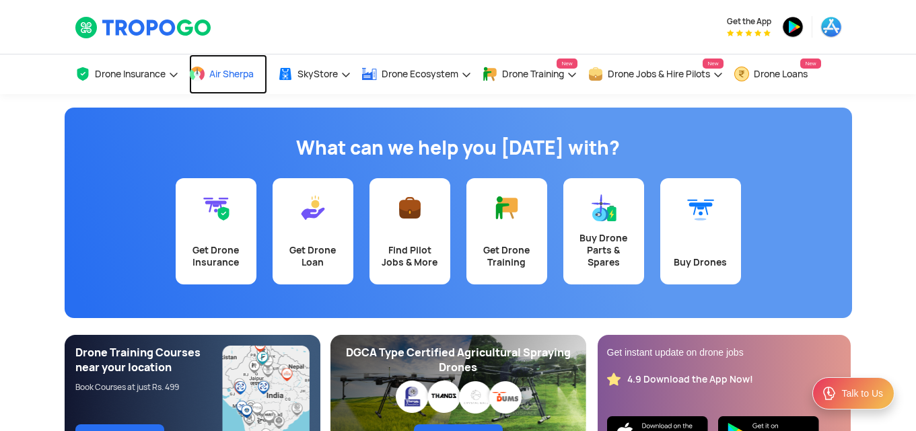
click at [231, 65] on link "Air Sherpa" at bounding box center [228, 75] width 78 height 40
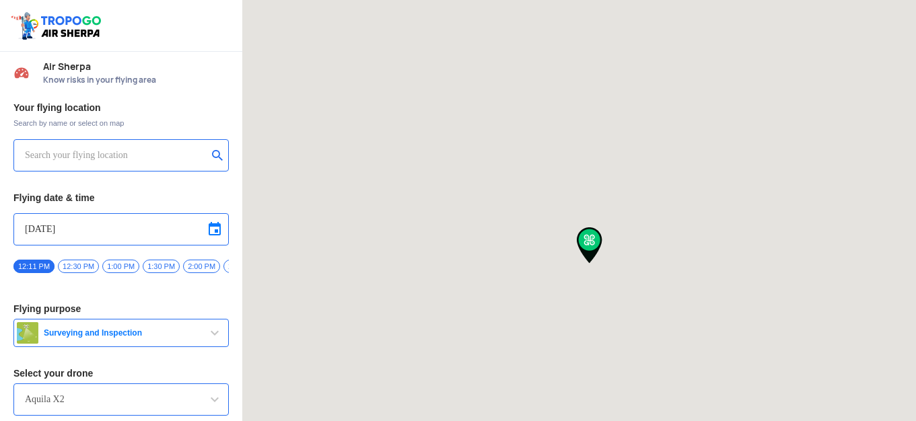
type input "[STREET_ADDRESS]"
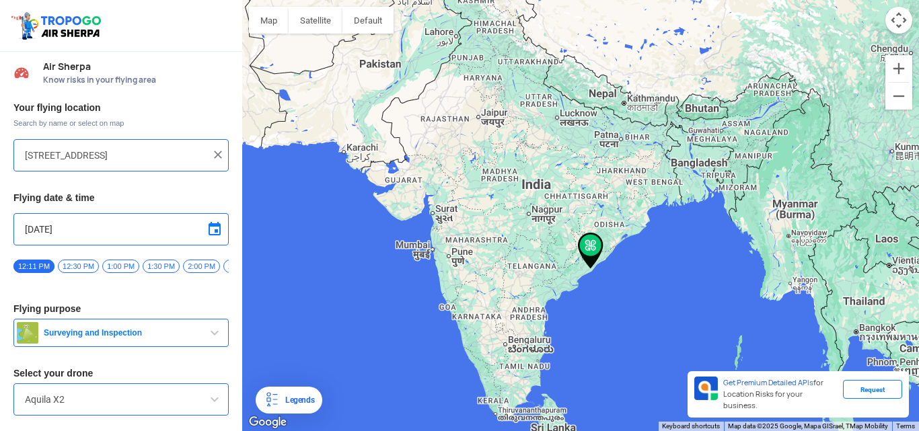
scroll to position [42, 0]
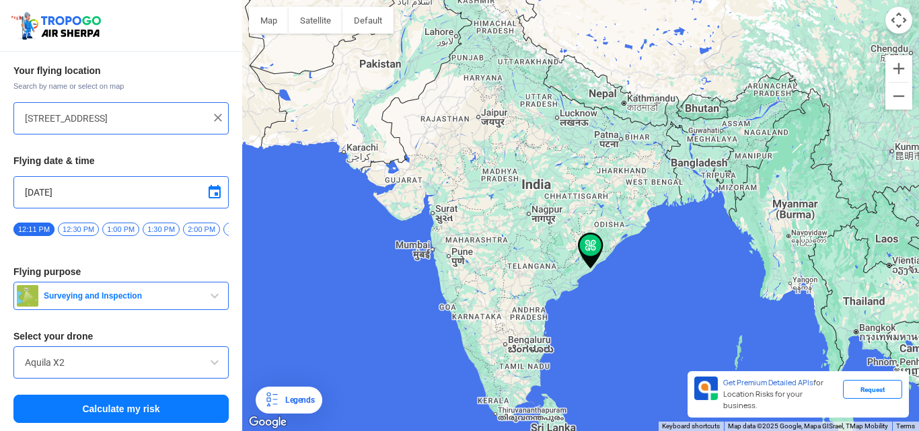
click at [207, 293] on span "button" at bounding box center [215, 296] width 16 height 16
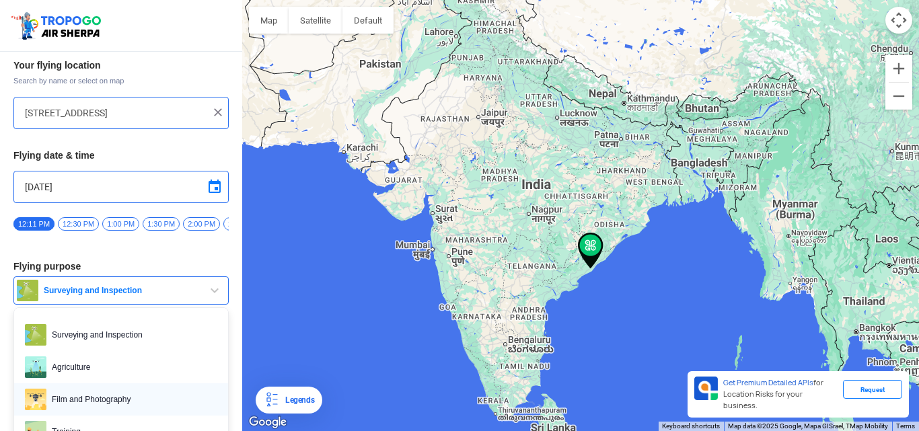
scroll to position [67, 0]
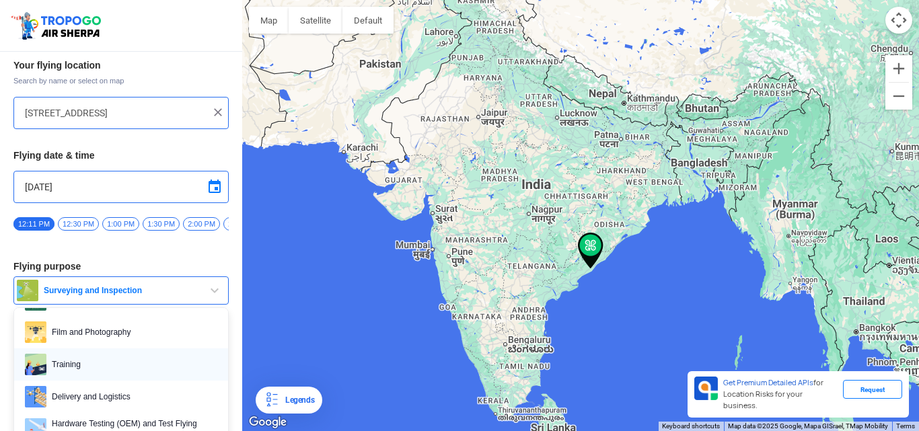
click at [76, 374] on span "Training" at bounding box center [131, 365] width 171 height 22
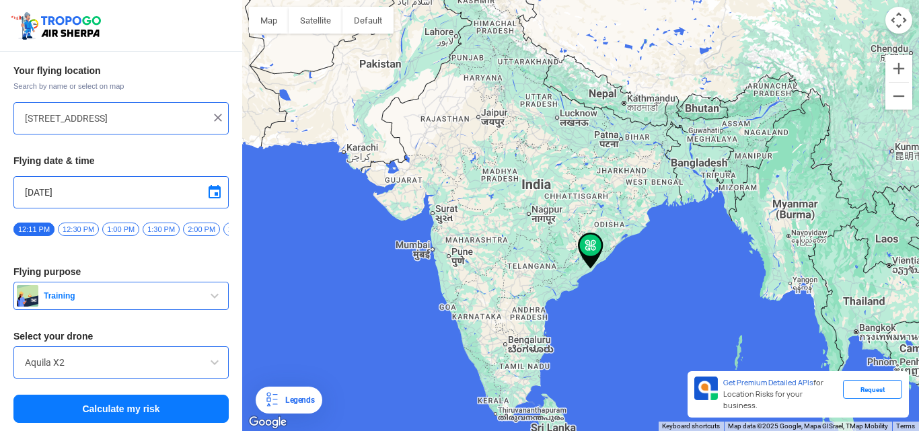
click at [210, 361] on span at bounding box center [215, 363] width 16 height 16
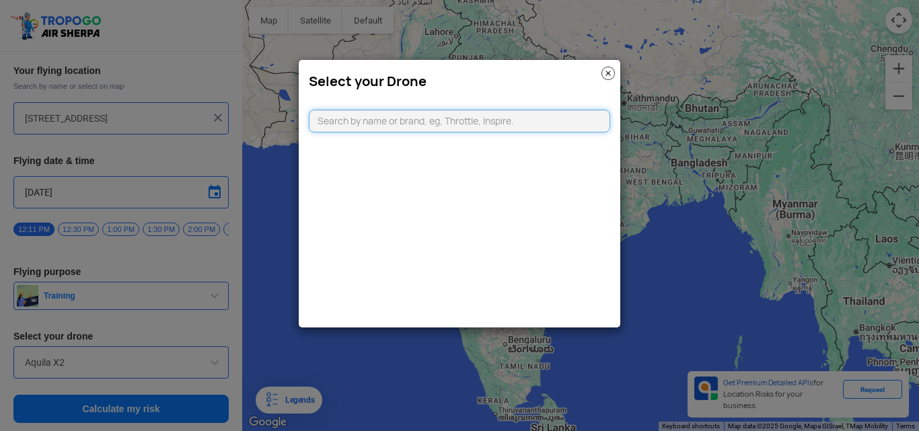
click at [362, 124] on input "text" at bounding box center [459, 121] width 301 height 23
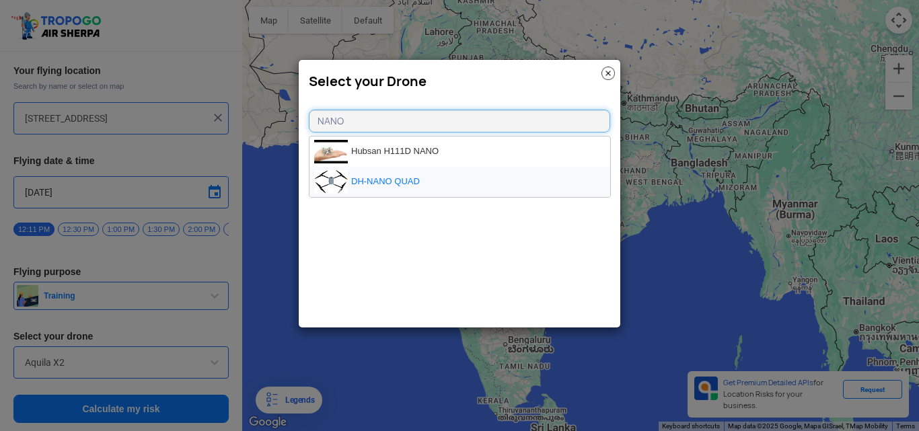
type input "NANO"
click at [432, 182] on li "DH-NANO QUAD" at bounding box center [460, 182] width 301 height 30
type input "DH-NANO QUAD"
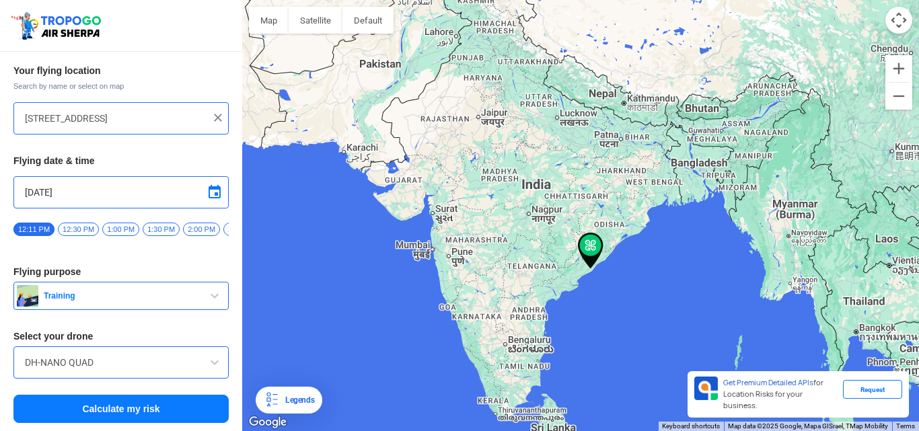
click at [174, 404] on button "Calculate my risk" at bounding box center [120, 409] width 215 height 28
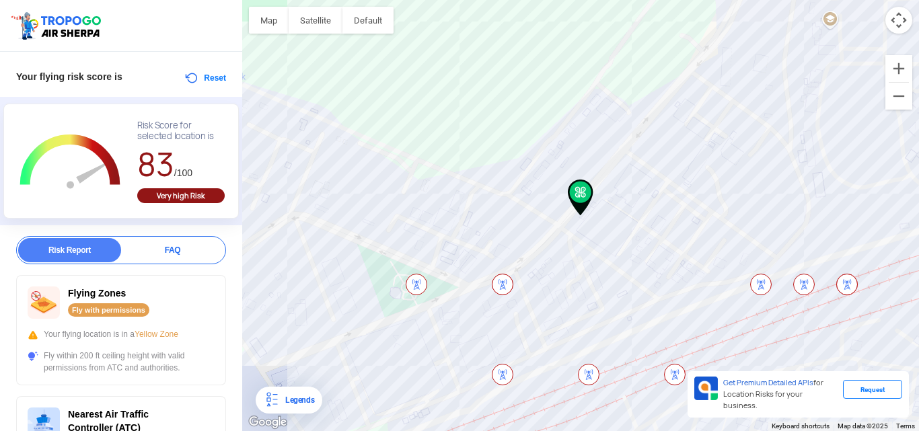
scroll to position [0, 0]
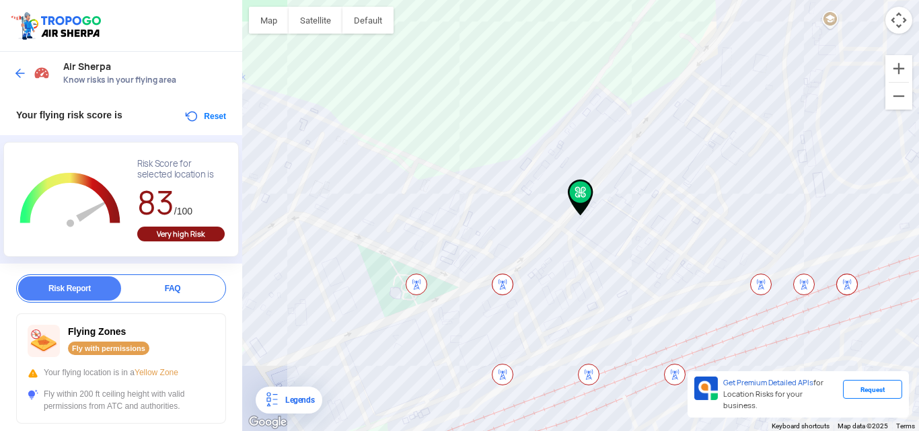
click at [582, 186] on img at bounding box center [581, 198] width 26 height 36
click at [582, 180] on img at bounding box center [581, 198] width 26 height 36
click at [583, 190] on img at bounding box center [581, 198] width 26 height 36
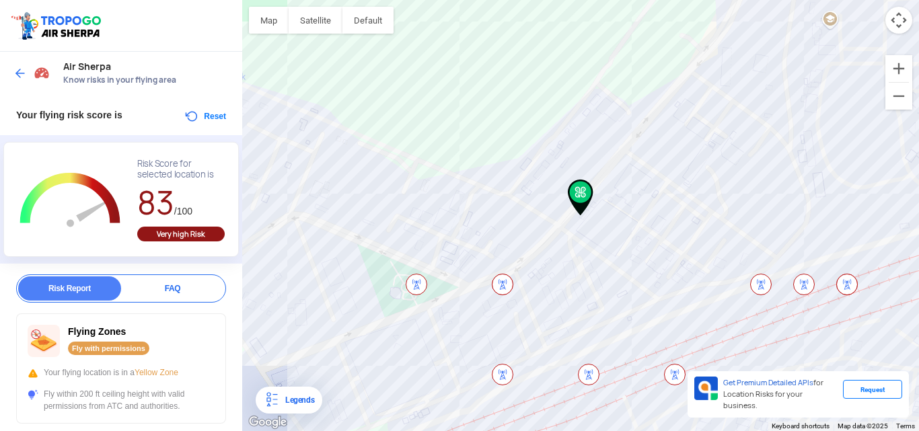
click at [583, 190] on img at bounding box center [581, 198] width 26 height 36
click at [900, 64] on button "Zoom in" at bounding box center [899, 68] width 27 height 27
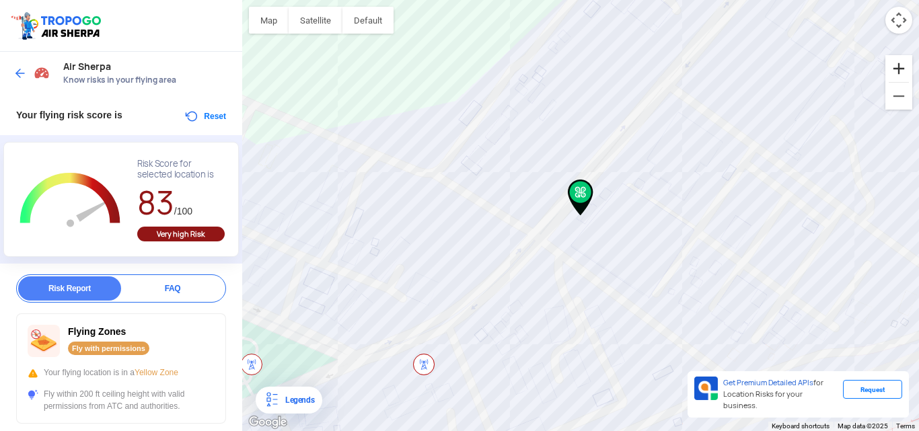
click at [902, 61] on button "Zoom in" at bounding box center [899, 68] width 27 height 27
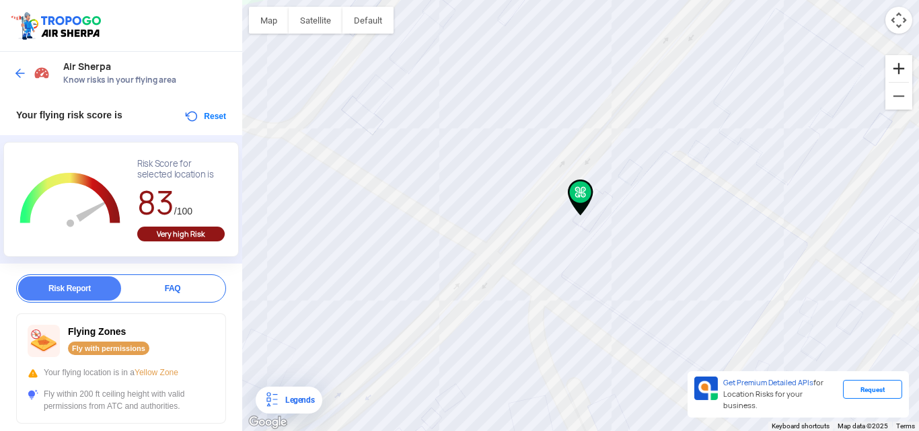
click at [898, 61] on button "Zoom in" at bounding box center [899, 68] width 27 height 27
